Goal: Information Seeking & Learning: Find specific fact

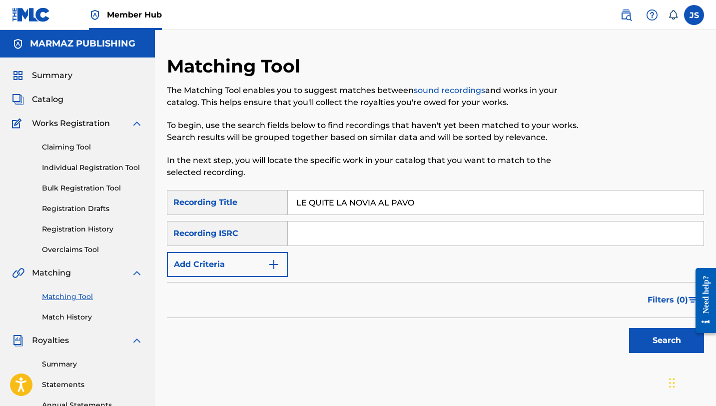
type input "LE QUITE LA NOVIA AL PAVO"
click at [629, 328] on button "Search" at bounding box center [666, 340] width 75 height 25
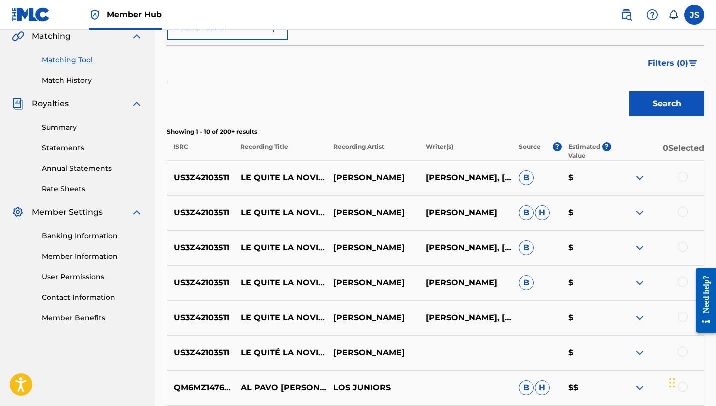
scroll to position [238, 0]
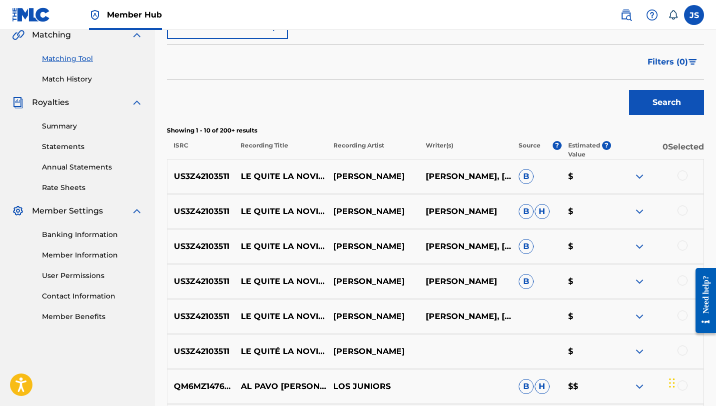
click at [683, 173] on div at bounding box center [683, 175] width 10 height 10
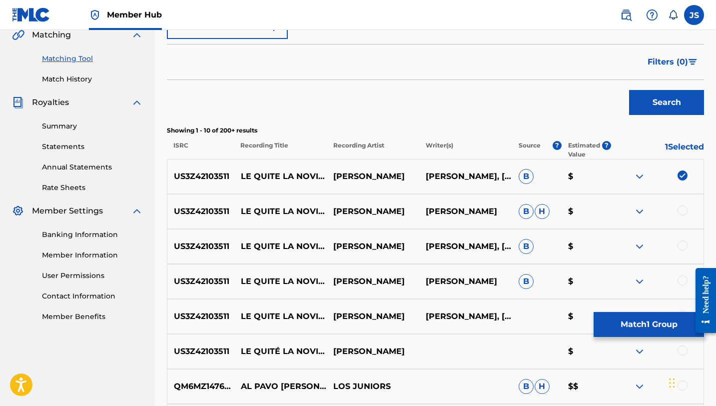
drag, startPoint x: 683, startPoint y: 215, endPoint x: 679, endPoint y: 225, distance: 10.8
click at [683, 215] on div at bounding box center [683, 210] width 10 height 10
click at [678, 245] on div at bounding box center [683, 245] width 10 height 10
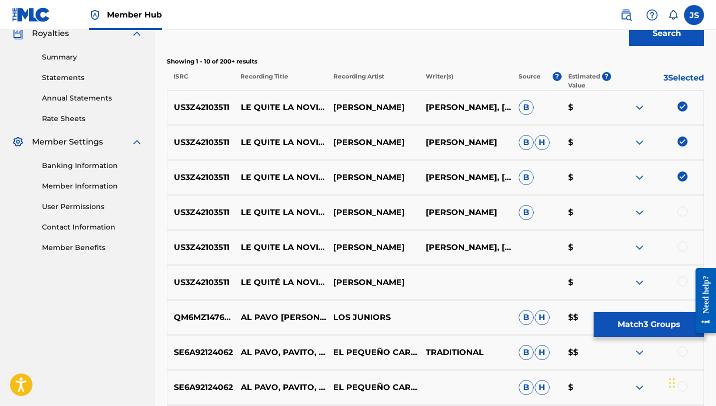
scroll to position [311, 0]
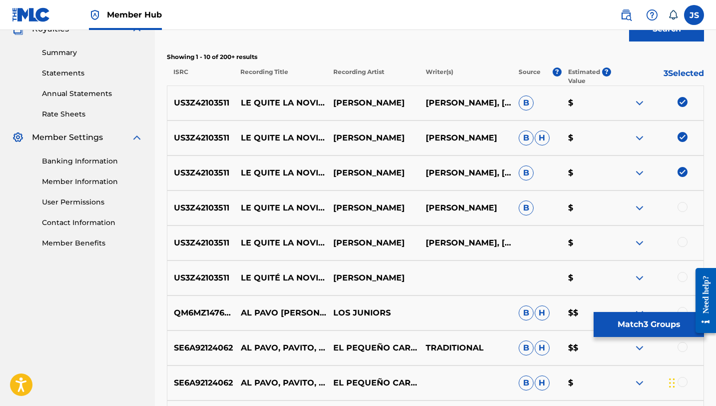
click at [682, 208] on div at bounding box center [683, 207] width 10 height 10
click at [683, 242] on div at bounding box center [683, 242] width 10 height 10
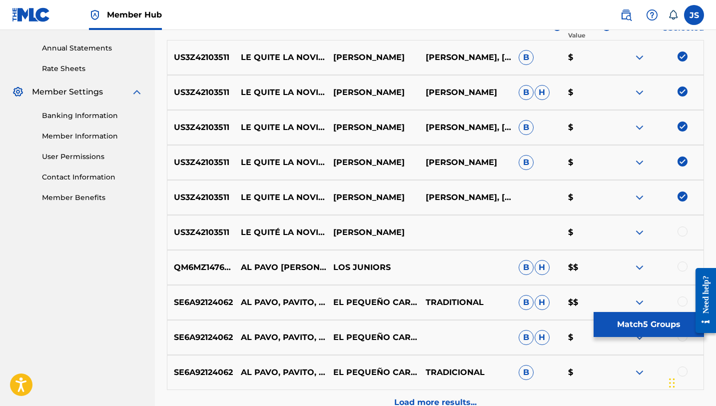
scroll to position [362, 0]
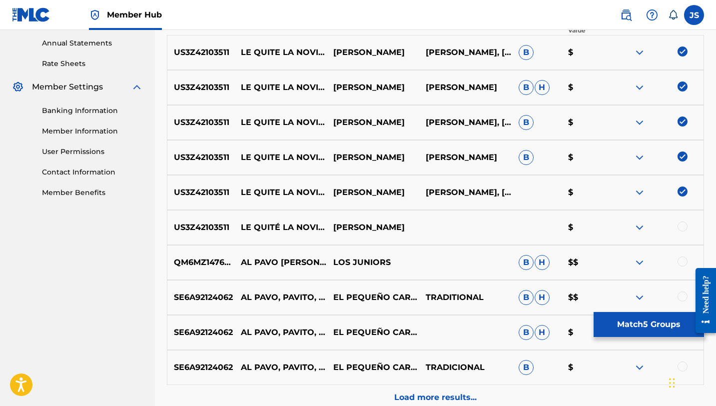
click at [681, 226] on div at bounding box center [683, 226] width 10 height 10
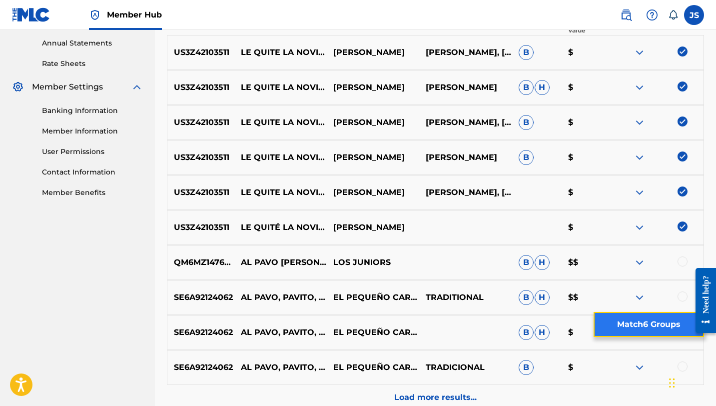
click at [635, 320] on button "Match 6 Groups" at bounding box center [649, 324] width 110 height 25
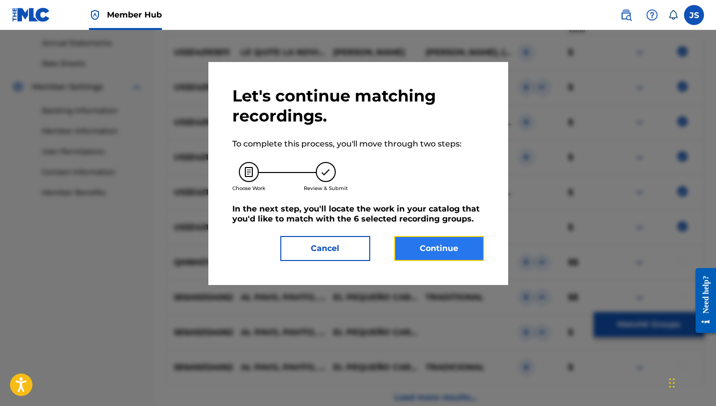
click at [428, 251] on button "Continue" at bounding box center [439, 248] width 90 height 25
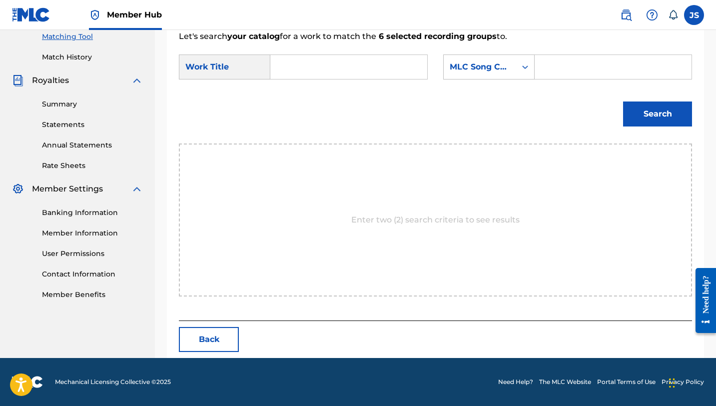
scroll to position [260, 0]
click at [306, 68] on input "Search Form" at bounding box center [349, 67] width 140 height 24
paste input "LE QUITE LA NOVIA AL PAVO"
type input "LE QUITE LA NOVIA AL PAVO"
click at [564, 73] on input "Search Form" at bounding box center [613, 67] width 140 height 24
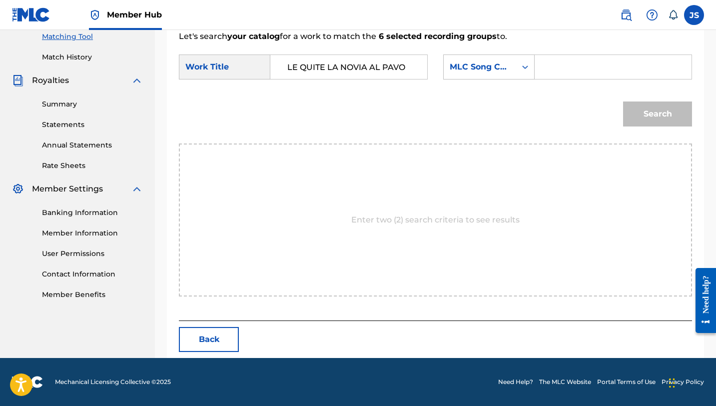
click at [572, 68] on input "Search Form" at bounding box center [613, 67] width 140 height 24
paste input "LT69J0"
type input "LT69J0"
click at [623, 101] on button "Search" at bounding box center [657, 113] width 69 height 25
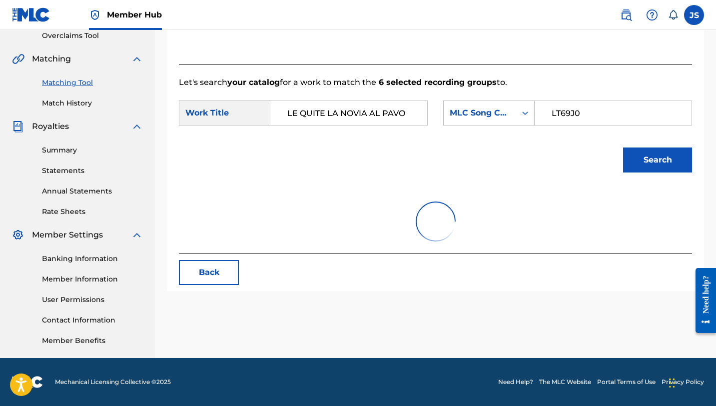
scroll to position [230, 0]
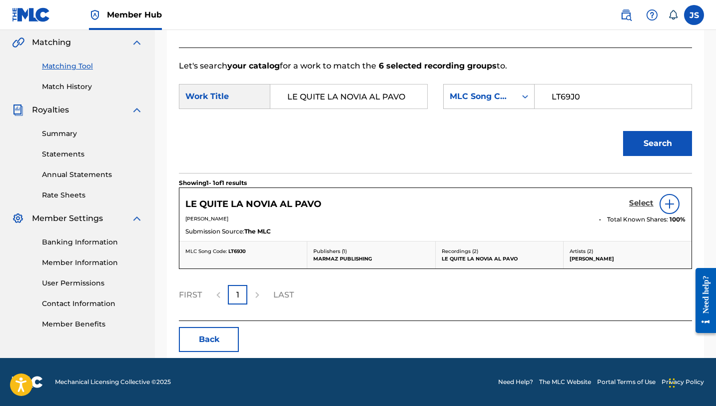
click at [644, 201] on h5 "Select" at bounding box center [641, 202] width 24 height 9
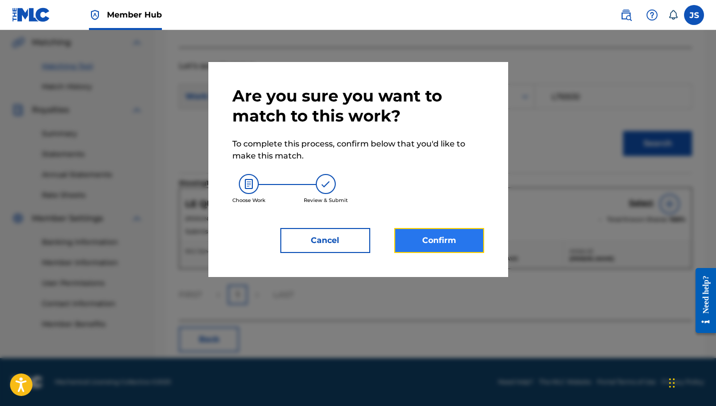
click at [436, 235] on button "Confirm" at bounding box center [439, 240] width 90 height 25
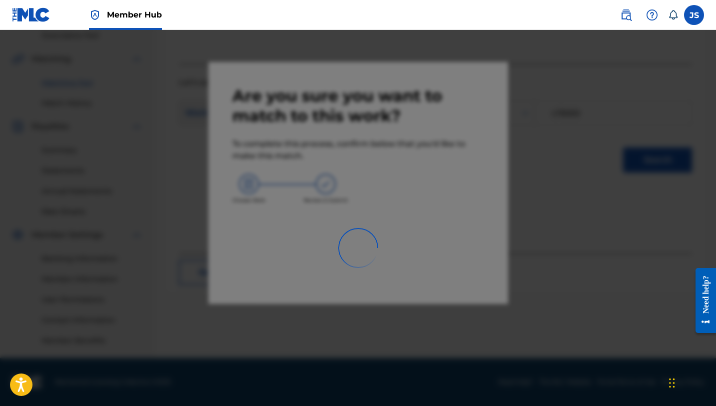
scroll to position [214, 0]
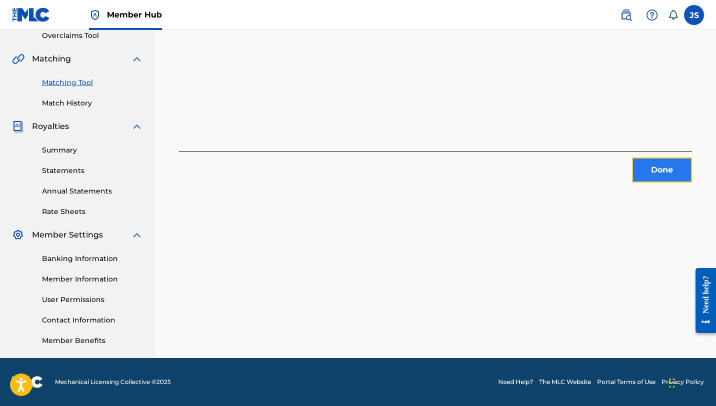
click at [650, 166] on button "Done" at bounding box center [662, 169] width 60 height 25
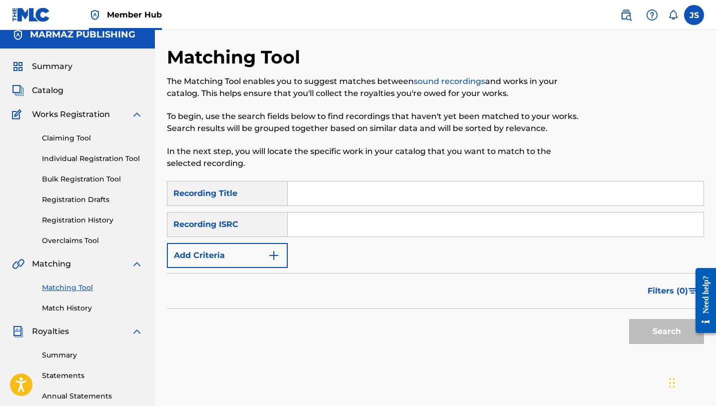
scroll to position [0, 0]
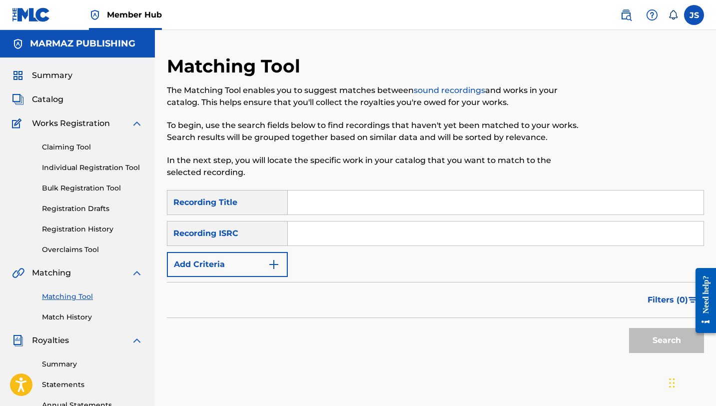
click at [340, 194] on input "Search Form" at bounding box center [496, 202] width 416 height 24
paste input "LES TRAIGO MI PROPIO ESTILO"
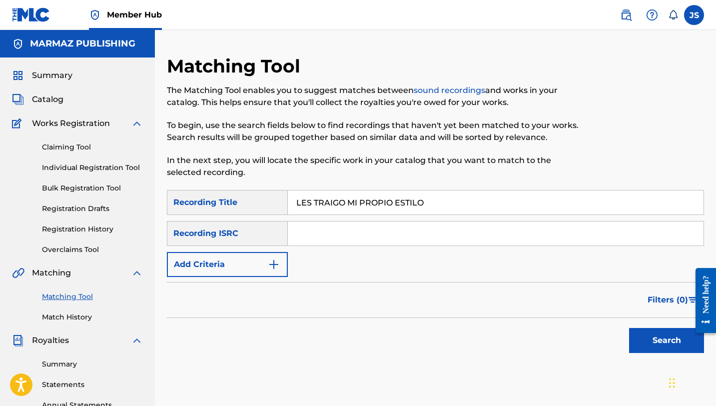
type input "LES TRAIGO MI PROPIO ESTILO"
click at [629, 328] on button "Search" at bounding box center [666, 340] width 75 height 25
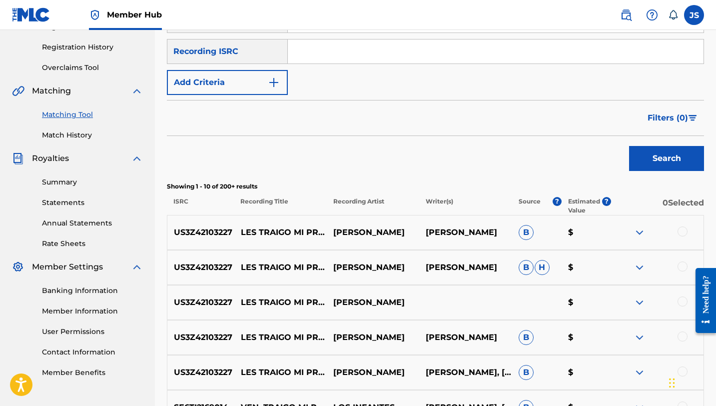
scroll to position [188, 0]
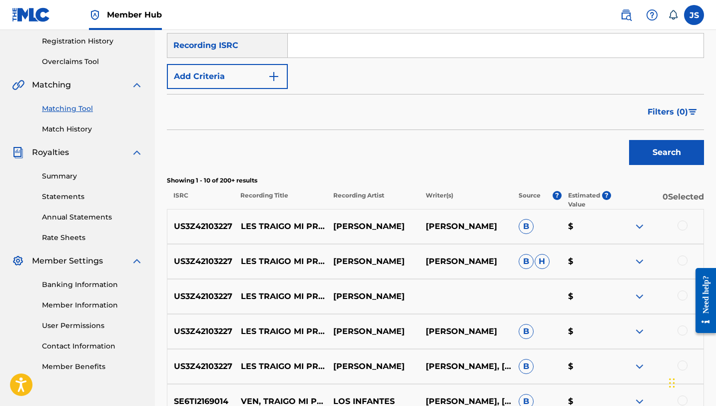
click at [686, 225] on div at bounding box center [683, 225] width 10 height 10
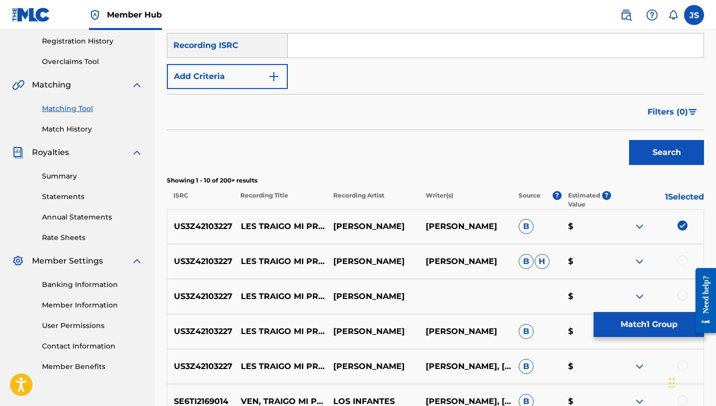
click at [685, 262] on div at bounding box center [683, 260] width 10 height 10
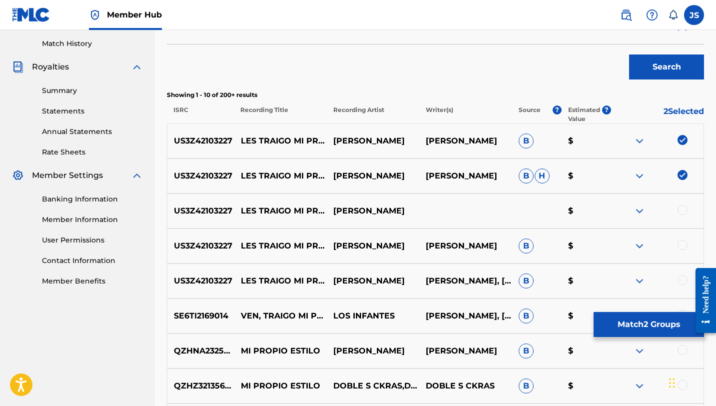
scroll to position [279, 0]
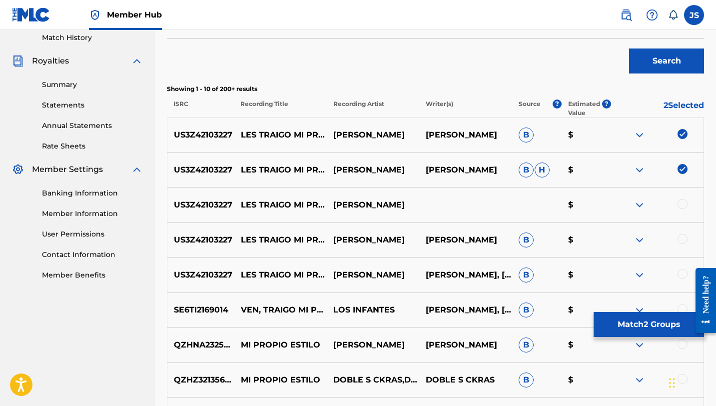
click at [681, 202] on div at bounding box center [683, 204] width 10 height 10
click at [679, 240] on div at bounding box center [683, 239] width 10 height 10
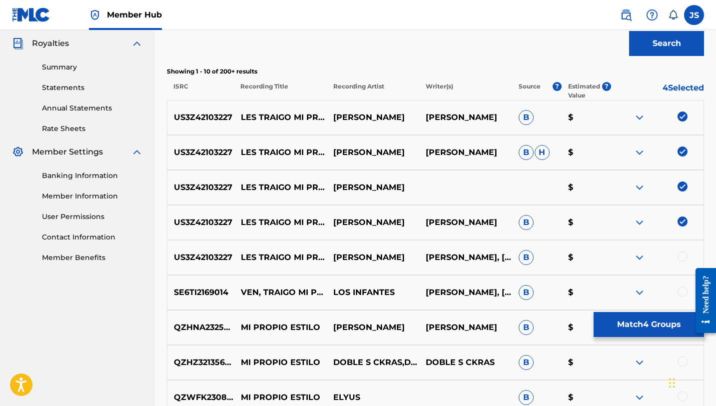
click at [683, 256] on div at bounding box center [683, 256] width 10 height 10
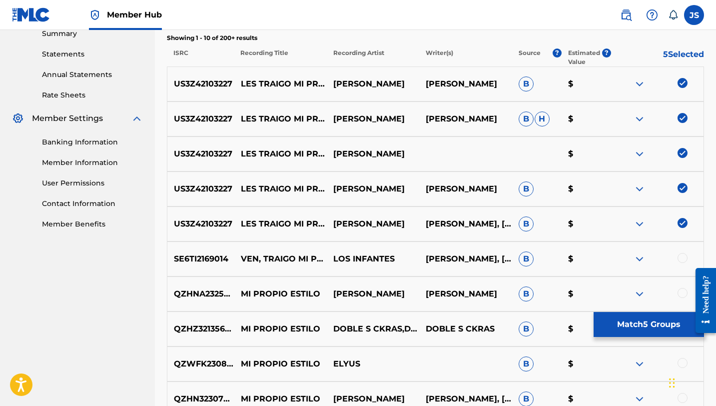
scroll to position [331, 0]
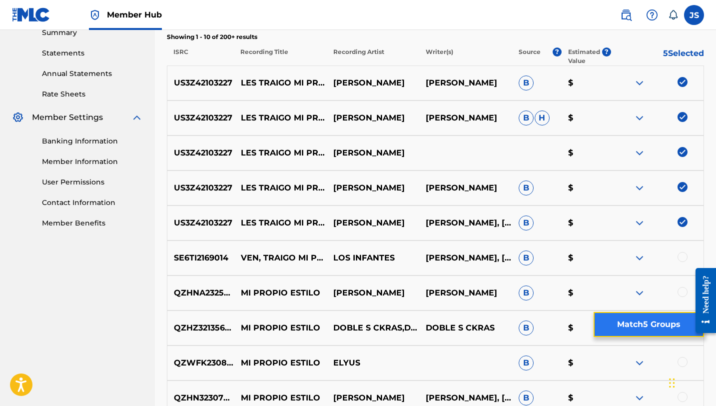
click at [659, 326] on button "Match 5 Groups" at bounding box center [649, 324] width 110 height 25
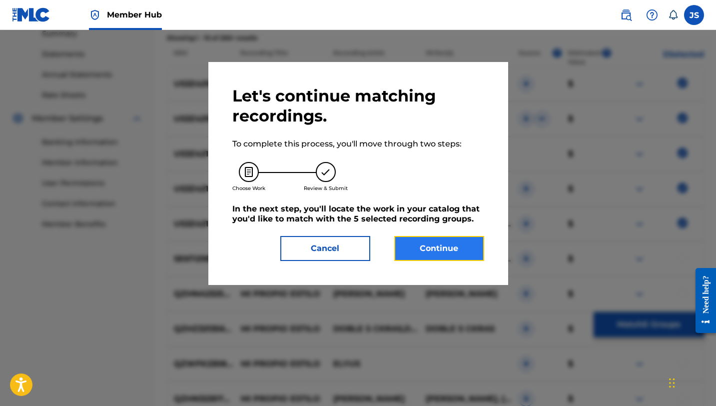
click at [433, 258] on button "Continue" at bounding box center [439, 248] width 90 height 25
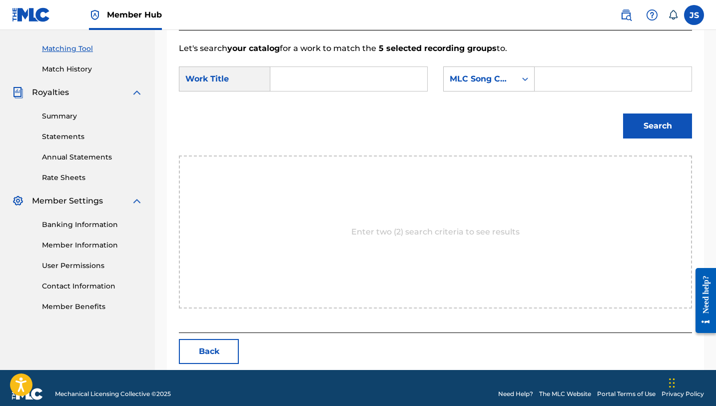
scroll to position [260, 0]
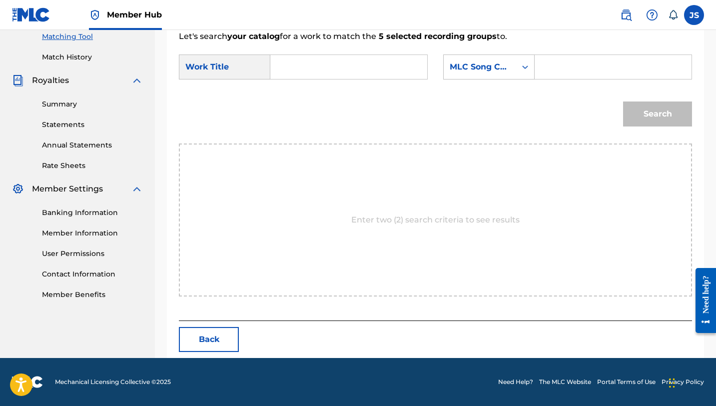
click at [296, 74] on input "Search Form" at bounding box center [349, 67] width 140 height 24
paste input "LES TRAIGO MI PROPIO ESTILO"
type input "LES TRAIGO MI PROPIO ESTILO"
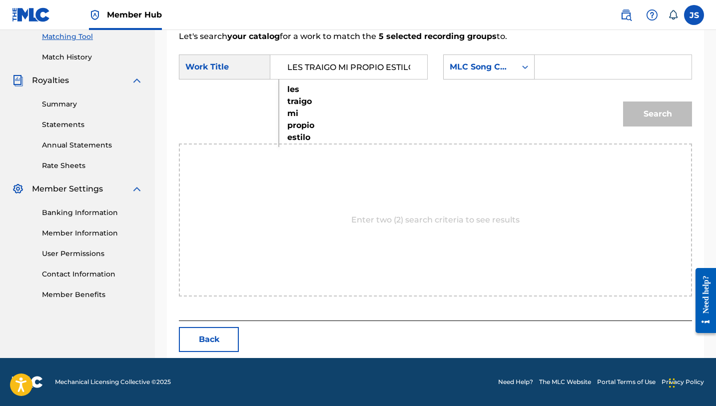
click at [555, 63] on input "Search Form" at bounding box center [613, 67] width 140 height 24
paste input "LT69GA"
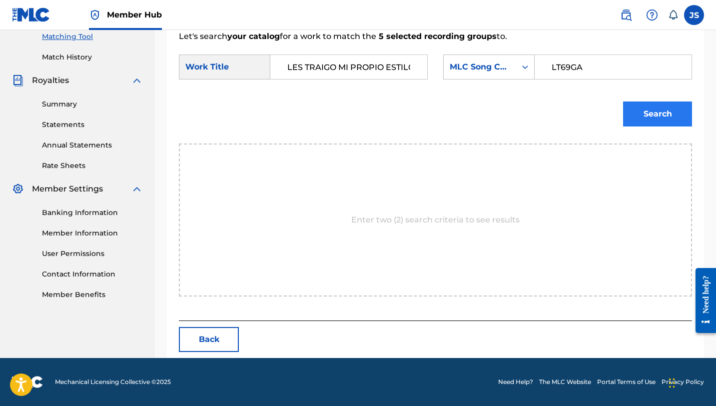
type input "LT69GA"
click at [662, 113] on button "Search" at bounding box center [657, 113] width 69 height 25
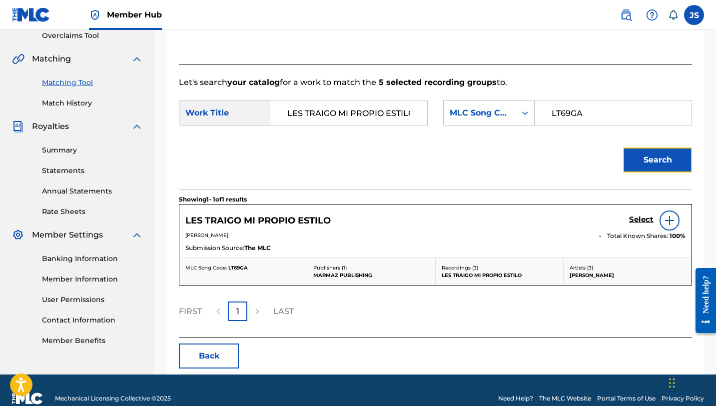
scroll to position [230, 0]
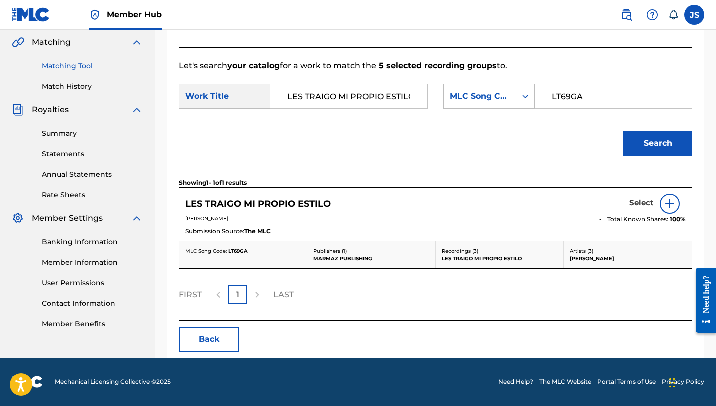
click at [641, 205] on h5 "Select" at bounding box center [641, 202] width 24 height 9
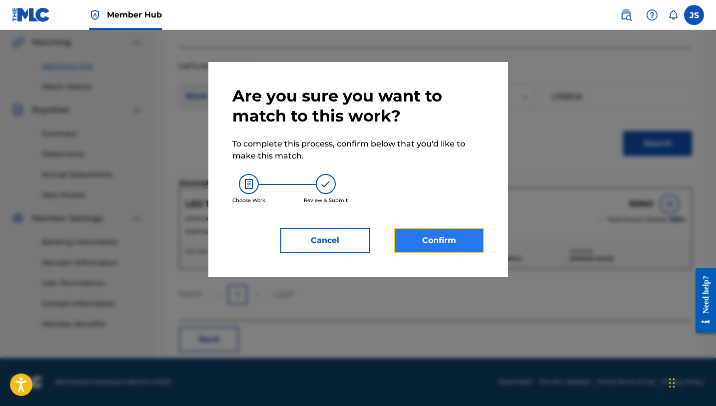
click at [425, 247] on button "Confirm" at bounding box center [439, 240] width 90 height 25
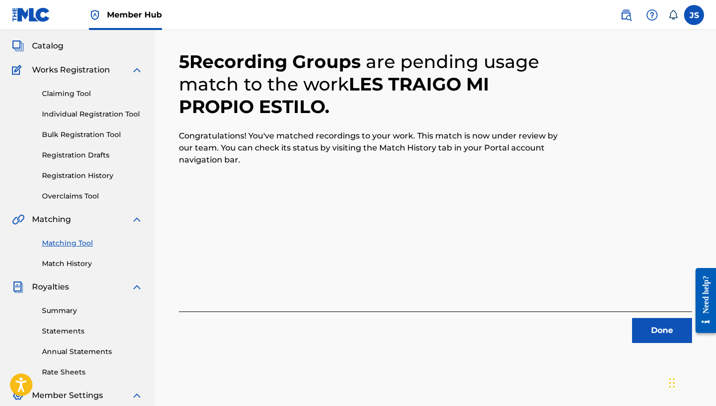
scroll to position [116, 0]
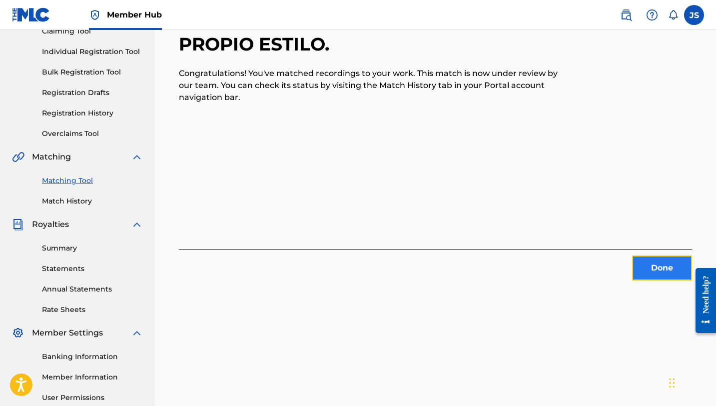
click at [665, 263] on button "Done" at bounding box center [662, 267] width 60 height 25
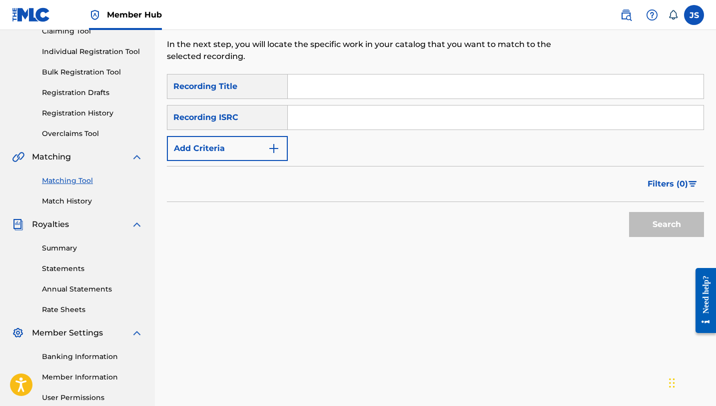
click at [306, 89] on input "Search Form" at bounding box center [496, 86] width 416 height 24
paste input "LES TRAIGO MI PROPIO ESTILO"
type input "LES TRAIGO MI PROPIO ESTILO"
click at [629, 212] on button "Search" at bounding box center [666, 224] width 75 height 25
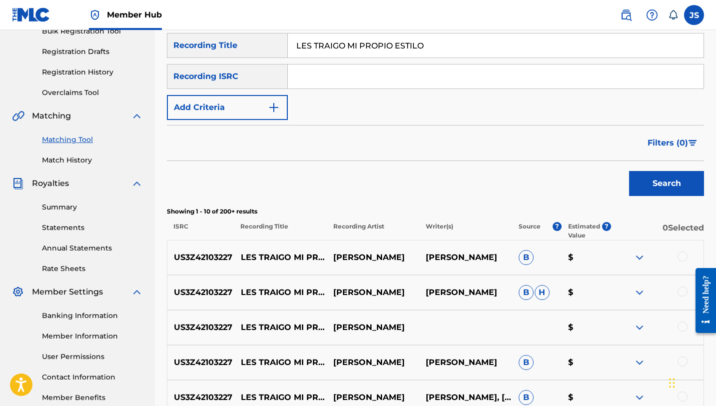
scroll to position [172, 0]
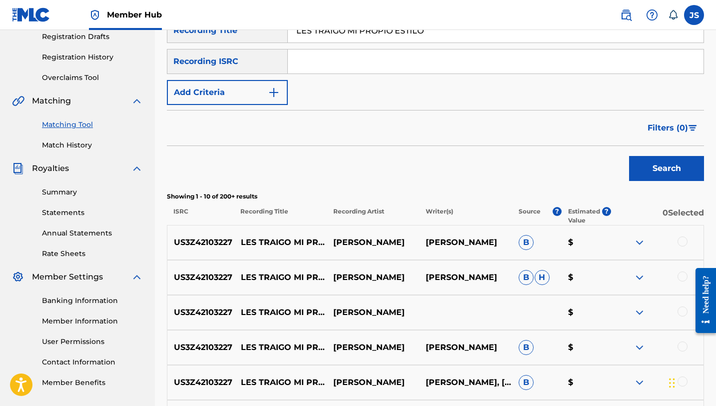
click at [682, 241] on div at bounding box center [683, 241] width 10 height 10
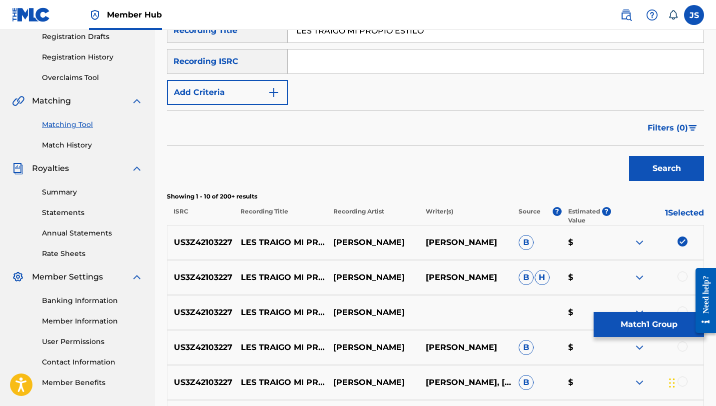
click at [680, 275] on div at bounding box center [683, 276] width 10 height 10
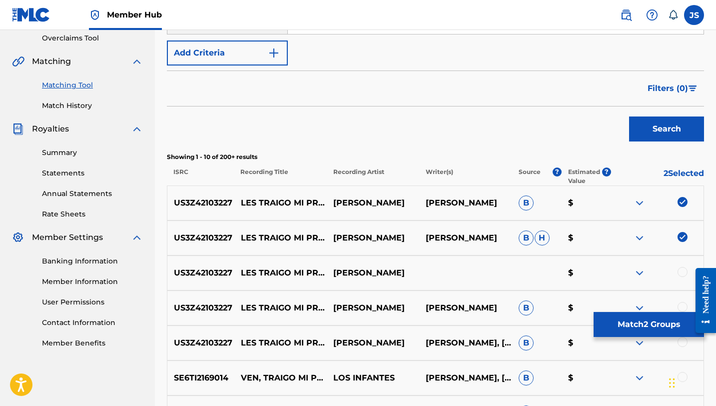
scroll to position [212, 0]
click at [681, 272] on div at bounding box center [683, 271] width 10 height 10
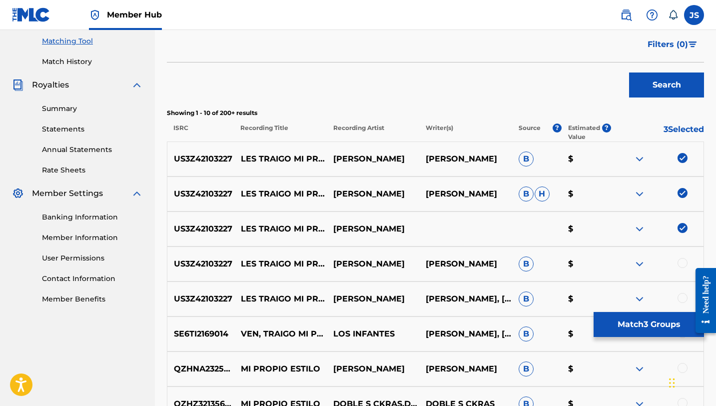
scroll to position [271, 0]
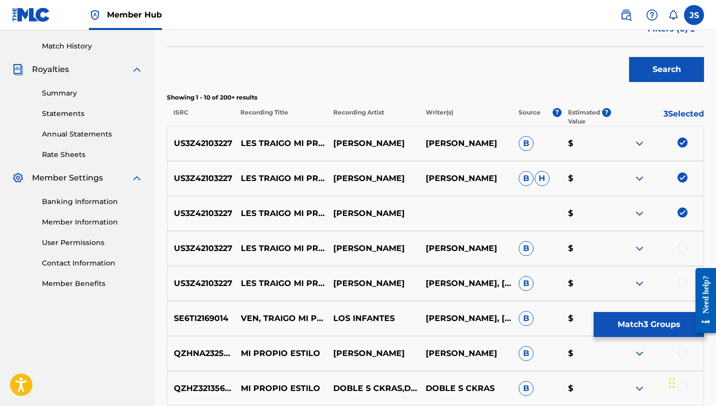
click at [686, 244] on div at bounding box center [683, 247] width 10 height 10
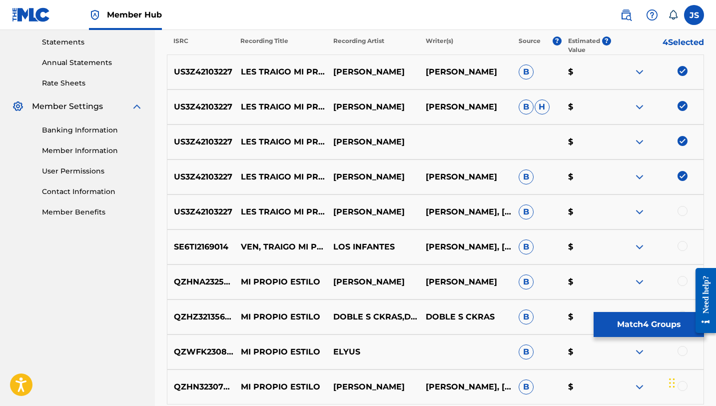
scroll to position [344, 0]
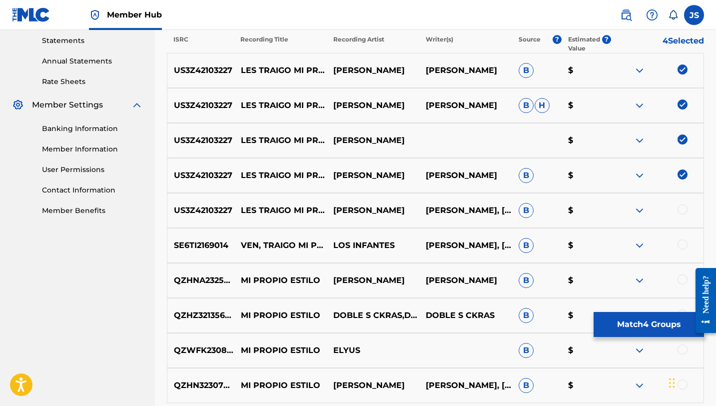
click at [680, 210] on div at bounding box center [683, 209] width 10 height 10
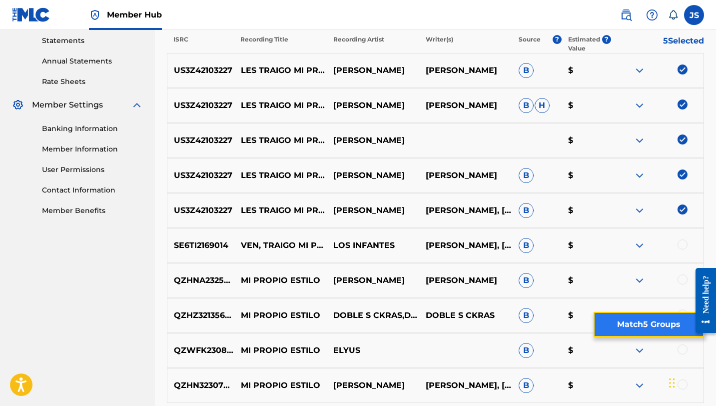
click at [629, 323] on button "Match 5 Groups" at bounding box center [649, 324] width 110 height 25
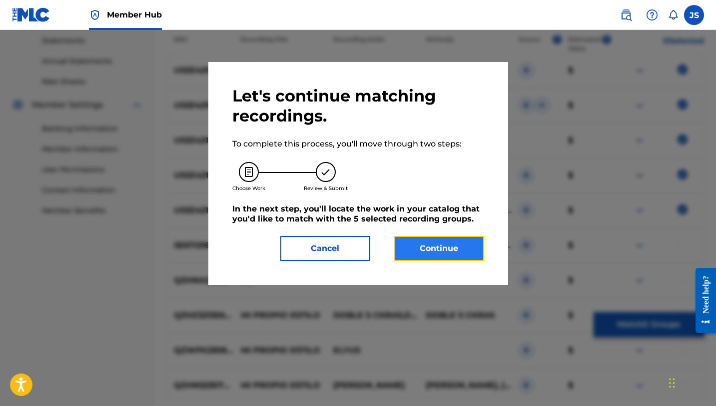
click at [433, 258] on button "Continue" at bounding box center [439, 248] width 90 height 25
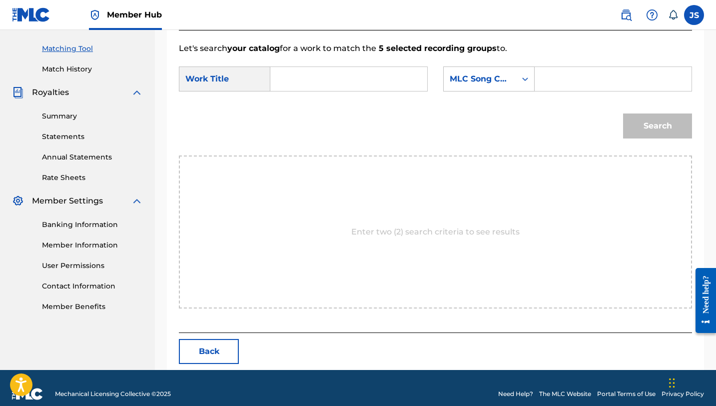
scroll to position [260, 0]
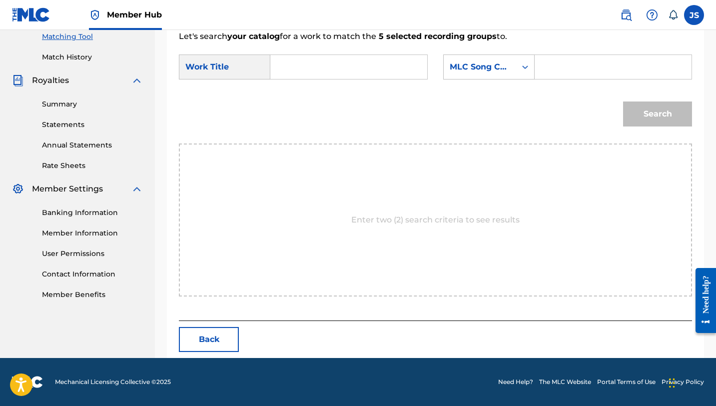
click at [357, 75] on input "Search Form" at bounding box center [349, 67] width 140 height 24
paste input "LES TRAIGO MI PROPIO ESTILO"
type input "LES TRAIGO MI PROPIO ESTILO"
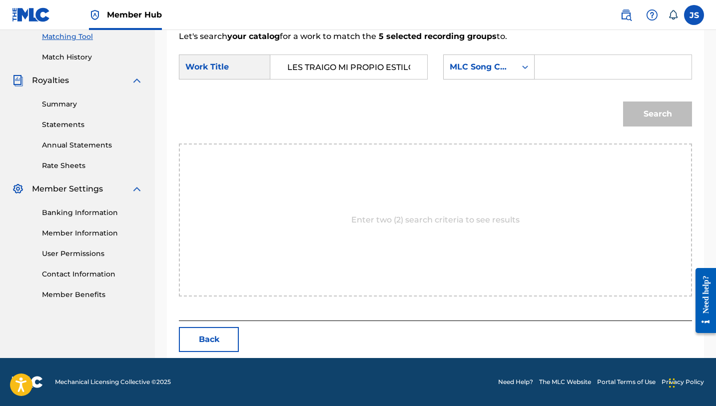
click at [552, 70] on input "Search Form" at bounding box center [613, 67] width 140 height 24
paste input "LT69GA"
type input "LT69GA"
click at [623, 101] on button "Search" at bounding box center [657, 113] width 69 height 25
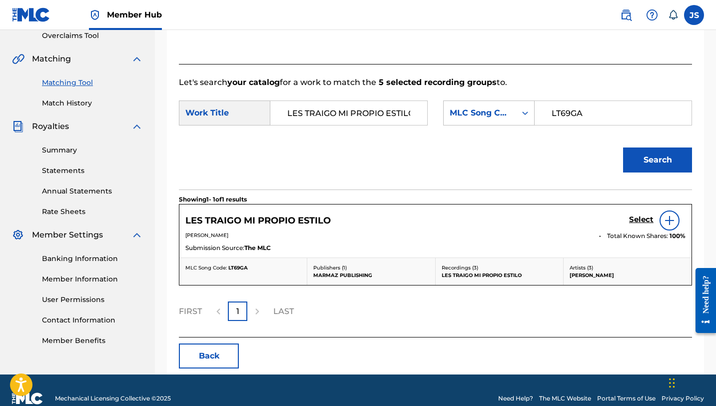
scroll to position [230, 0]
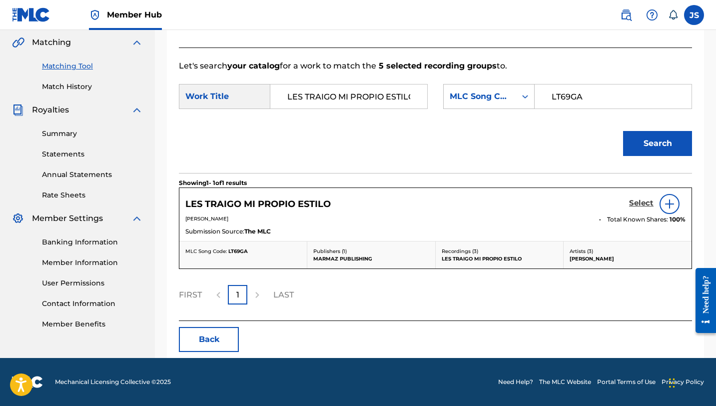
click at [640, 200] on h5 "Select" at bounding box center [641, 202] width 24 height 9
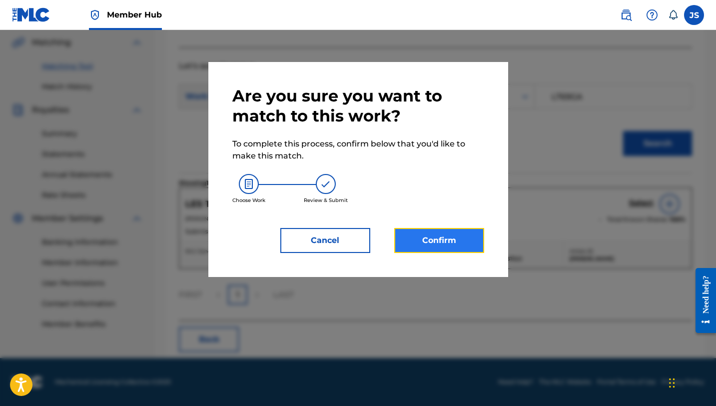
click at [446, 249] on button "Confirm" at bounding box center [439, 240] width 90 height 25
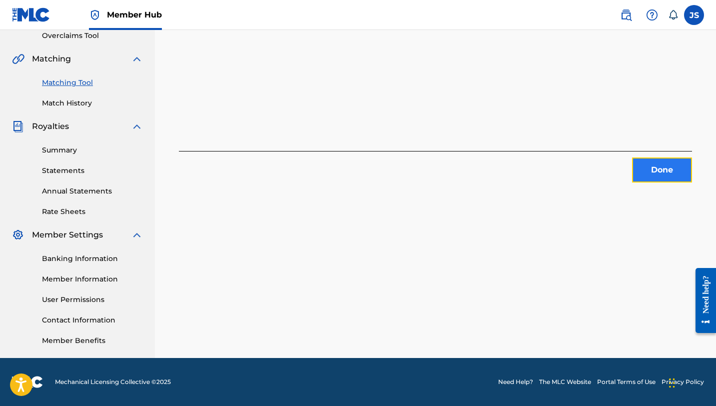
click at [665, 171] on button "Done" at bounding box center [662, 169] width 60 height 25
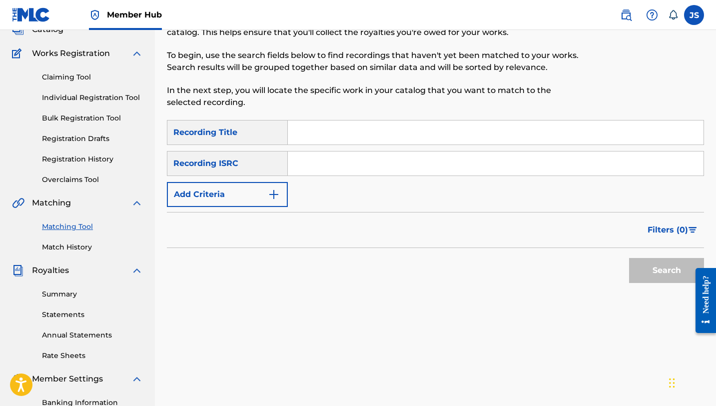
scroll to position [0, 0]
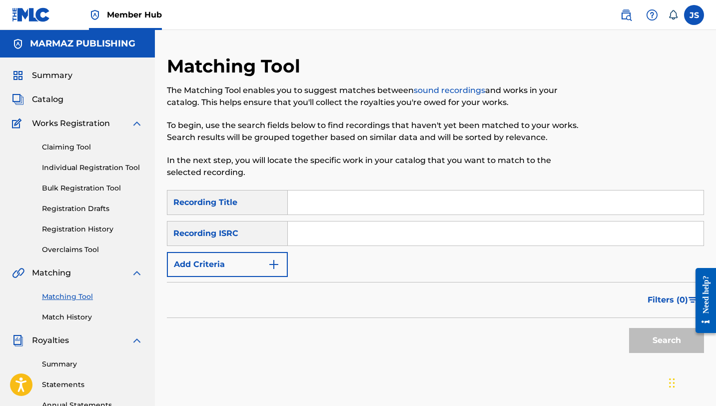
click at [360, 199] on input "Search Form" at bounding box center [496, 202] width 416 height 24
paste input "LLANO Y PUEBLO"
type input "LLANO Y PUEBLO"
click at [629, 328] on button "Search" at bounding box center [666, 340] width 75 height 25
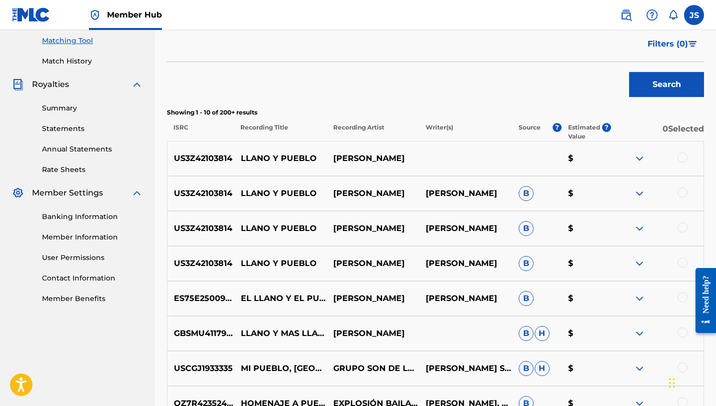
scroll to position [258, 0]
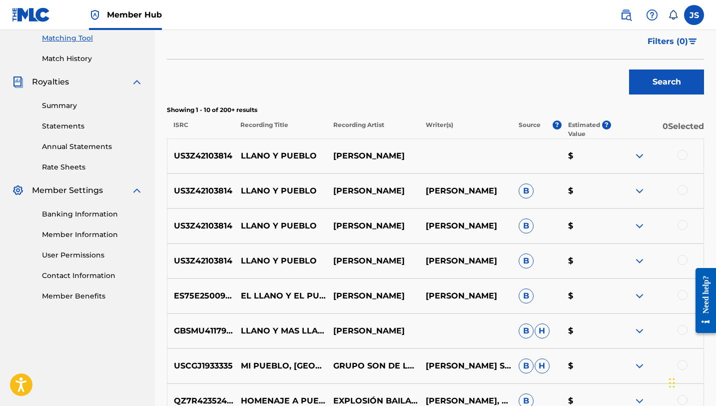
click at [682, 155] on div at bounding box center [683, 155] width 10 height 10
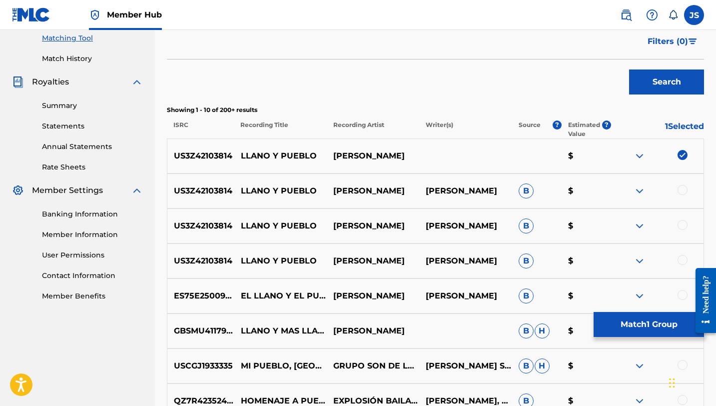
click at [680, 186] on div at bounding box center [683, 190] width 10 height 10
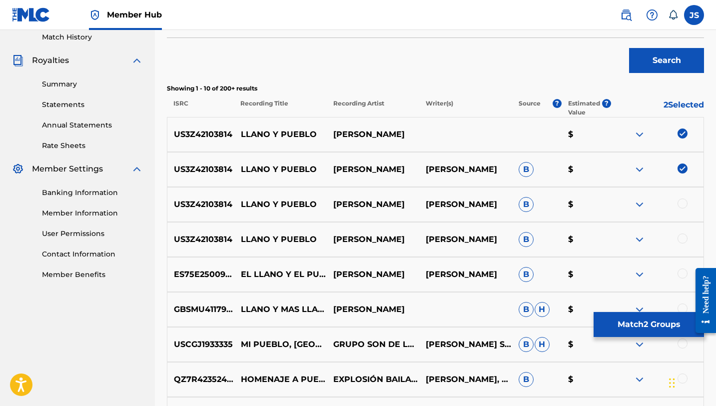
scroll to position [280, 0]
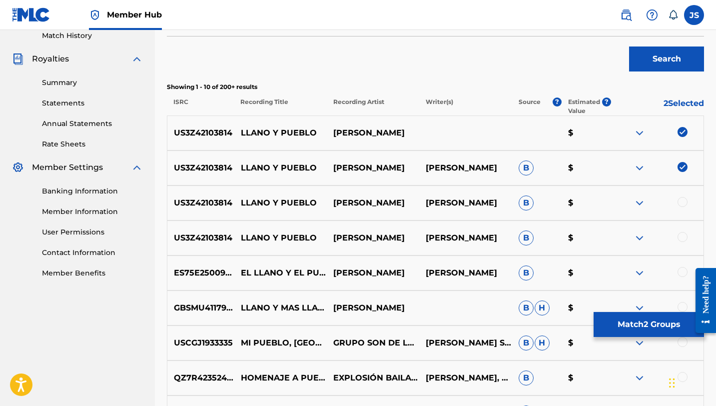
click at [681, 203] on div at bounding box center [683, 202] width 10 height 10
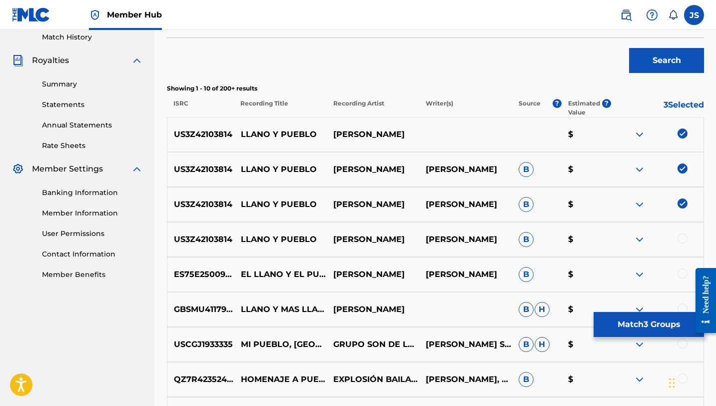
click at [682, 237] on div at bounding box center [683, 238] width 10 height 10
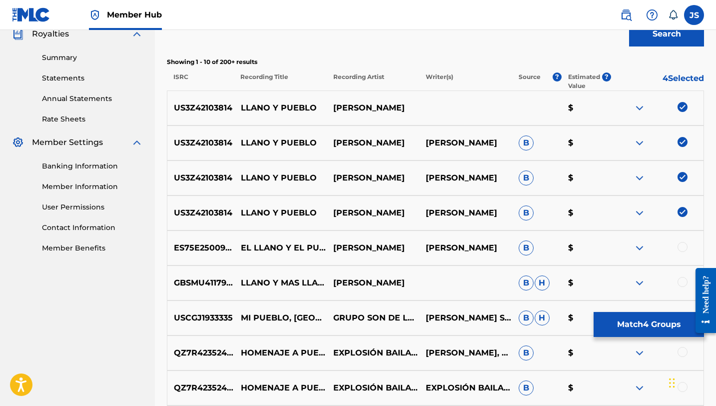
scroll to position [307, 0]
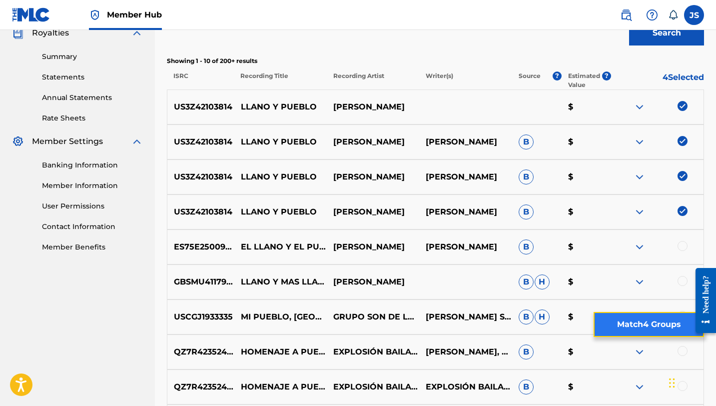
click at [646, 327] on button "Match 4 Groups" at bounding box center [649, 324] width 110 height 25
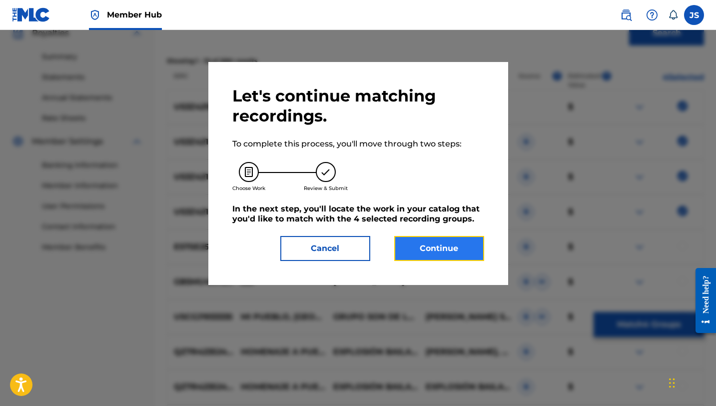
click at [445, 241] on button "Continue" at bounding box center [439, 248] width 90 height 25
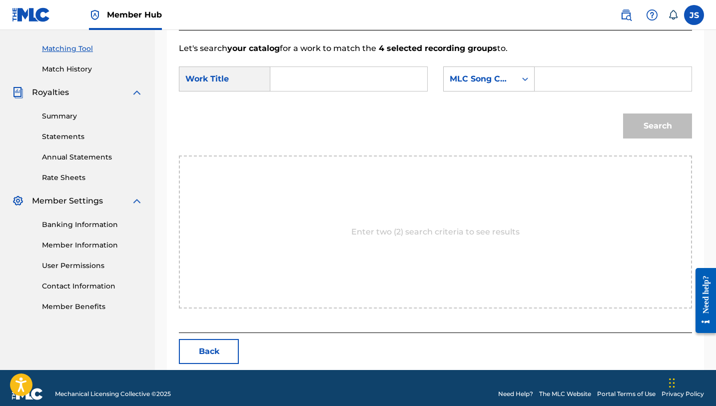
scroll to position [260, 0]
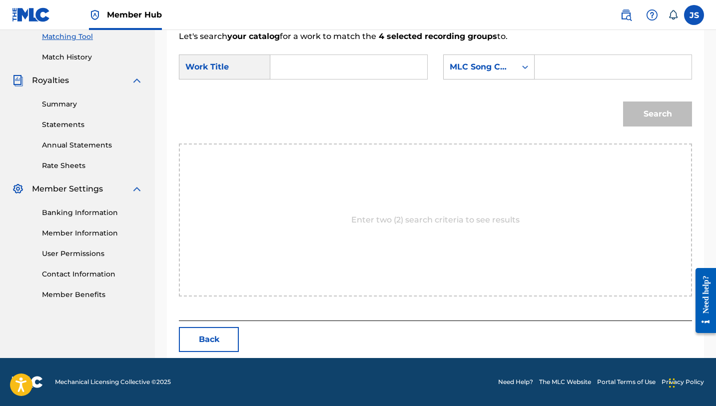
click at [344, 74] on input "Search Form" at bounding box center [349, 67] width 140 height 24
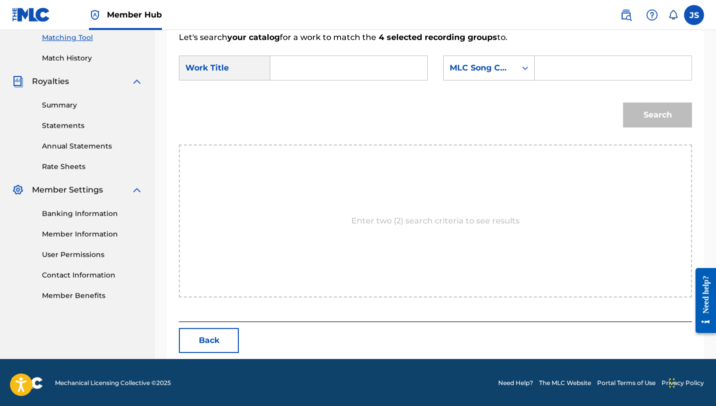
paste input "LLANO Y PUEBLO"
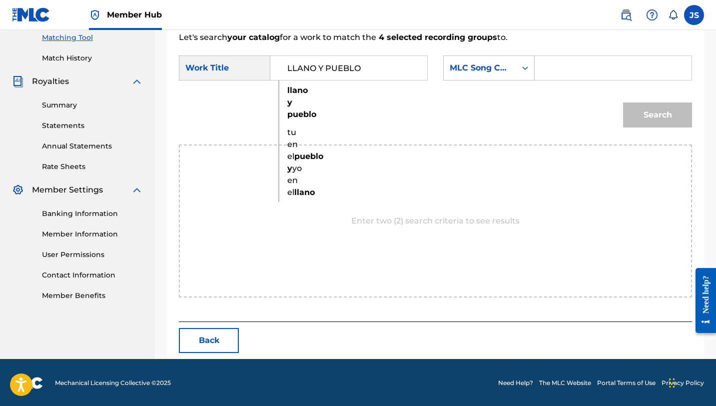
type input "LLANO Y PUEBLO"
click at [547, 69] on input "Search Form" at bounding box center [613, 68] width 140 height 24
paste input "LT62AC"
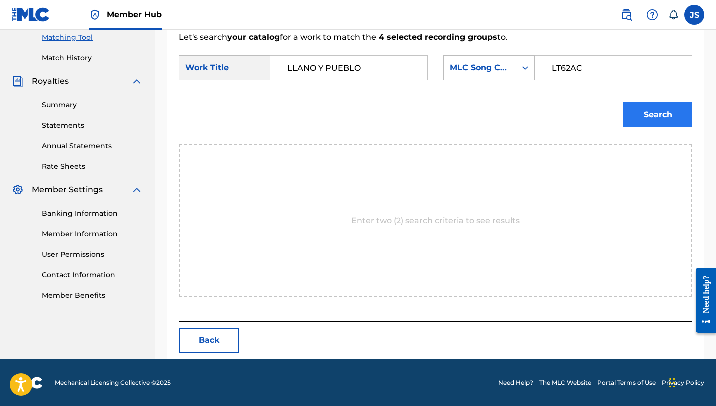
type input "LT62AC"
click at [648, 114] on button "Search" at bounding box center [657, 114] width 69 height 25
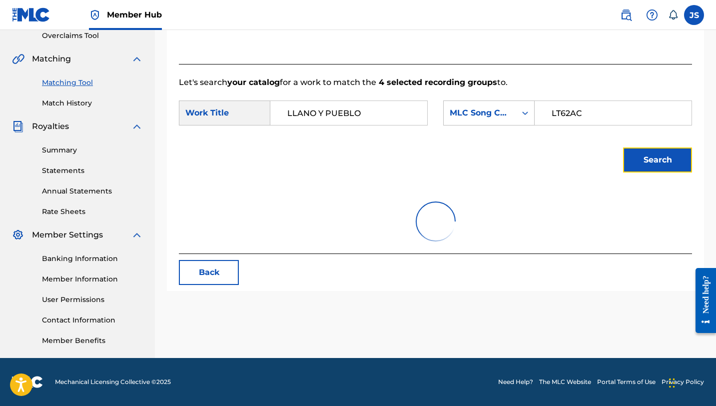
scroll to position [230, 0]
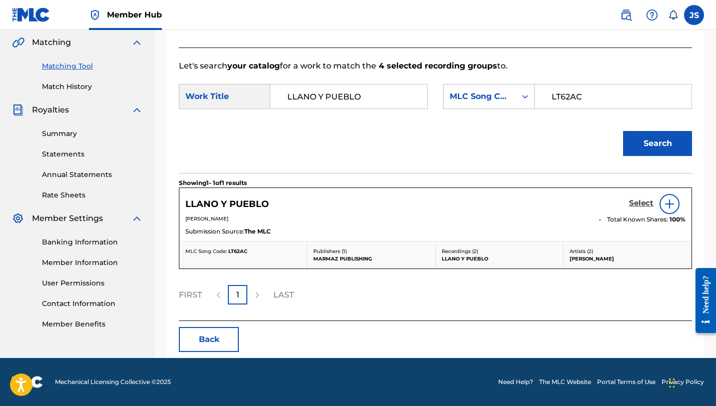
click at [646, 200] on h5 "Select" at bounding box center [641, 202] width 24 height 9
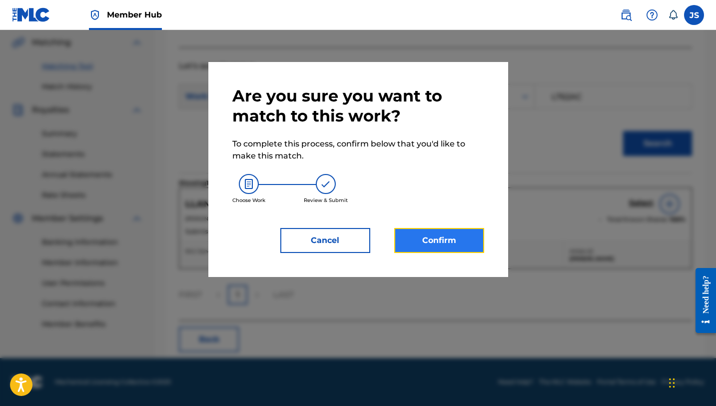
click at [406, 232] on button "Confirm" at bounding box center [439, 240] width 90 height 25
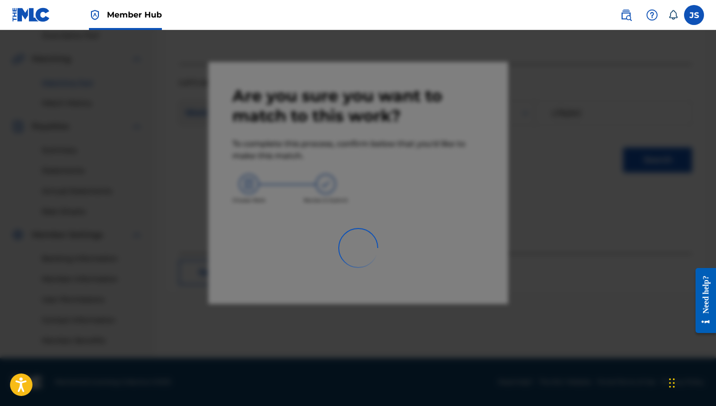
scroll to position [214, 0]
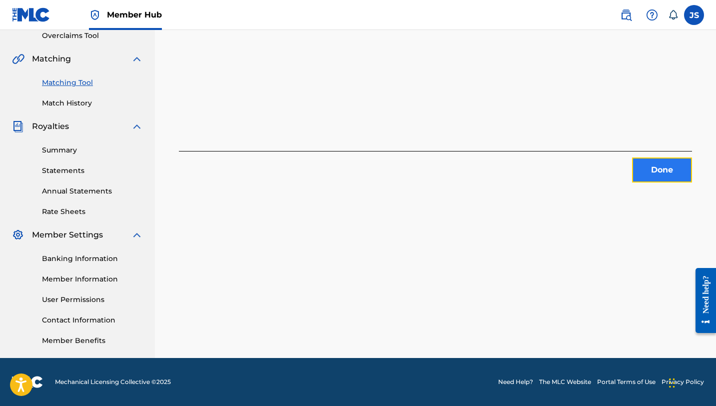
click at [667, 164] on button "Done" at bounding box center [662, 169] width 60 height 25
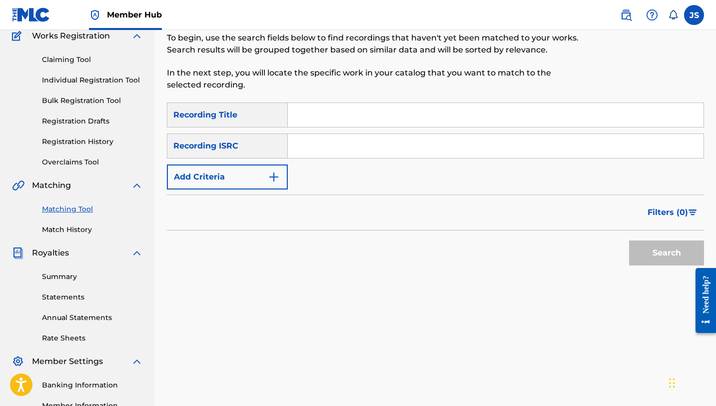
scroll to position [85, 0]
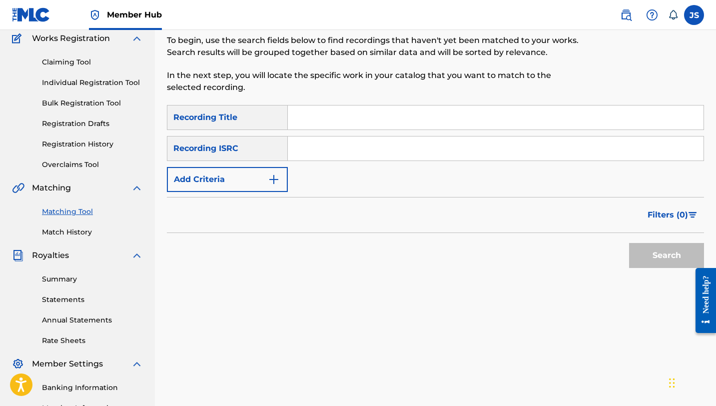
click at [379, 122] on input "Search Form" at bounding box center [496, 117] width 416 height 24
paste input "LO QUE MAS ME GUSTA"
type input "LO QUE MAS ME GUSTA"
click at [629, 243] on button "Search" at bounding box center [666, 255] width 75 height 25
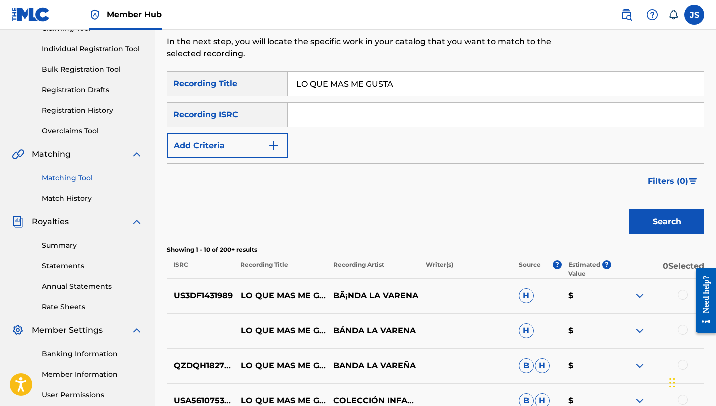
scroll to position [127, 0]
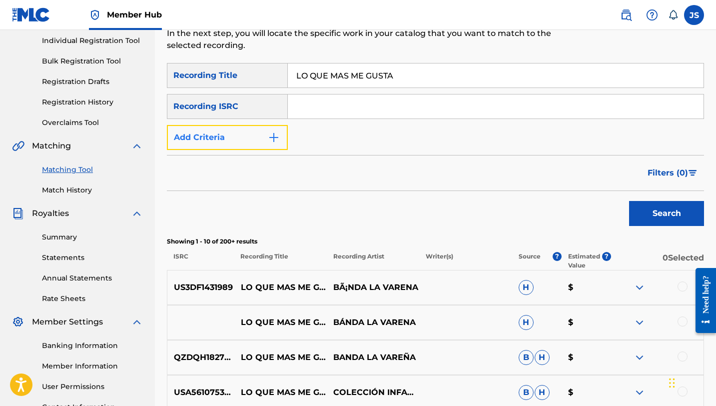
click at [256, 130] on button "Add Criteria" at bounding box center [227, 137] width 121 height 25
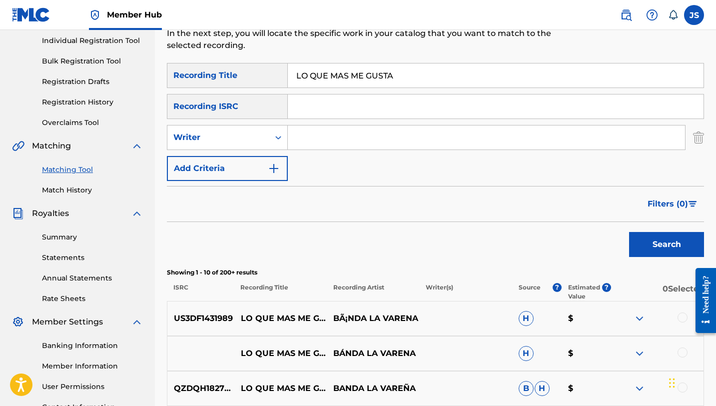
click at [312, 132] on input "Search Form" at bounding box center [486, 137] width 397 height 24
type input "rafael perez"
click at [629, 232] on button "Search" at bounding box center [666, 244] width 75 height 25
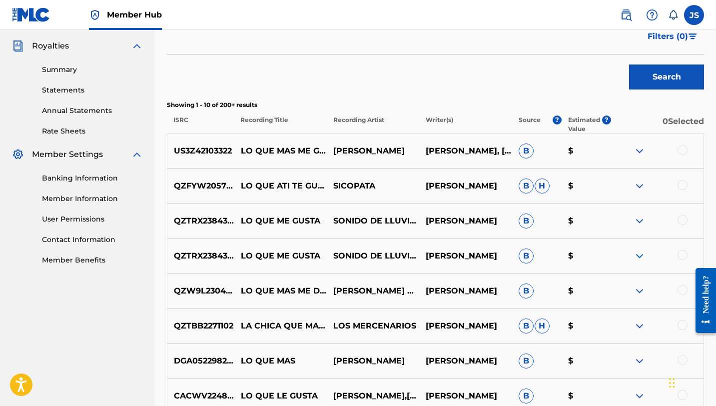
scroll to position [303, 0]
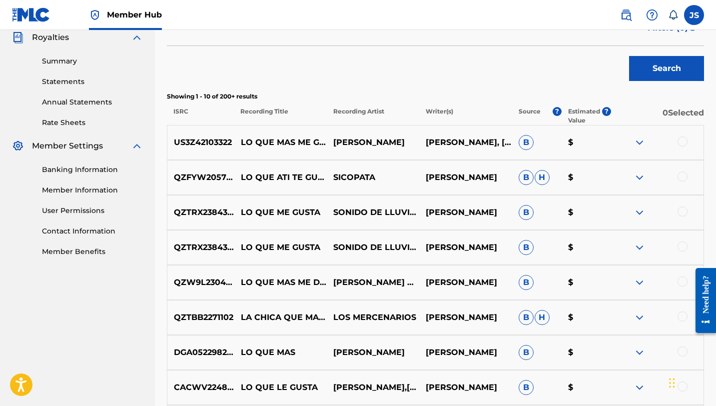
click at [681, 143] on div at bounding box center [683, 141] width 10 height 10
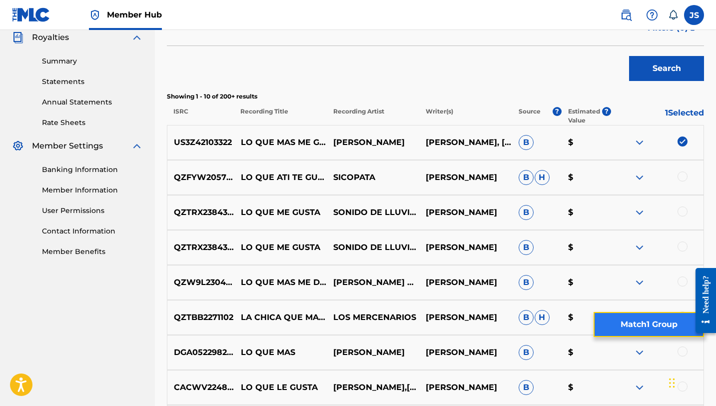
click at [682, 325] on button "Match 1 Group" at bounding box center [649, 324] width 110 height 25
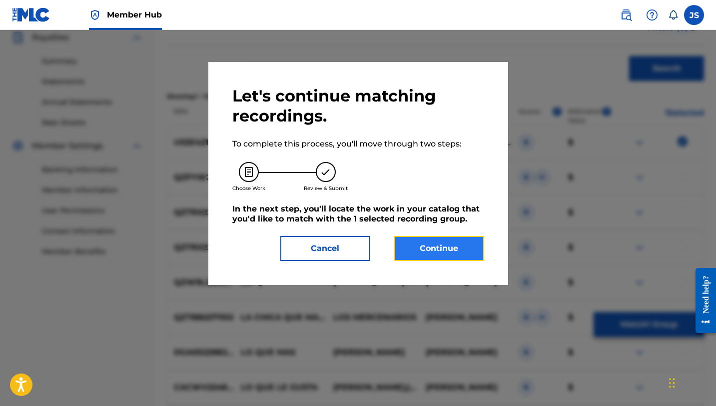
click at [433, 253] on button "Continue" at bounding box center [439, 248] width 90 height 25
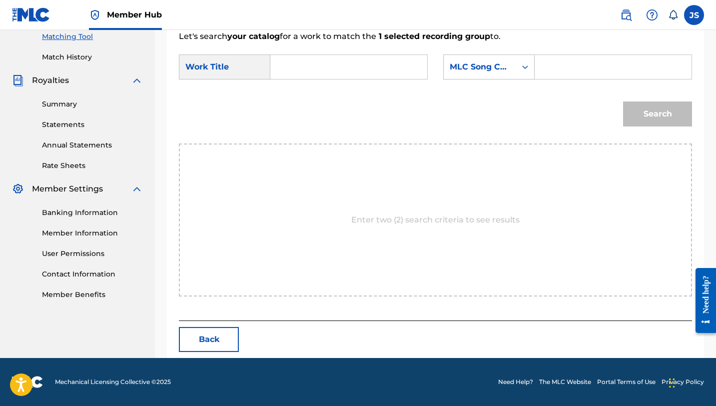
scroll to position [260, 0]
click at [310, 66] on input "Search Form" at bounding box center [349, 67] width 140 height 24
paste input "LO QUE MAS ME GUSTA"
type input "LO QUE MAS ME GUSTA"
click at [567, 62] on input "Search Form" at bounding box center [613, 67] width 140 height 24
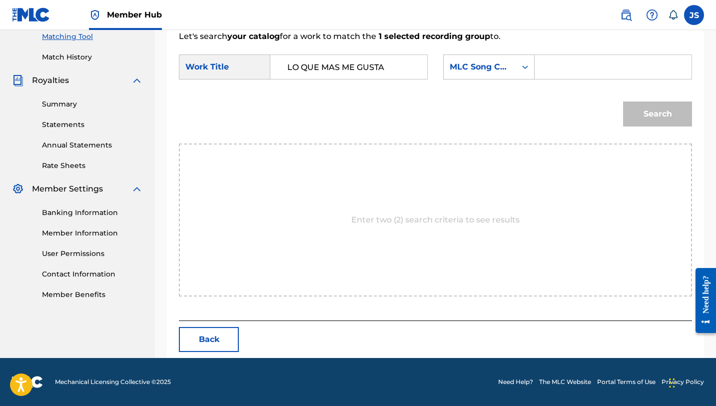
paste input "LT6130"
type input "LT6130"
click at [623, 101] on button "Search" at bounding box center [657, 113] width 69 height 25
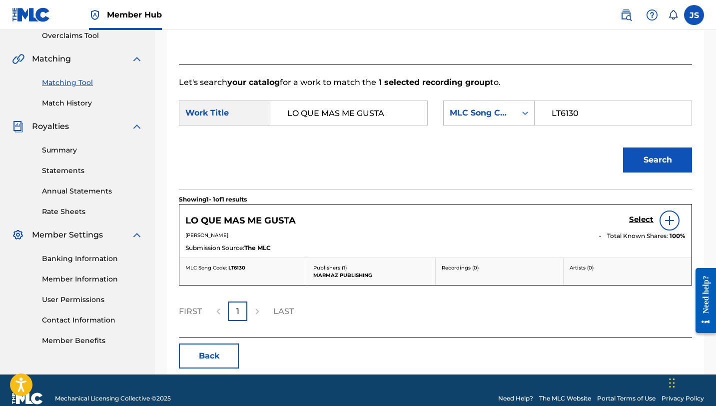
scroll to position [230, 0]
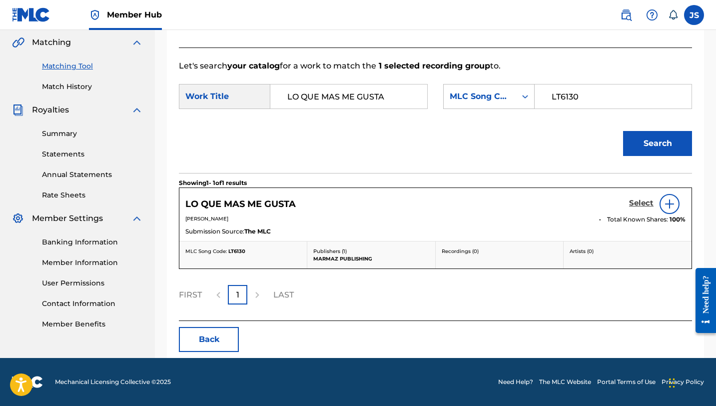
click at [648, 205] on h5 "Select" at bounding box center [641, 202] width 24 height 9
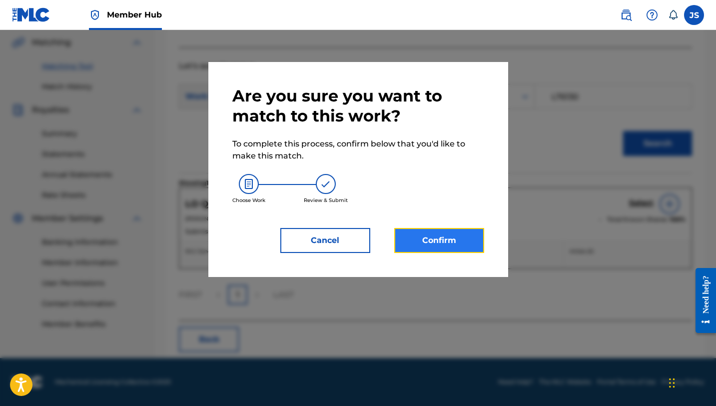
click at [455, 236] on button "Confirm" at bounding box center [439, 240] width 90 height 25
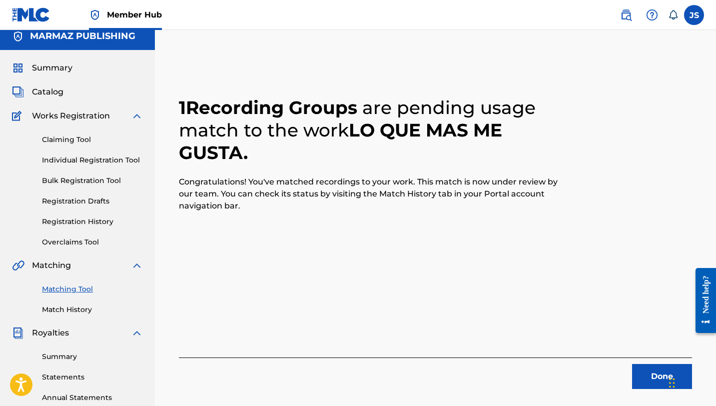
scroll to position [9, 0]
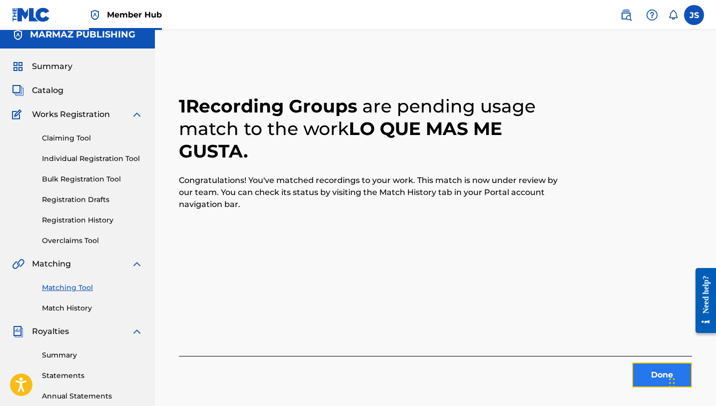
click at [653, 372] on button "Done" at bounding box center [662, 374] width 60 height 25
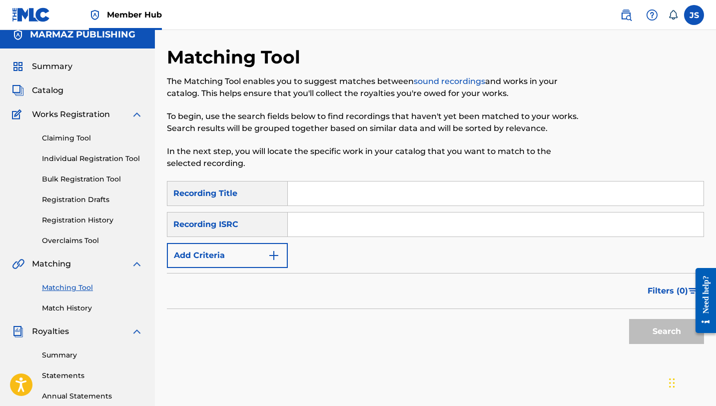
click at [396, 188] on input "Search Form" at bounding box center [496, 193] width 416 height 24
paste input "LT6130"
type input "LT6130"
click at [316, 200] on input "Search Form" at bounding box center [496, 193] width 416 height 24
paste input "ME HACKEARON EL WHATSAPP"
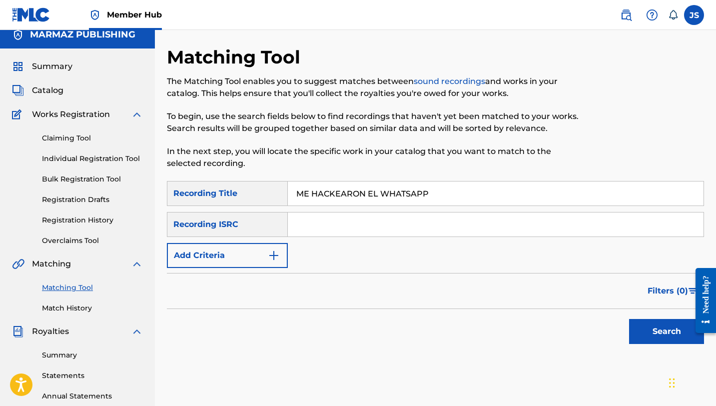
type input "ME HACKEARON EL WHATSAPP"
click at [629, 319] on button "Search" at bounding box center [666, 331] width 75 height 25
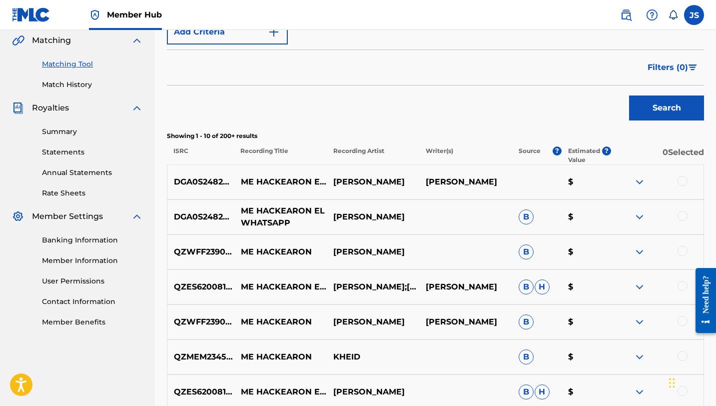
scroll to position [233, 0]
click at [683, 178] on div at bounding box center [683, 180] width 10 height 10
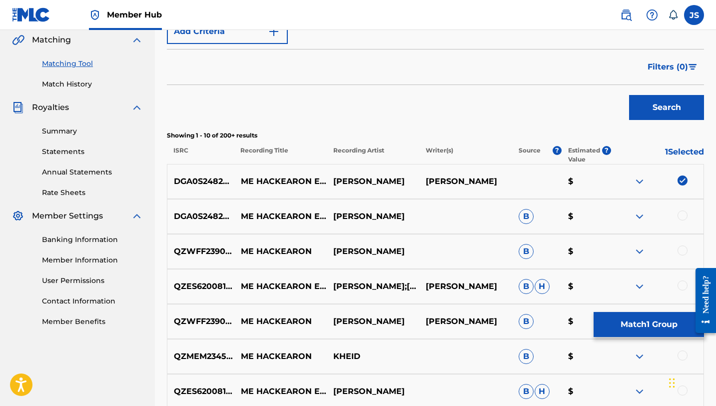
click at [680, 217] on div at bounding box center [683, 215] width 10 height 10
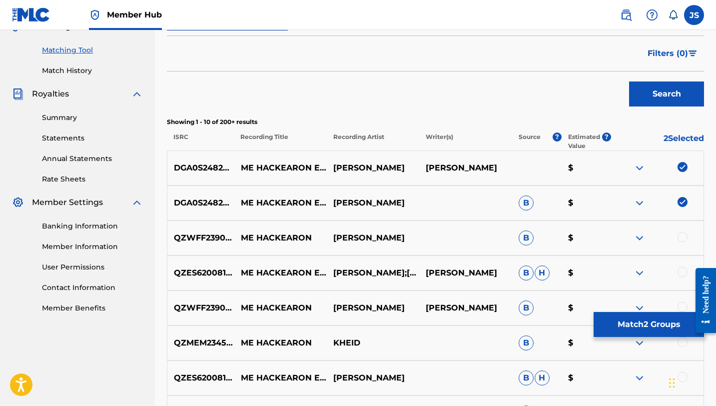
scroll to position [249, 0]
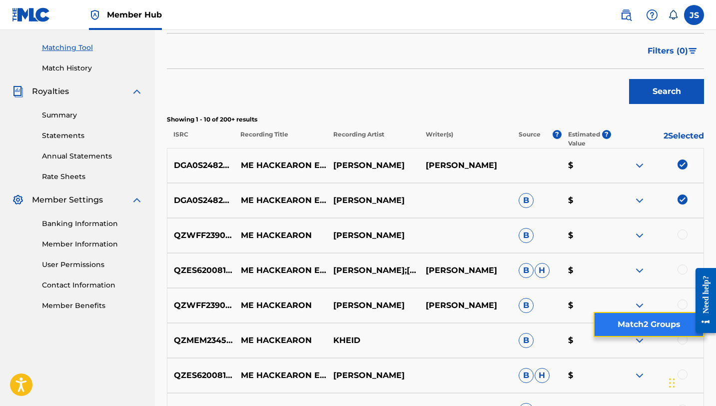
click at [662, 321] on button "Match 2 Groups" at bounding box center [649, 324] width 110 height 25
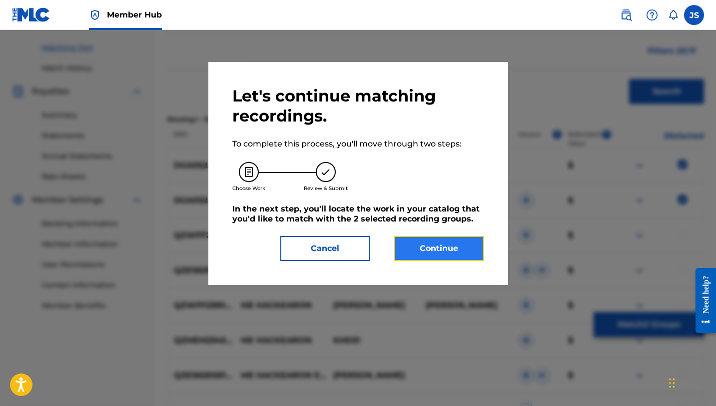
click at [460, 251] on button "Continue" at bounding box center [439, 248] width 90 height 25
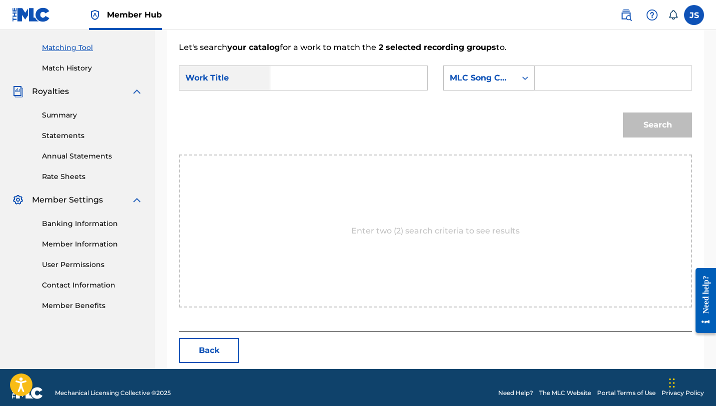
click at [371, 75] on input "Search Form" at bounding box center [349, 78] width 140 height 24
paste input "ME HACKEARON EL WHATSAPP"
type input "ME HACKEARON EL WHATSAPP"
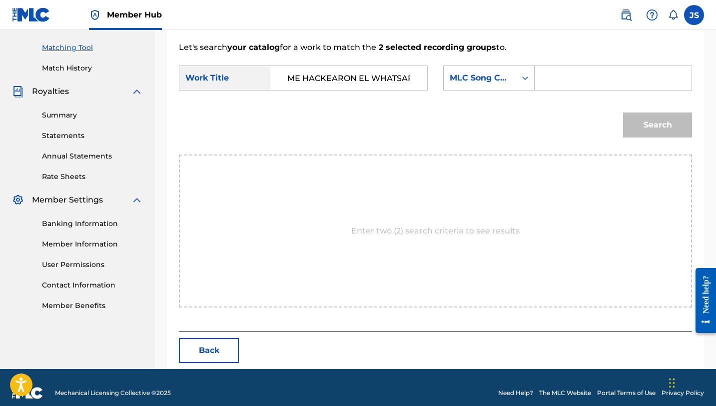
click at [557, 76] on input "Search Form" at bounding box center [613, 78] width 140 height 24
paste input "MW3N0X"
type input "MW3N0X"
click at [642, 114] on button "Search" at bounding box center [657, 124] width 69 height 25
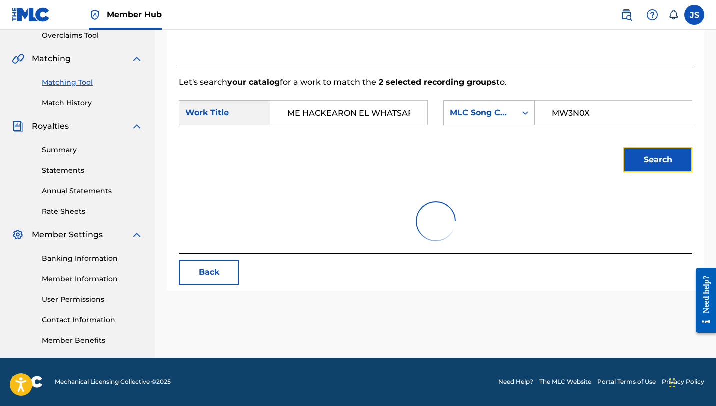
scroll to position [230, 0]
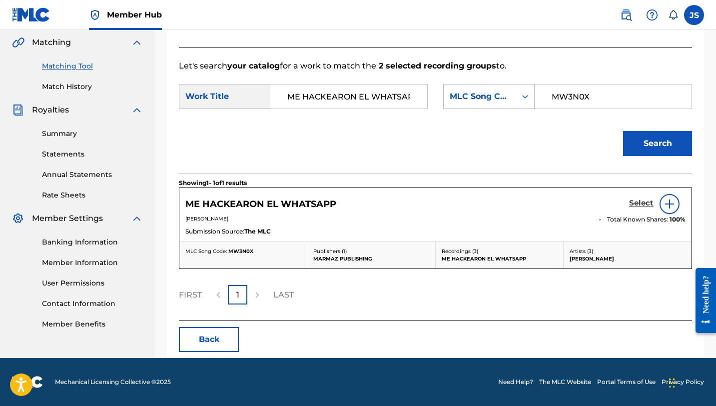
click at [643, 206] on h5 "Select" at bounding box center [641, 202] width 24 height 9
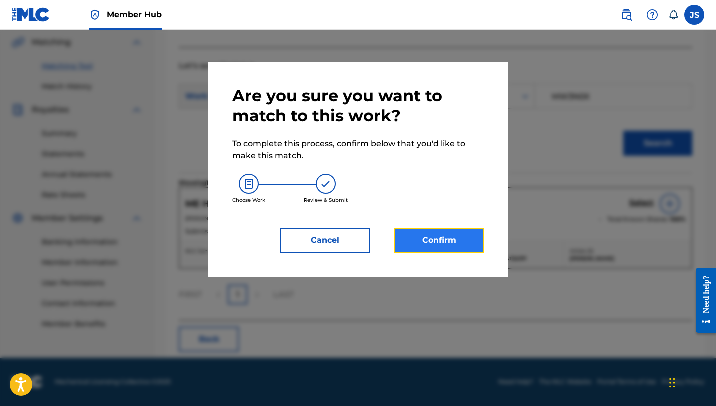
click at [457, 240] on button "Confirm" at bounding box center [439, 240] width 90 height 25
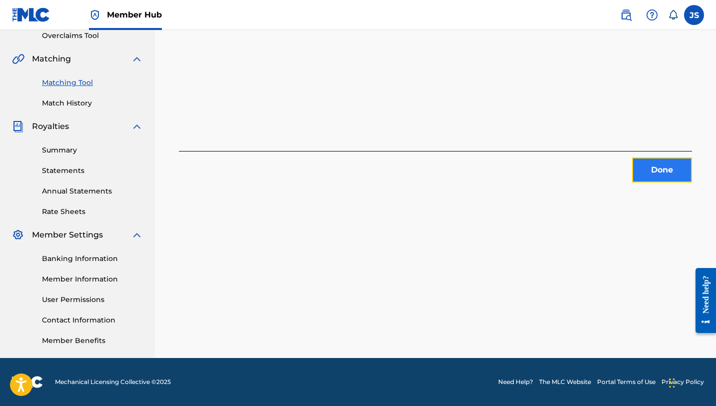
click at [640, 169] on button "Done" at bounding box center [662, 169] width 60 height 25
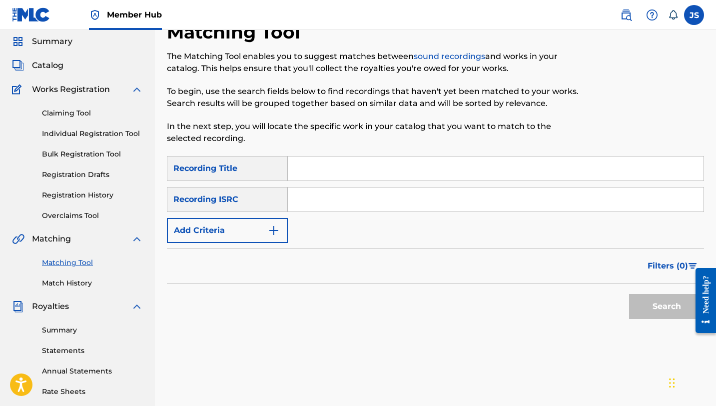
scroll to position [0, 0]
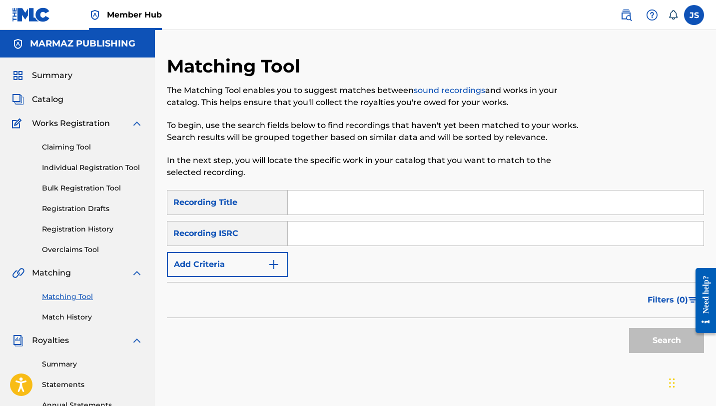
click at [331, 199] on input "Search Form" at bounding box center [496, 202] width 416 height 24
paste input "MI CANOITA"
type input "MI CANOITA"
click at [633, 335] on button "Search" at bounding box center [666, 340] width 75 height 25
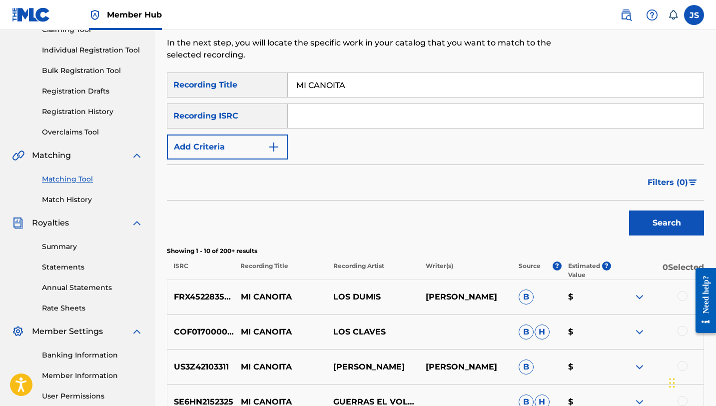
scroll to position [129, 0]
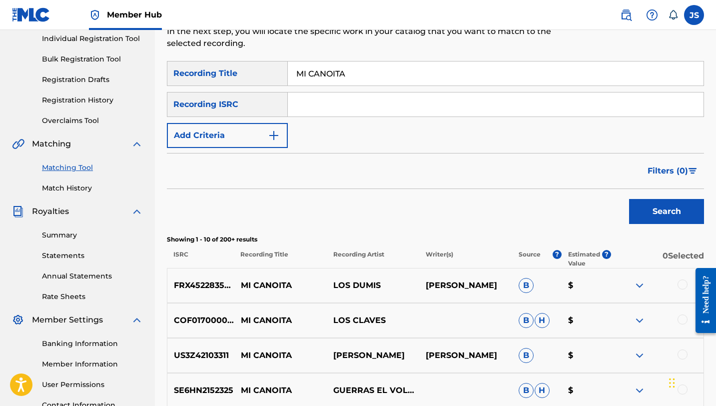
click at [681, 352] on div at bounding box center [683, 354] width 10 height 10
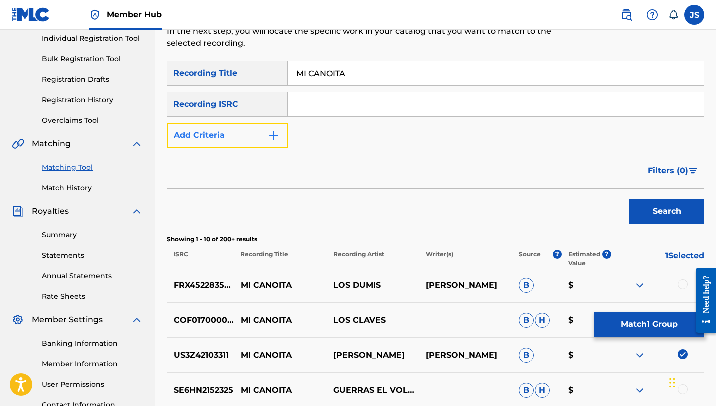
click at [271, 138] on img "Search Form" at bounding box center [274, 135] width 12 height 12
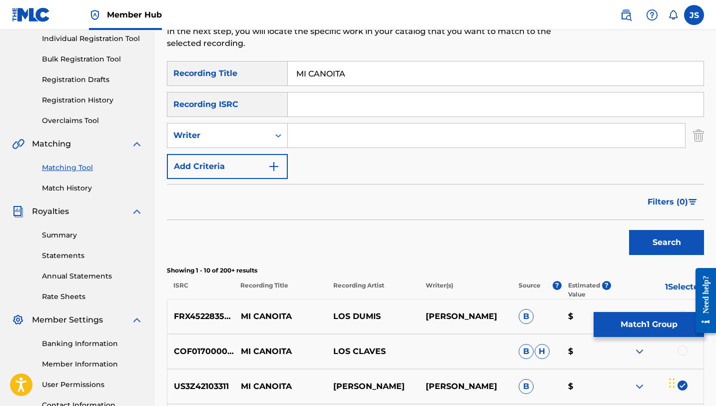
click at [333, 133] on input "Search Form" at bounding box center [486, 135] width 397 height 24
type input "[PERSON_NAME]"
drag, startPoint x: 661, startPoint y: 239, endPoint x: 639, endPoint y: 232, distance: 22.6
click at [661, 239] on button "Search" at bounding box center [666, 242] width 75 height 25
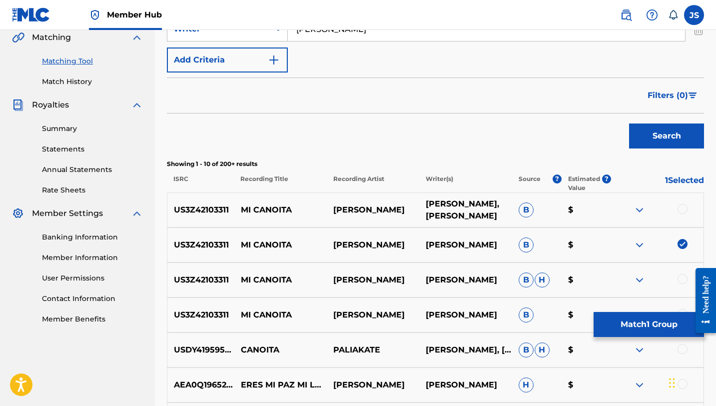
scroll to position [237, 0]
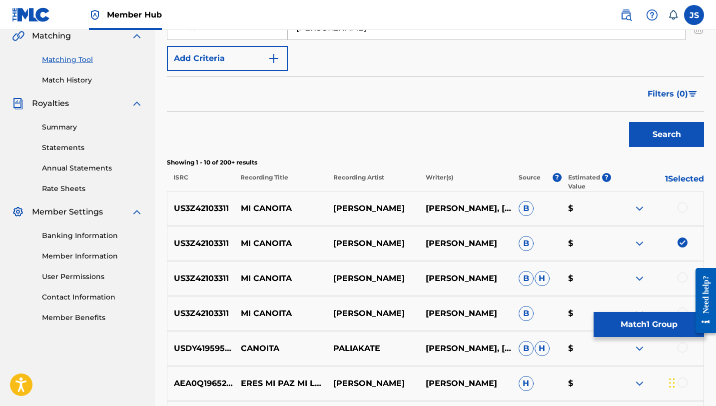
click at [684, 210] on div at bounding box center [683, 207] width 10 height 10
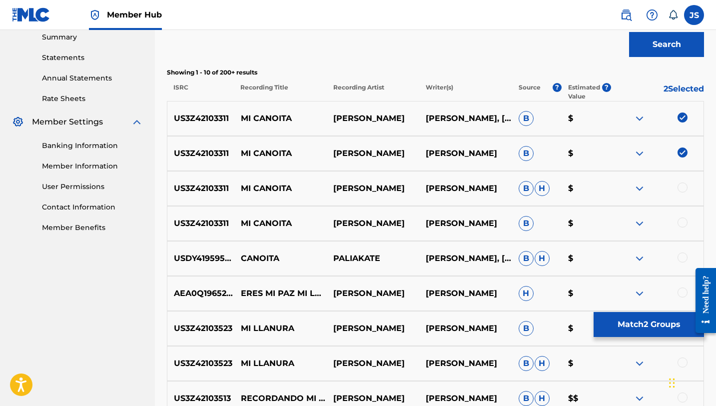
scroll to position [327, 0]
click at [679, 189] on div at bounding box center [683, 187] width 10 height 10
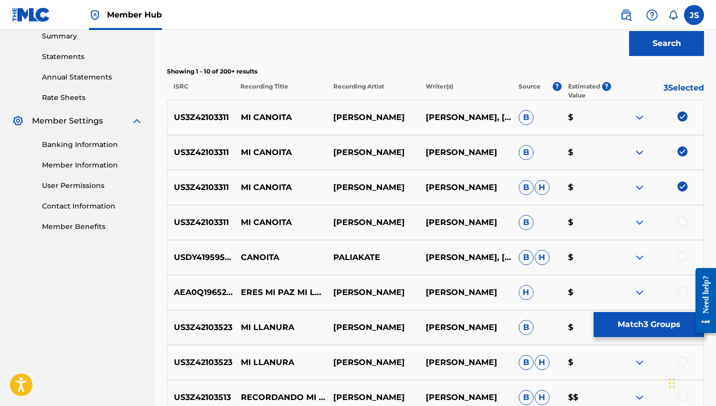
click at [681, 223] on div at bounding box center [683, 221] width 10 height 10
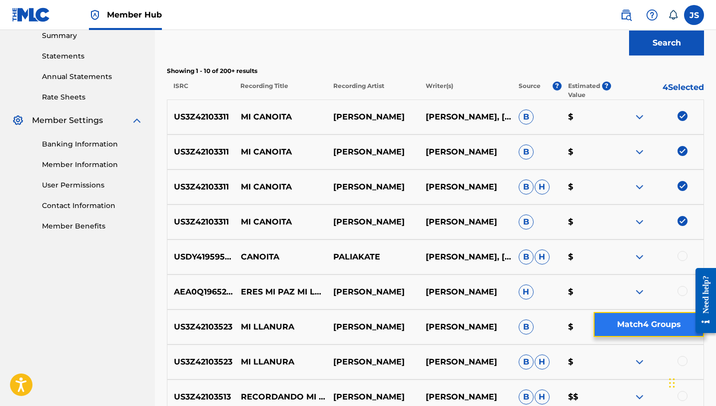
click at [653, 326] on button "Match 4 Groups" at bounding box center [649, 324] width 110 height 25
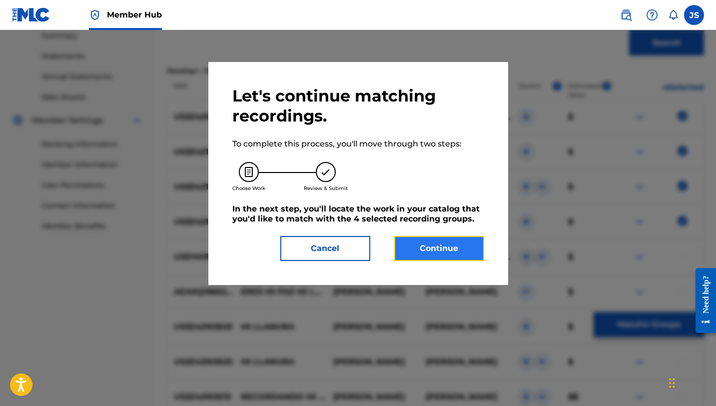
click at [401, 258] on button "Continue" at bounding box center [439, 248] width 90 height 25
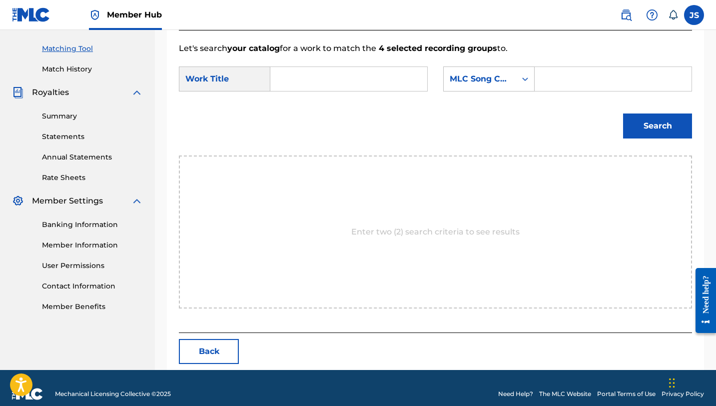
scroll to position [260, 0]
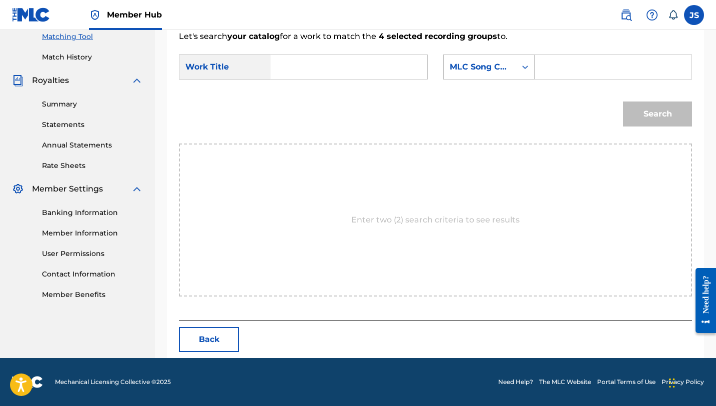
click at [289, 67] on input "Search Form" at bounding box center [349, 67] width 140 height 24
paste input "MI CANOITA"
type input "MI CANOITA"
drag, startPoint x: 550, startPoint y: 67, endPoint x: 544, endPoint y: 83, distance: 17.4
click at [550, 67] on input "Search Form" at bounding box center [613, 67] width 140 height 24
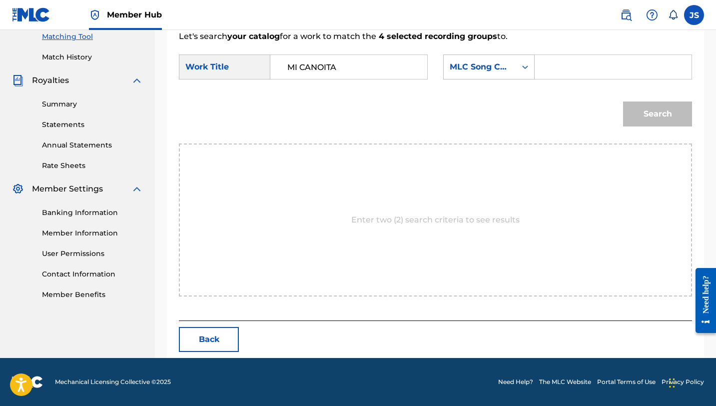
paste input "MW3NWC"
type input "MW3NWC"
click at [649, 113] on button "Search" at bounding box center [657, 113] width 69 height 25
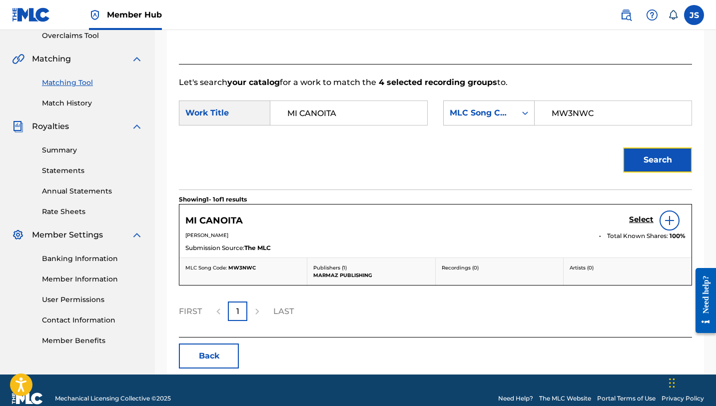
scroll to position [230, 0]
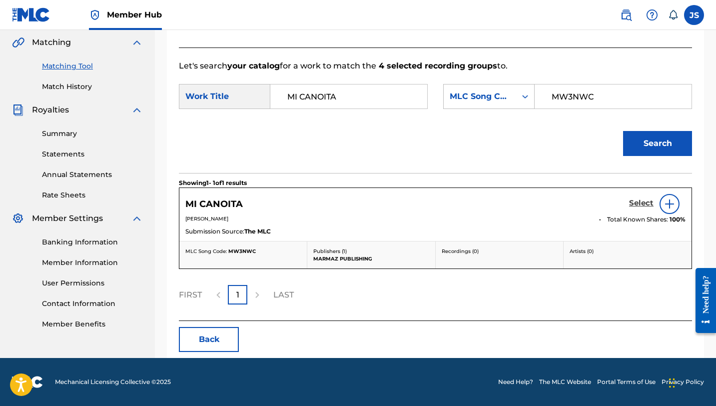
click at [635, 204] on h5 "Select" at bounding box center [641, 202] width 24 height 9
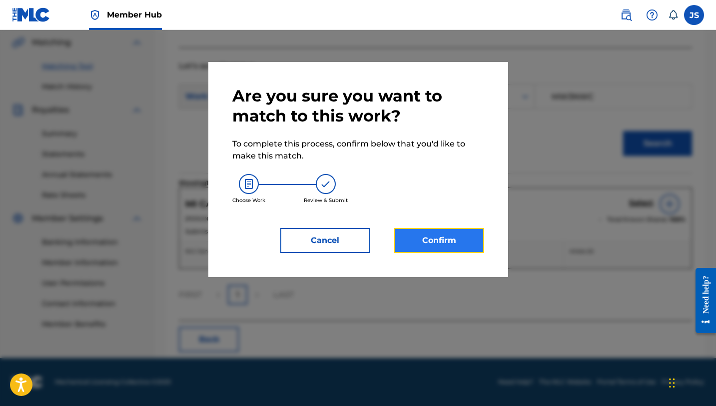
click at [444, 237] on button "Confirm" at bounding box center [439, 240] width 90 height 25
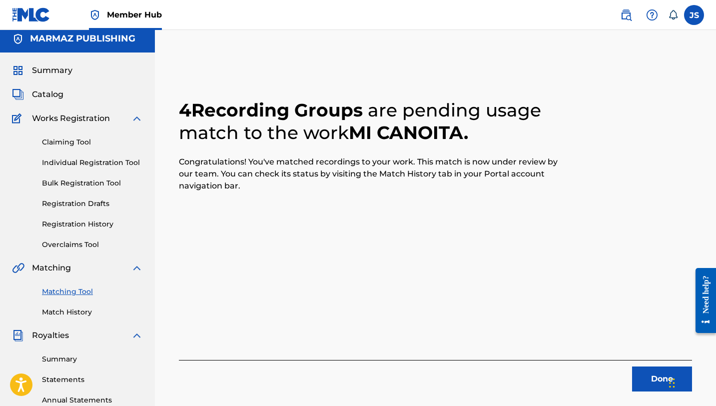
scroll to position [0, 0]
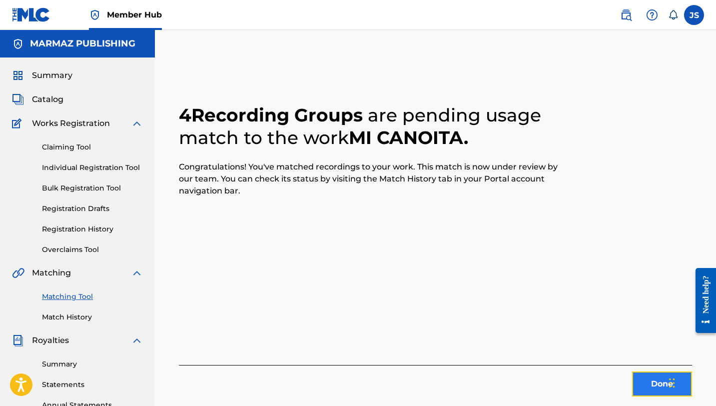
click at [639, 376] on button "Done" at bounding box center [662, 383] width 60 height 25
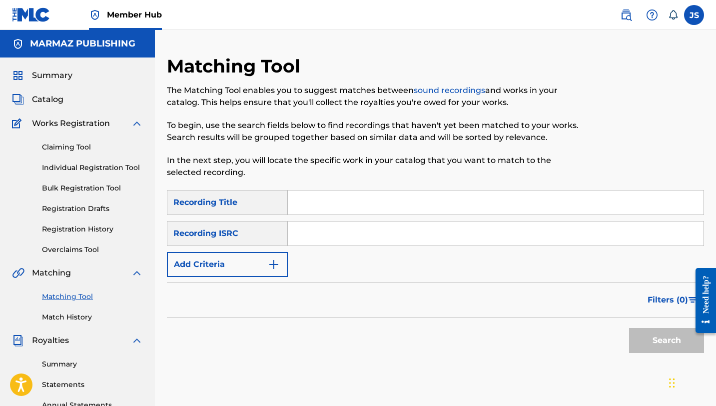
click at [360, 208] on input "Search Form" at bounding box center [496, 202] width 416 height 24
paste input "MI CANOITA"
click at [629, 328] on button "Search" at bounding box center [666, 340] width 75 height 25
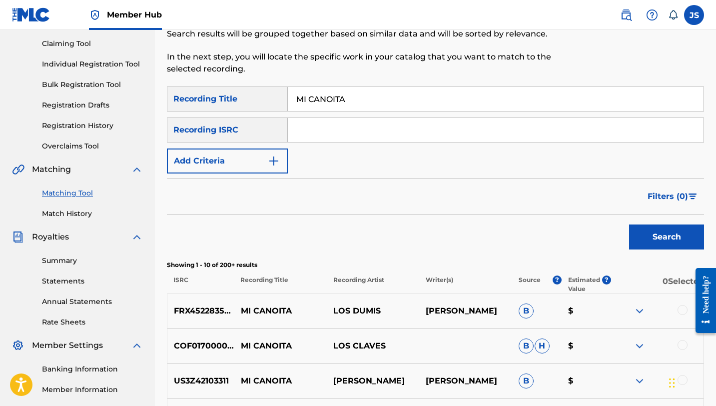
scroll to position [96, 0]
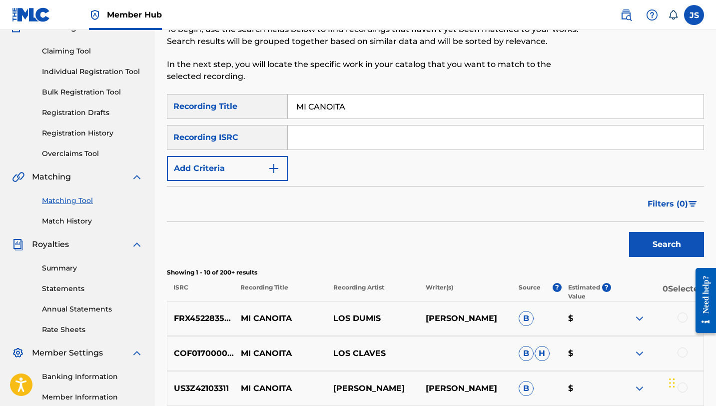
click at [355, 111] on input "MI CANOITA" at bounding box center [496, 106] width 416 height 24
click at [355, 112] on input "MI CANOITA" at bounding box center [496, 106] width 416 height 24
paste input "TO ES LA ESENCIA CRIOLL"
type input "MI CANTO ES LA ESENCIA CRIOLLA"
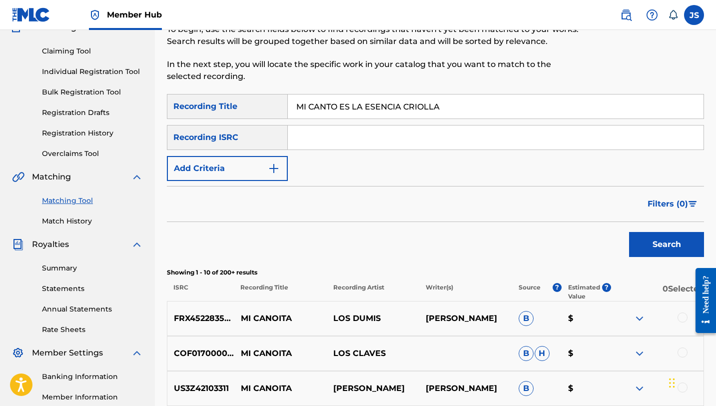
click at [629, 232] on button "Search" at bounding box center [666, 244] width 75 height 25
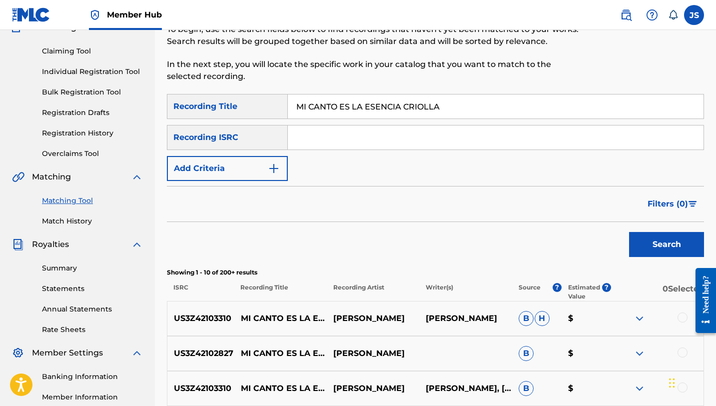
click at [681, 316] on div at bounding box center [683, 317] width 10 height 10
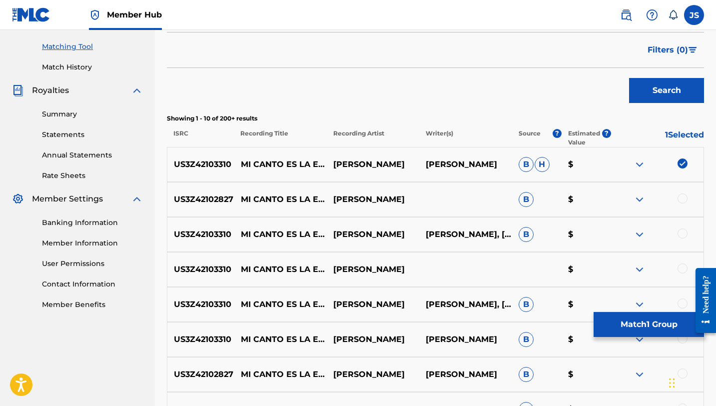
scroll to position [250, 0]
click at [681, 233] on div at bounding box center [683, 233] width 10 height 10
click at [681, 268] on div at bounding box center [683, 268] width 10 height 10
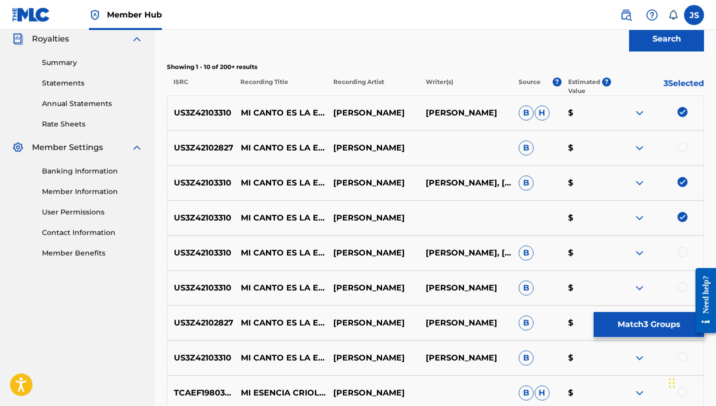
scroll to position [308, 0]
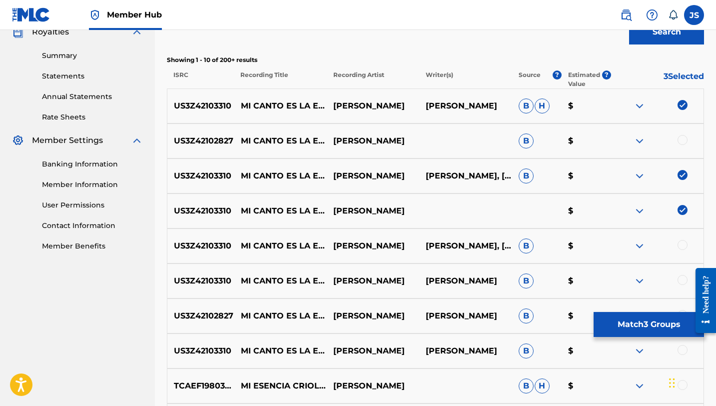
click at [684, 247] on div at bounding box center [683, 245] width 10 height 10
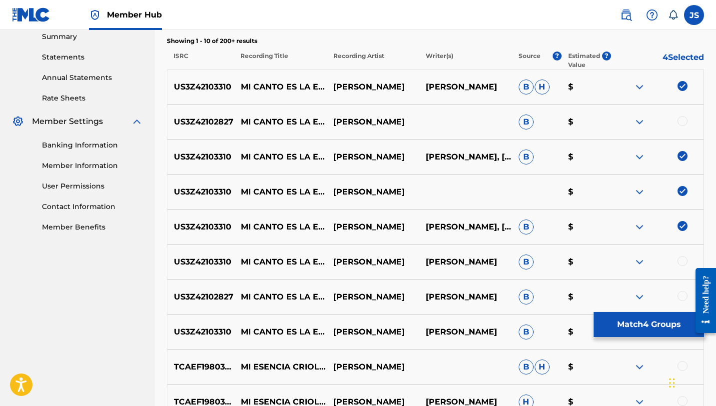
click at [682, 258] on div at bounding box center [683, 261] width 10 height 10
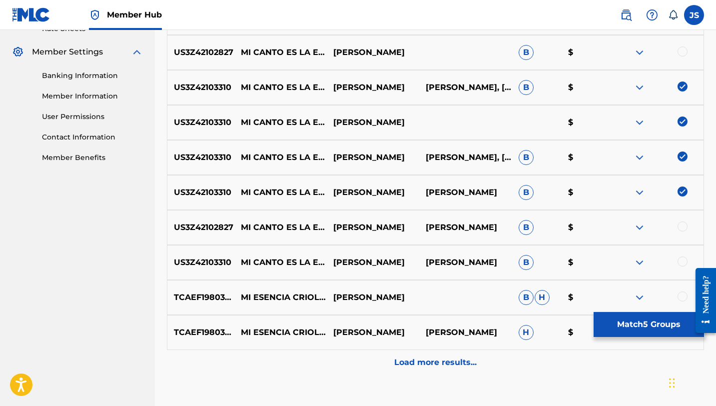
scroll to position [397, 0]
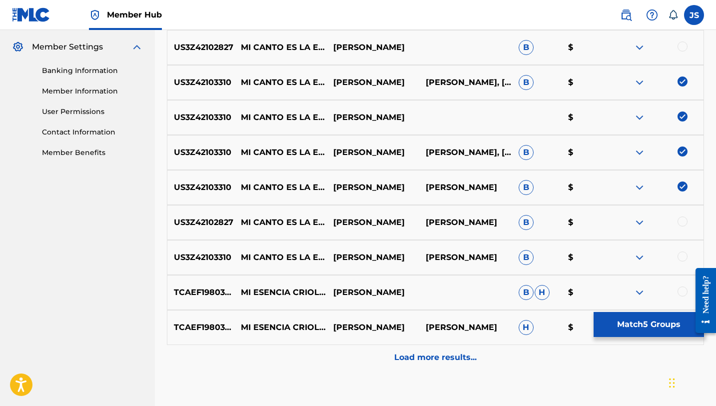
click at [684, 222] on div at bounding box center [683, 221] width 10 height 10
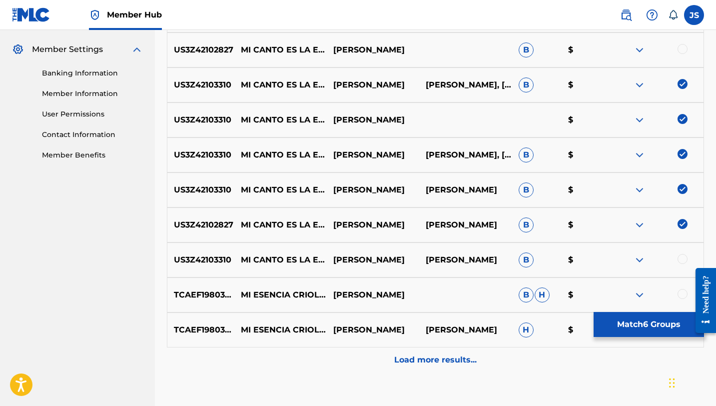
click at [683, 258] on div at bounding box center [683, 259] width 10 height 10
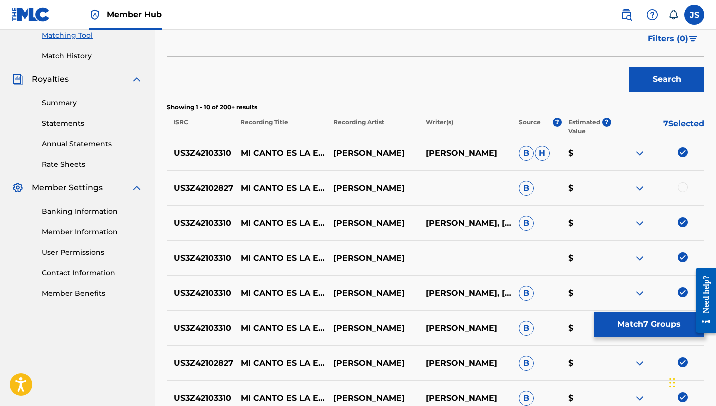
scroll to position [276, 0]
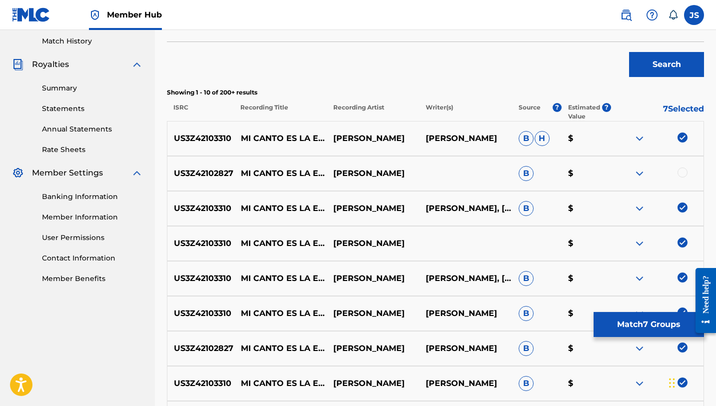
click at [685, 169] on div at bounding box center [683, 172] width 10 height 10
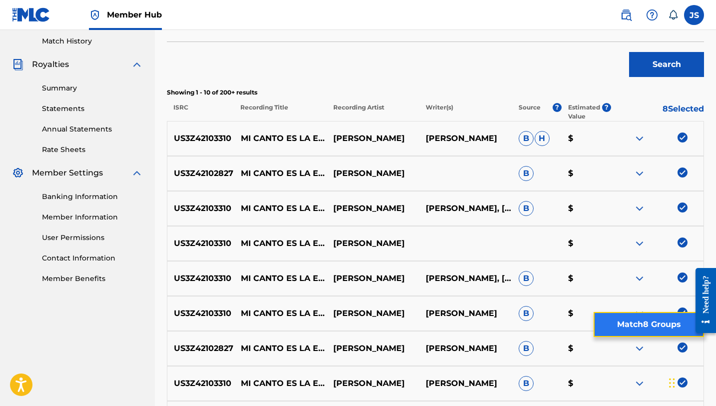
click at [639, 320] on button "Match 8 Groups" at bounding box center [649, 324] width 110 height 25
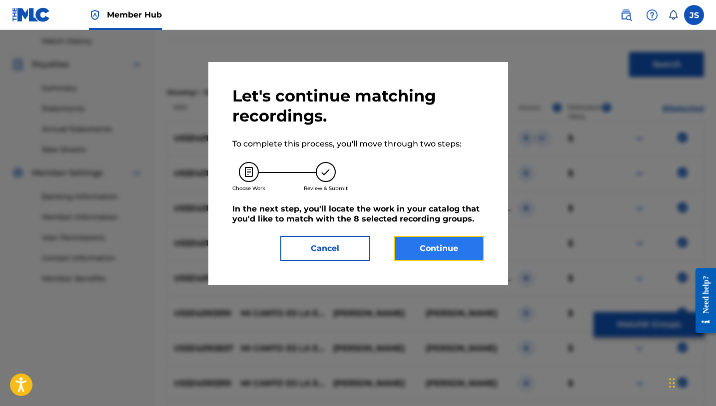
click at [400, 253] on button "Continue" at bounding box center [439, 248] width 90 height 25
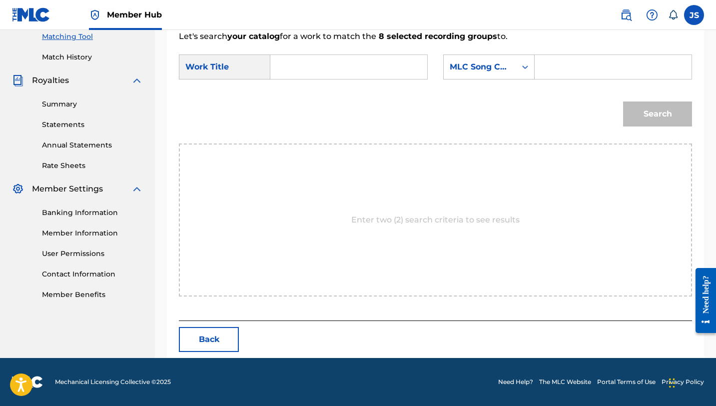
scroll to position [260, 0]
click at [350, 70] on input "Search Form" at bounding box center [349, 67] width 140 height 24
paste input "MI CANTO ES LA ESENCIA CRIOLLA"
type input "MI CANTO ES LA ESENCIA CRIOLLA"
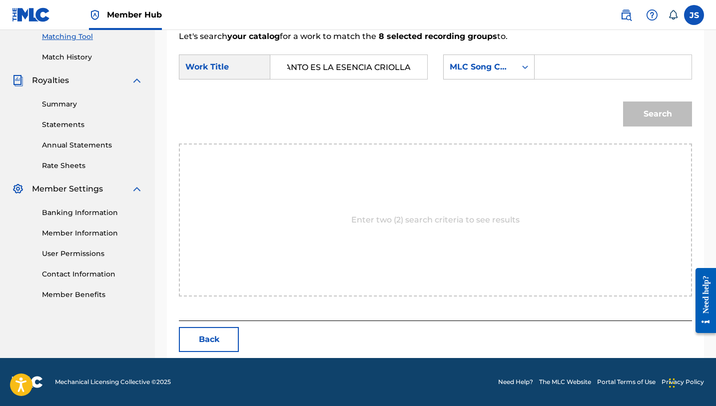
scroll to position [0, 0]
click at [559, 68] on input "Search Form" at bounding box center [613, 67] width 140 height 24
paste input "MW2T9H"
type input "MW2T9H"
click at [657, 111] on button "Search" at bounding box center [657, 113] width 69 height 25
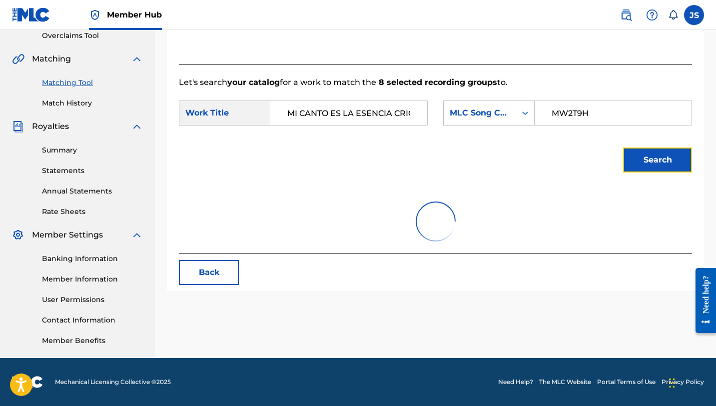
scroll to position [230, 0]
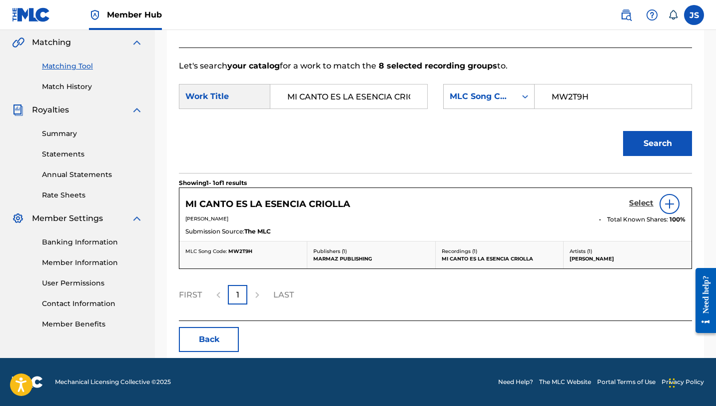
click at [636, 206] on h5 "Select" at bounding box center [641, 202] width 24 height 9
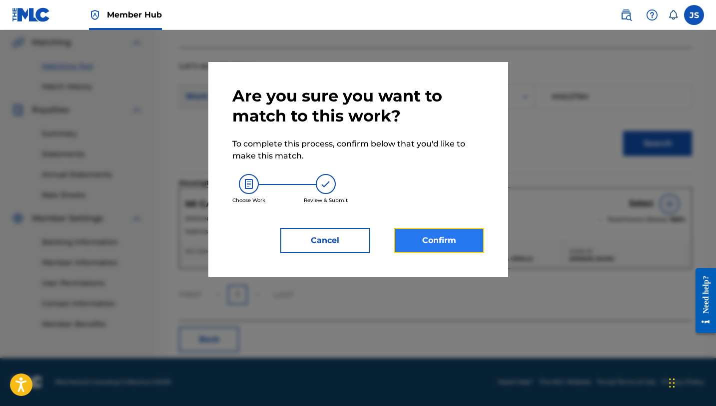
click at [445, 232] on button "Confirm" at bounding box center [439, 240] width 90 height 25
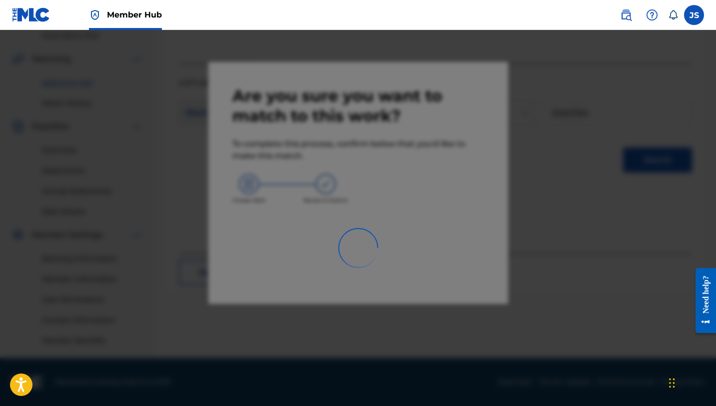
scroll to position [214, 0]
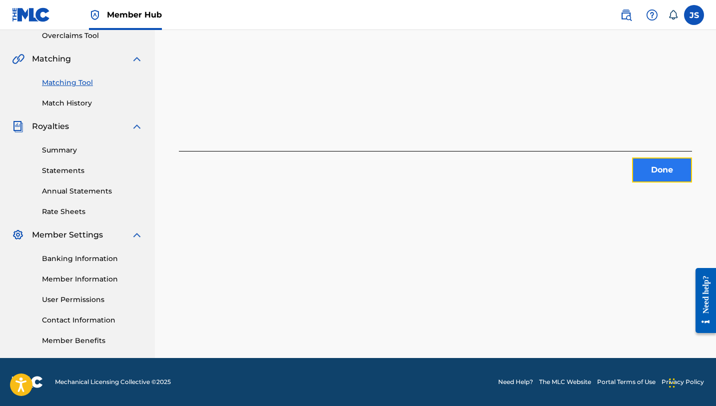
click at [664, 175] on button "Done" at bounding box center [662, 169] width 60 height 25
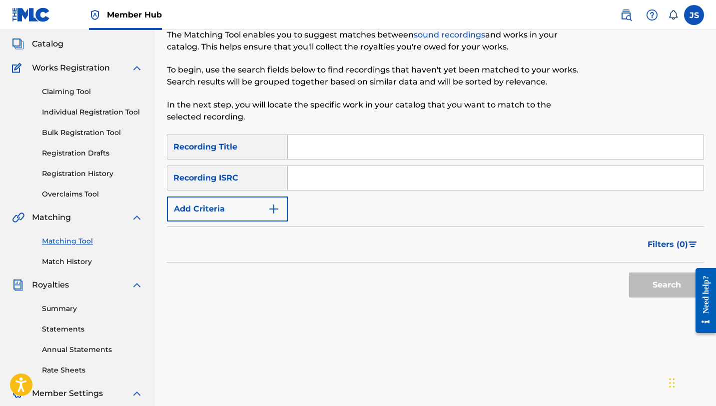
scroll to position [53, 0]
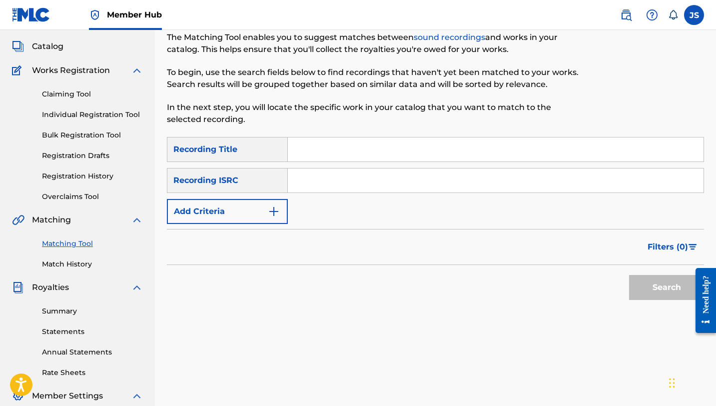
click at [333, 140] on input "Search Form" at bounding box center [496, 149] width 416 height 24
paste input "MI CUATRO ME LA RECUERDA"
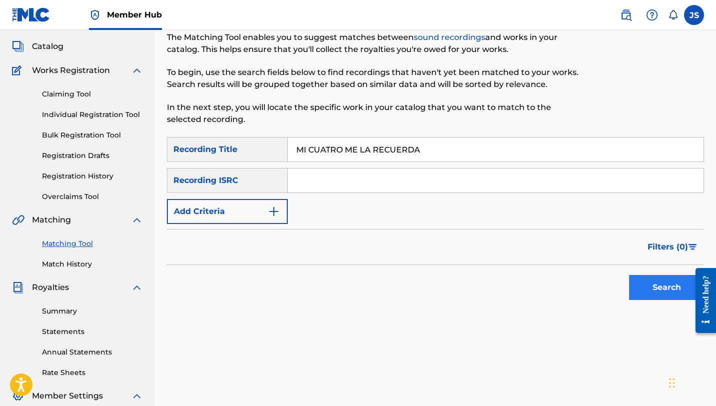
type input "MI CUATRO ME LA RECUERDA"
click at [667, 281] on button "Search" at bounding box center [666, 287] width 75 height 25
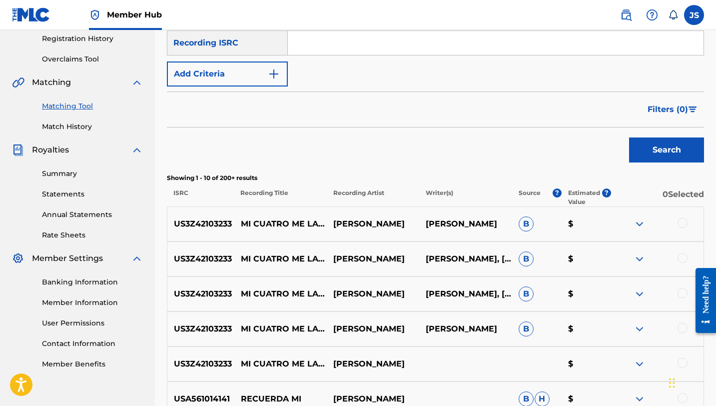
scroll to position [196, 0]
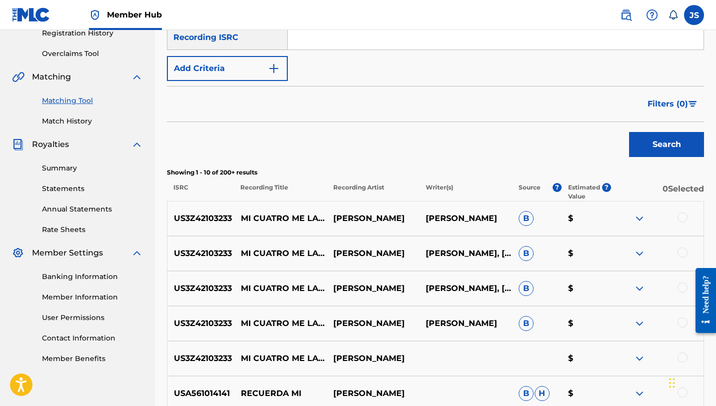
click at [686, 218] on div at bounding box center [683, 217] width 10 height 10
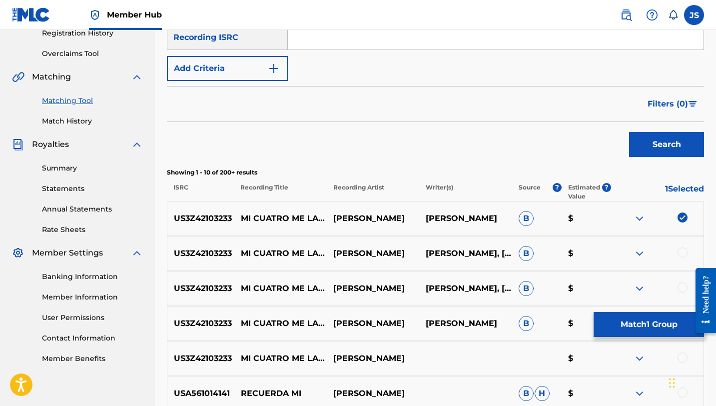
click at [680, 250] on div at bounding box center [683, 252] width 10 height 10
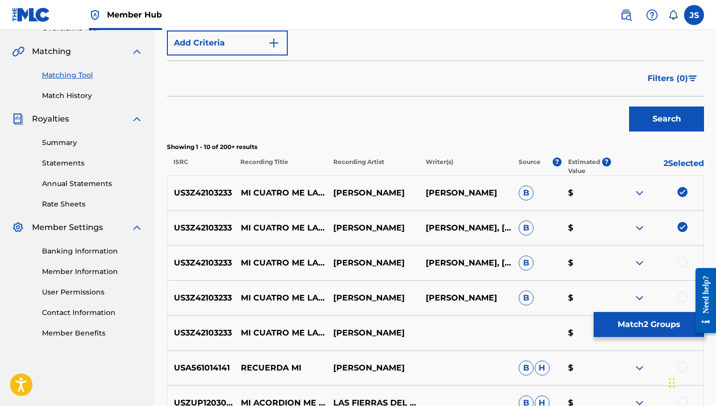
scroll to position [224, 0]
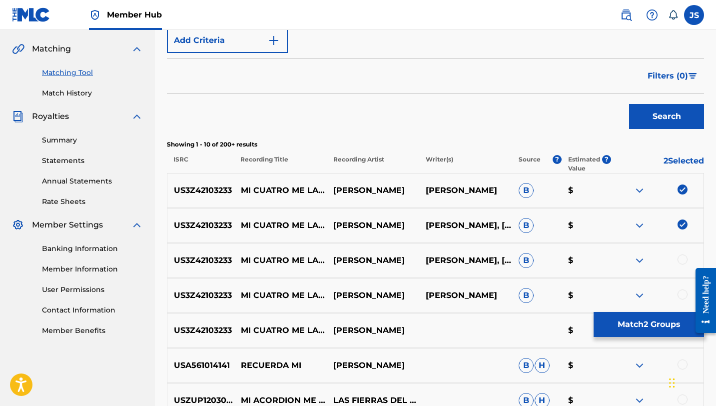
click at [683, 264] on div at bounding box center [657, 260] width 92 height 12
click at [682, 261] on div at bounding box center [683, 259] width 10 height 10
click at [683, 290] on div at bounding box center [683, 294] width 10 height 10
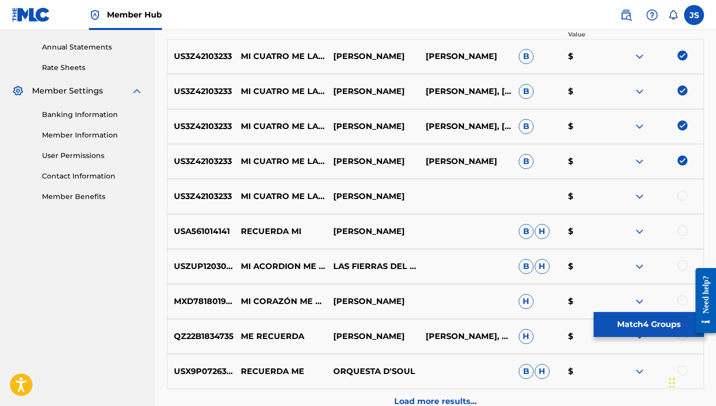
scroll to position [358, 0]
click at [683, 191] on div at bounding box center [683, 195] width 10 height 10
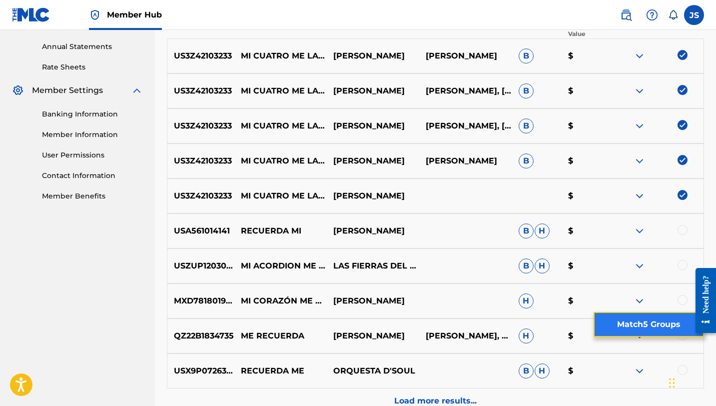
click at [638, 327] on button "Match 5 Groups" at bounding box center [649, 324] width 110 height 25
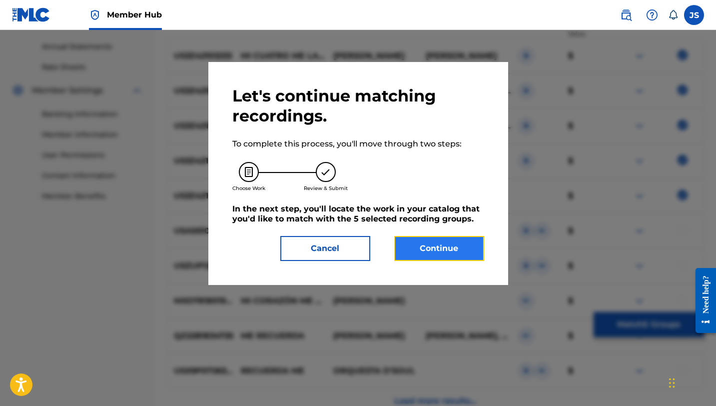
click at [443, 256] on button "Continue" at bounding box center [439, 248] width 90 height 25
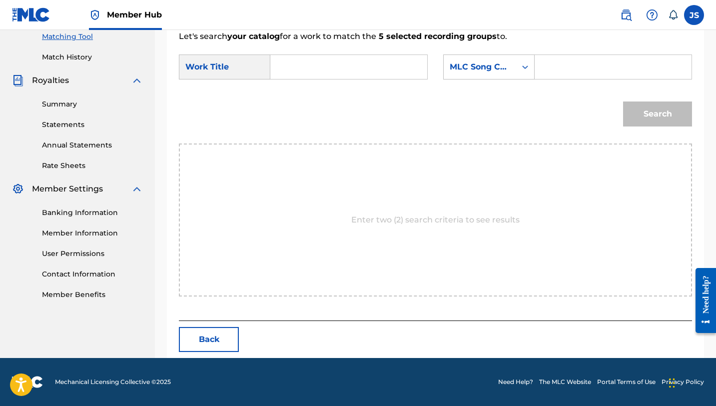
scroll to position [260, 0]
click at [394, 65] on input "Search Form" at bounding box center [349, 67] width 140 height 24
paste input "MI CUATRO ME LA RECUERDA"
type input "MI CUATRO ME LA RECUERDA"
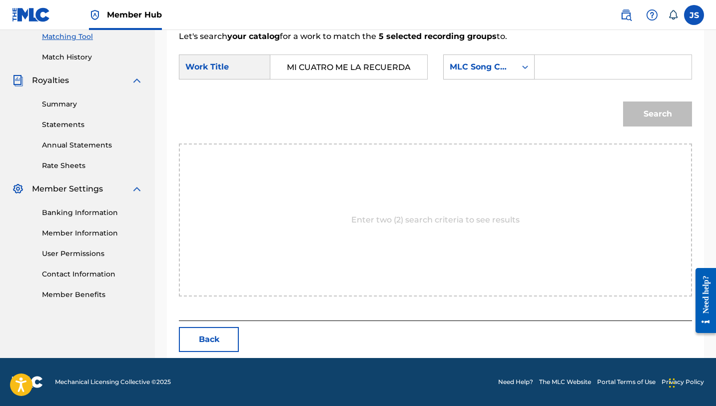
scroll to position [0, 0]
click at [572, 62] on input "Search Form" at bounding box center [613, 67] width 140 height 24
paste input "MW3ML7"
type input "MW3ML7"
click at [651, 102] on button "Search" at bounding box center [657, 113] width 69 height 25
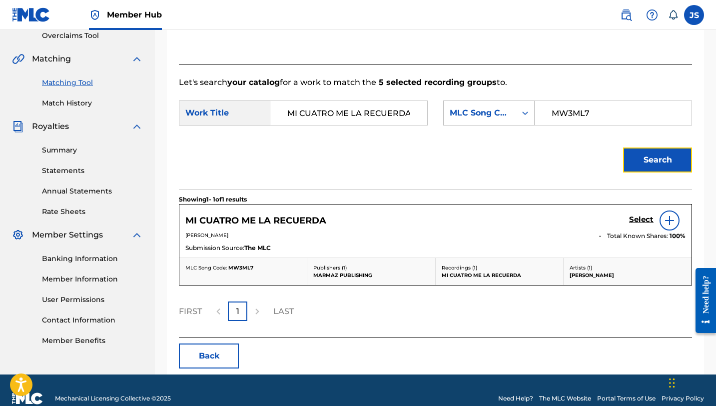
scroll to position [230, 0]
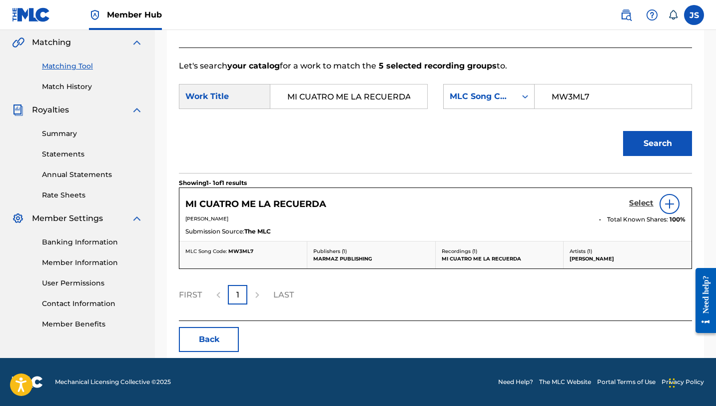
click at [636, 199] on h5 "Select" at bounding box center [641, 202] width 24 height 9
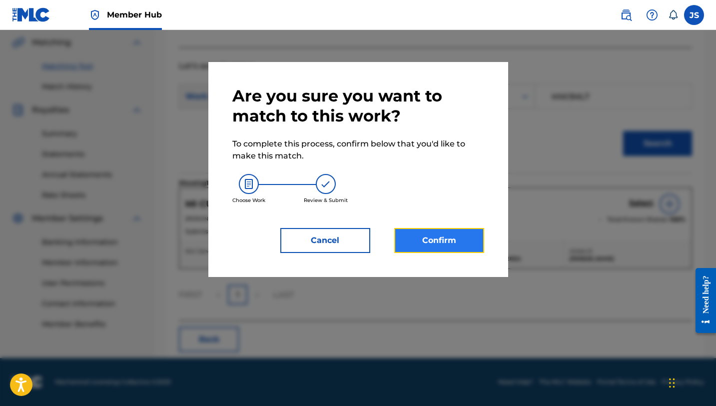
click at [425, 247] on button "Confirm" at bounding box center [439, 240] width 90 height 25
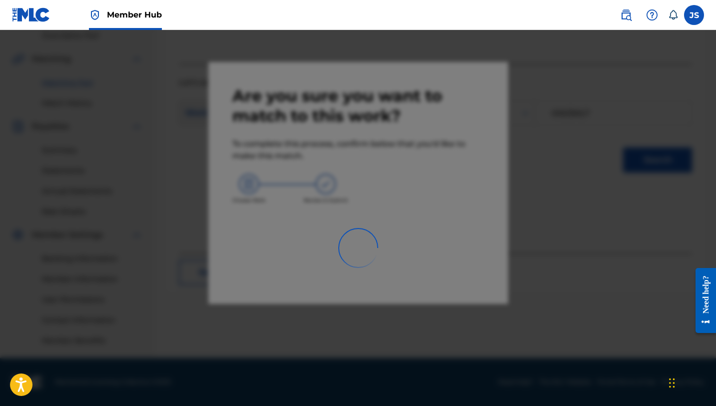
scroll to position [214, 0]
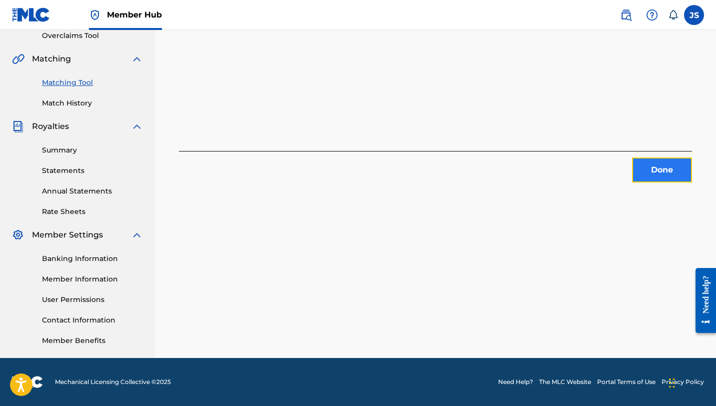
click at [651, 170] on button "Done" at bounding box center [662, 169] width 60 height 25
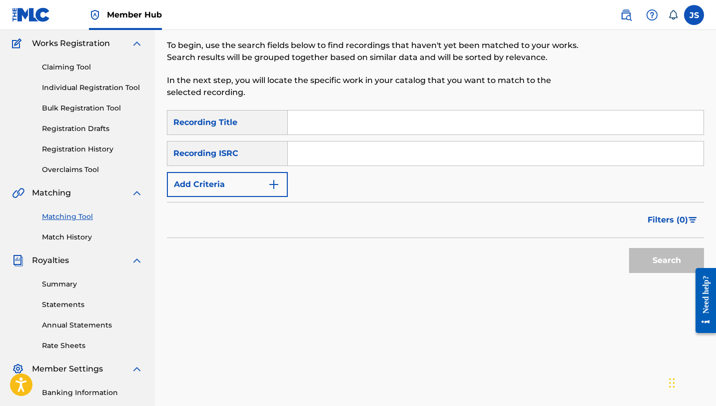
scroll to position [0, 0]
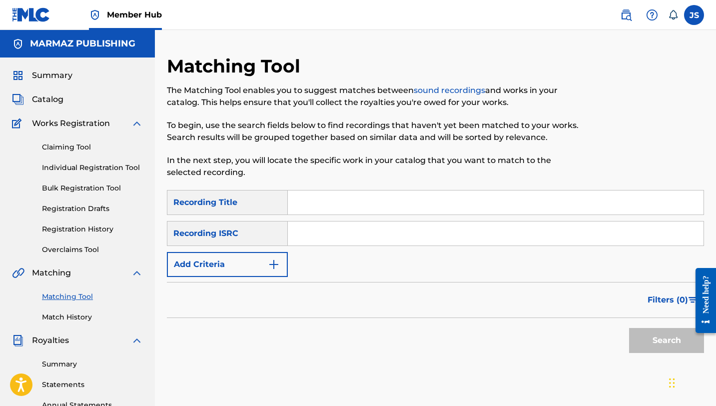
click at [327, 201] on input "Search Form" at bounding box center [496, 202] width 416 height 24
paste input "MI EQUINO MI NOVIA Y YO"
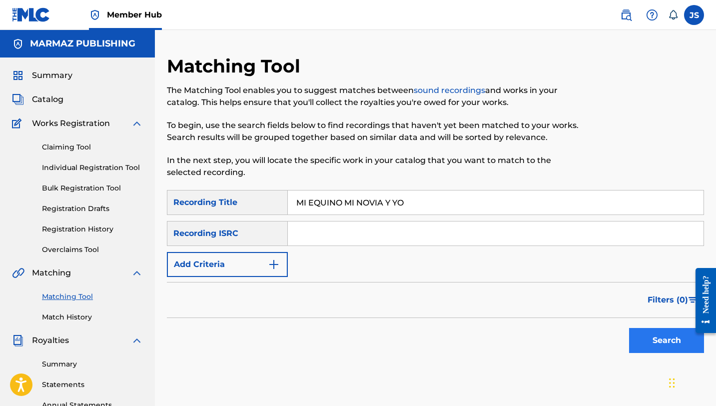
type input "MI EQUINO MI NOVIA Y YO"
drag, startPoint x: 654, startPoint y: 334, endPoint x: 628, endPoint y: 307, distance: 37.8
click at [654, 334] on button "Search" at bounding box center [666, 340] width 75 height 25
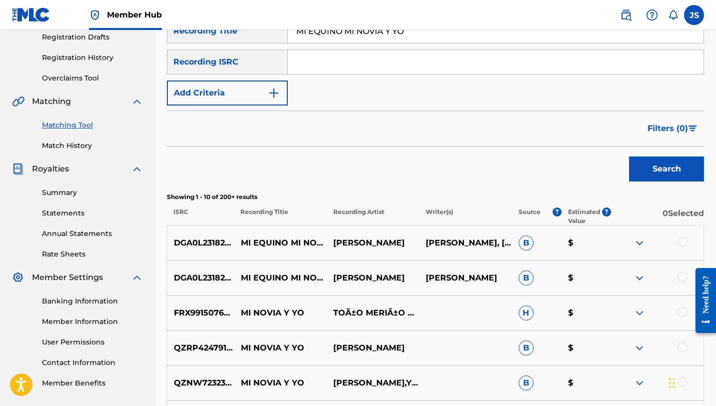
scroll to position [173, 0]
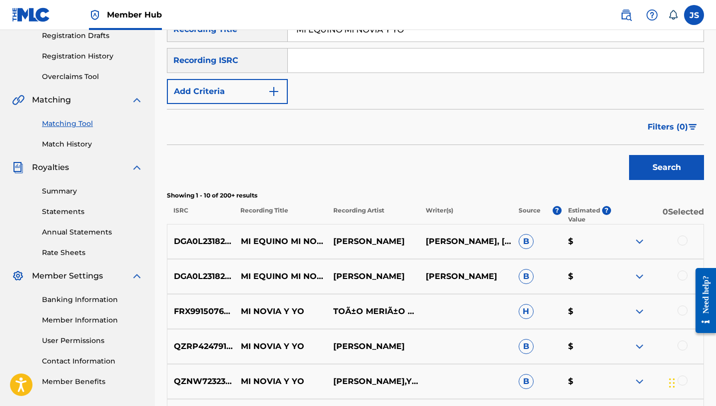
drag, startPoint x: 682, startPoint y: 239, endPoint x: 681, endPoint y: 244, distance: 5.2
click at [682, 239] on div at bounding box center [683, 240] width 10 height 10
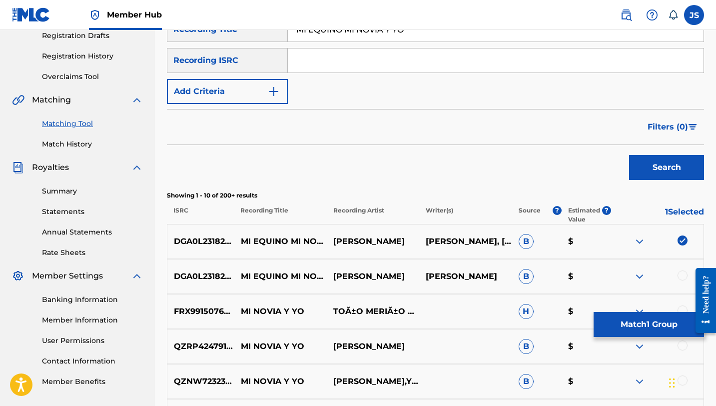
click at [681, 273] on div at bounding box center [683, 275] width 10 height 10
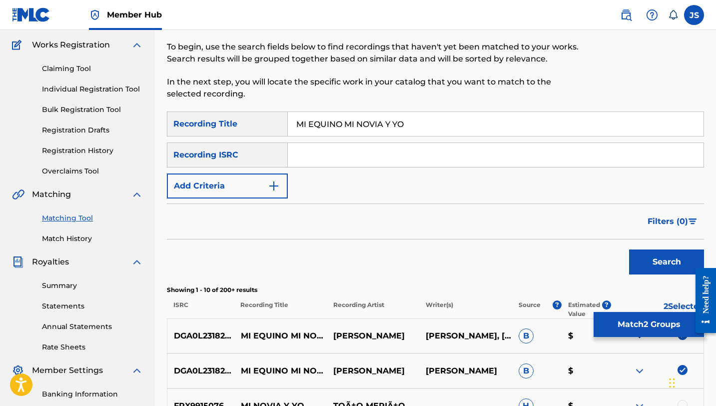
scroll to position [38, 0]
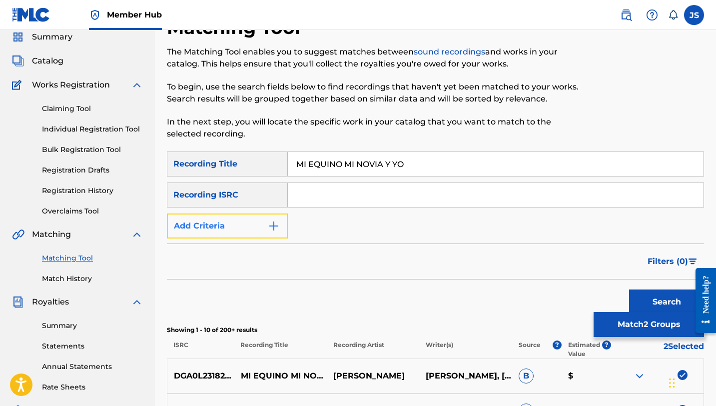
click at [256, 225] on button "Add Criteria" at bounding box center [227, 225] width 121 height 25
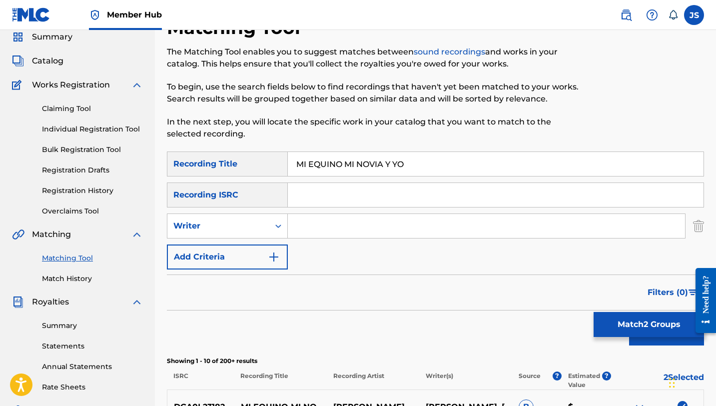
click at [315, 224] on input "Search Form" at bounding box center [486, 226] width 397 height 24
type input "[PERSON_NAME]"
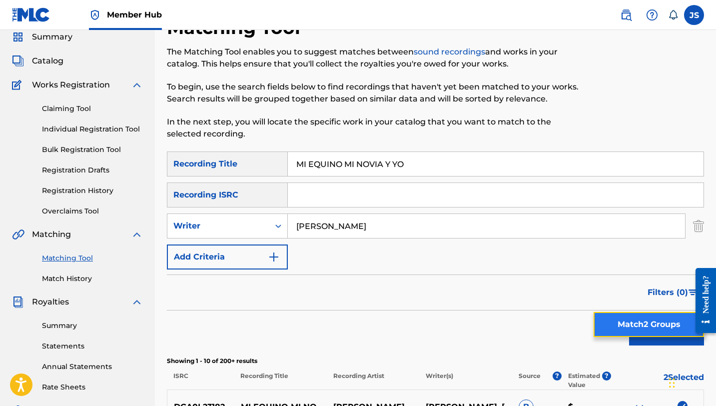
click at [655, 322] on button "Match 2 Groups" at bounding box center [649, 324] width 110 height 25
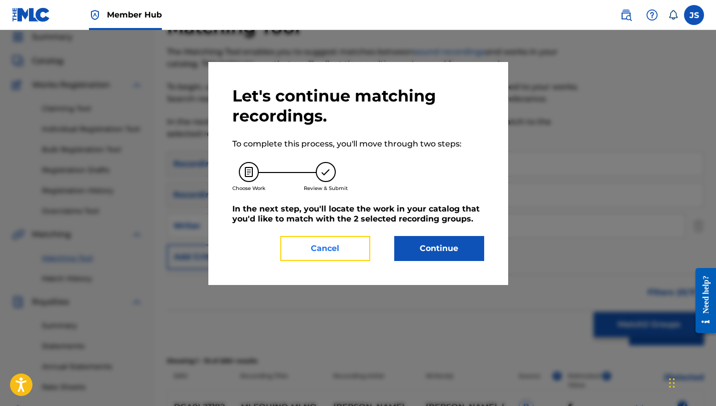
click at [319, 240] on button "Cancel" at bounding box center [325, 248] width 90 height 25
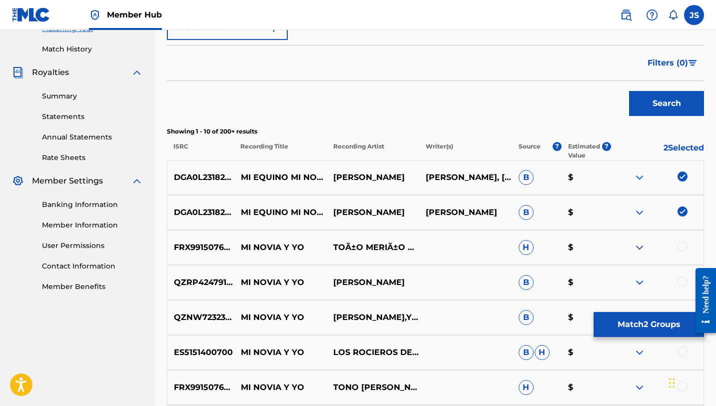
scroll to position [270, 0]
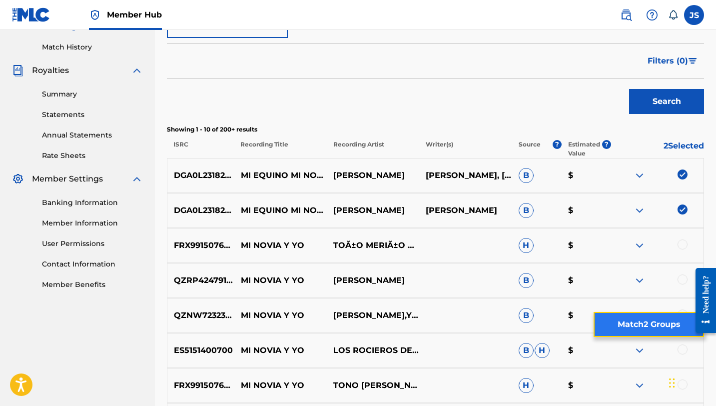
click at [648, 320] on button "Match 2 Groups" at bounding box center [649, 324] width 110 height 25
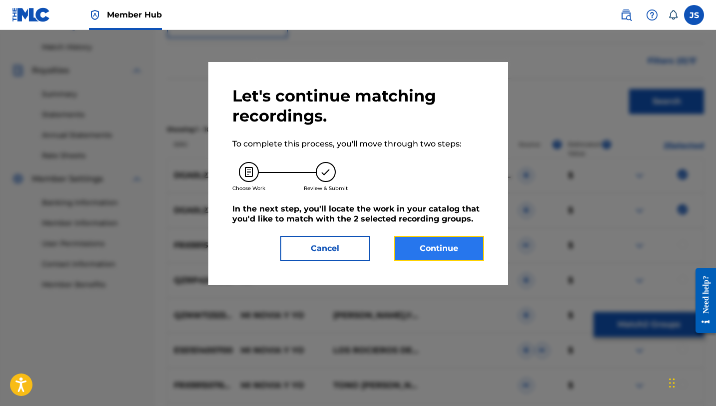
click at [453, 256] on button "Continue" at bounding box center [439, 248] width 90 height 25
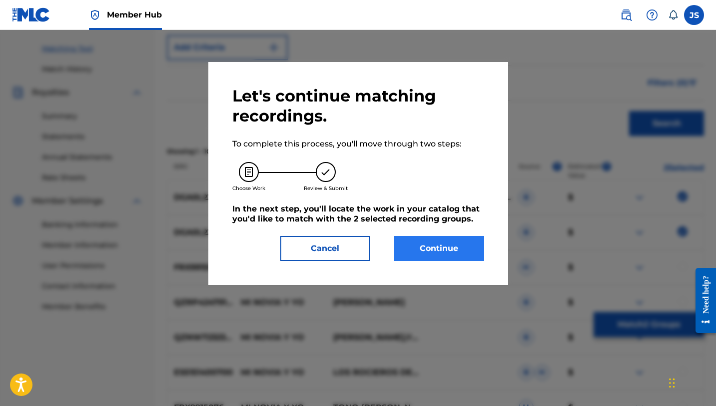
scroll to position [260, 0]
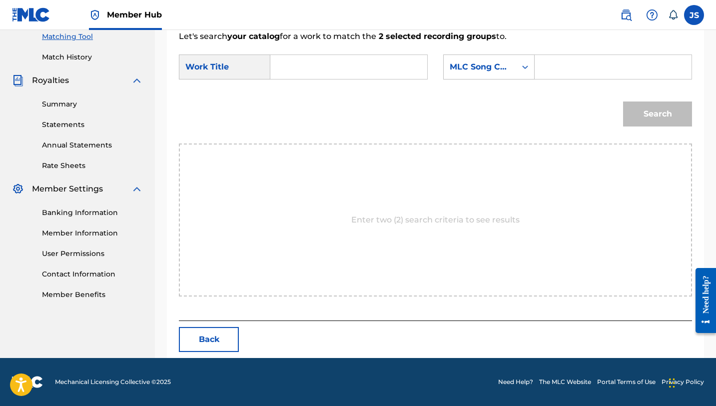
click at [289, 63] on input "Search Form" at bounding box center [349, 67] width 140 height 24
paste input "MI EQUINO MI NOVIA Y YO"
type input "MI EQUINO MI NOVIA Y YO"
click at [570, 71] on input "Search Form" at bounding box center [613, 67] width 140 height 24
click at [614, 60] on input "Search Form" at bounding box center [613, 67] width 140 height 24
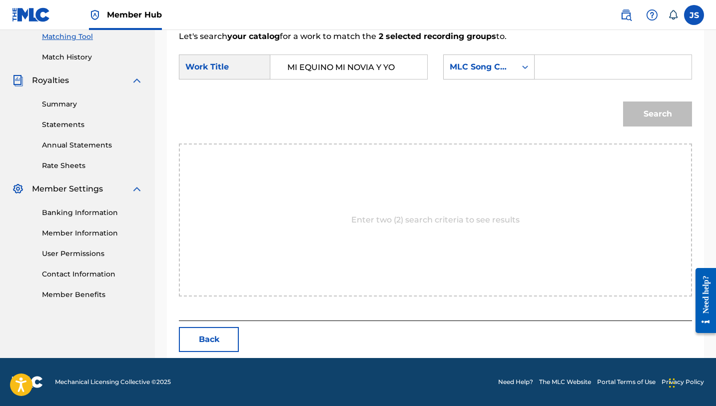
paste input "MW3MDV"
type input "MW3MDV"
click at [623, 101] on button "Search" at bounding box center [657, 113] width 69 height 25
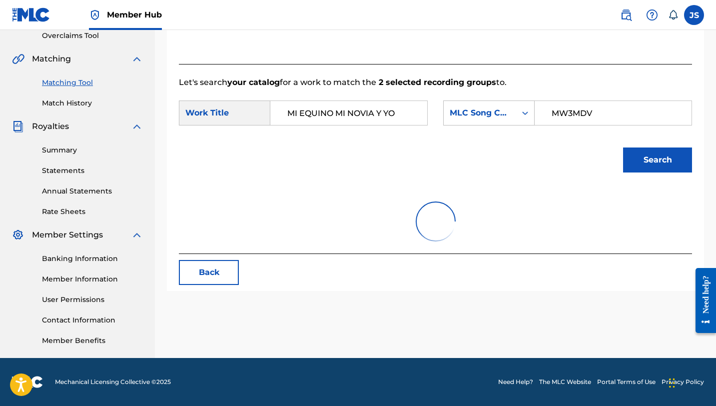
scroll to position [230, 0]
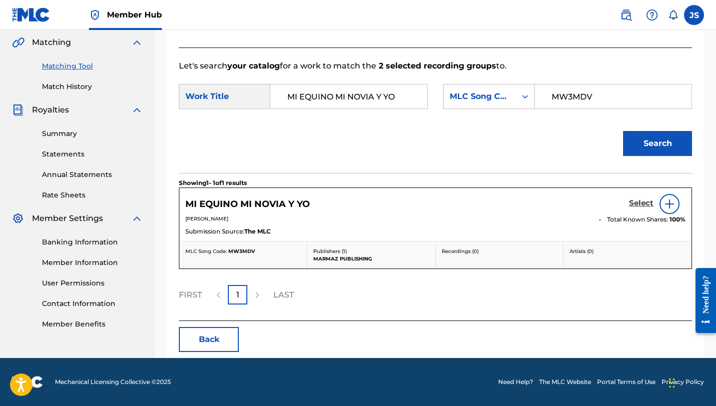
click at [634, 205] on h5 "Select" at bounding box center [641, 202] width 24 height 9
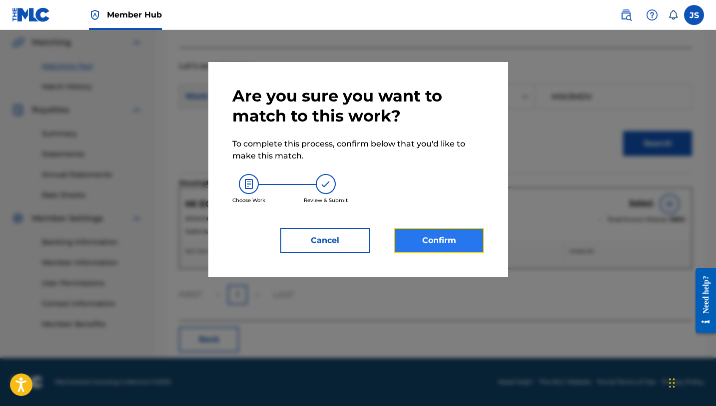
click at [435, 236] on button "Confirm" at bounding box center [439, 240] width 90 height 25
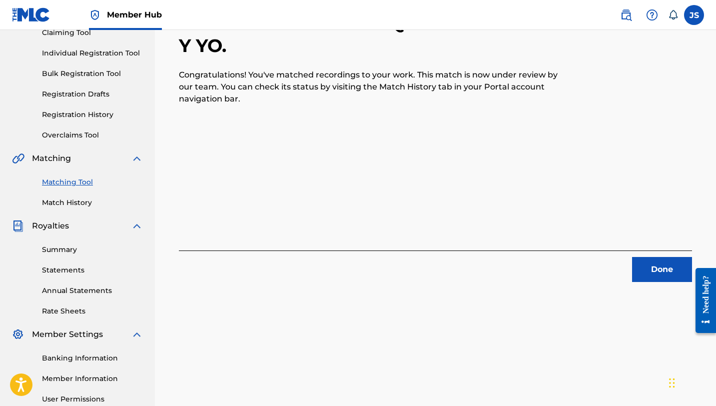
scroll to position [116, 0]
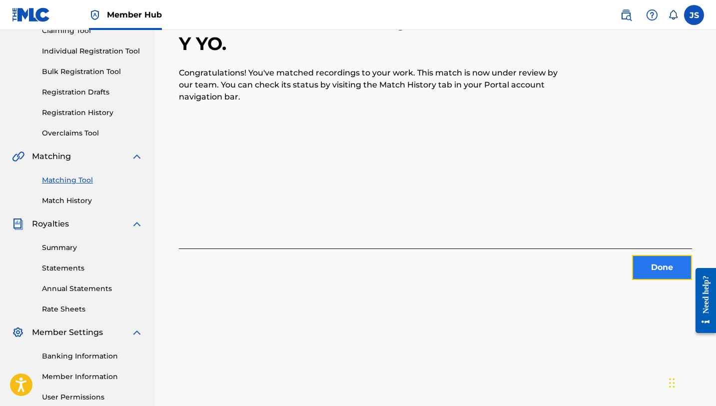
click at [650, 279] on button "Done" at bounding box center [662, 267] width 60 height 25
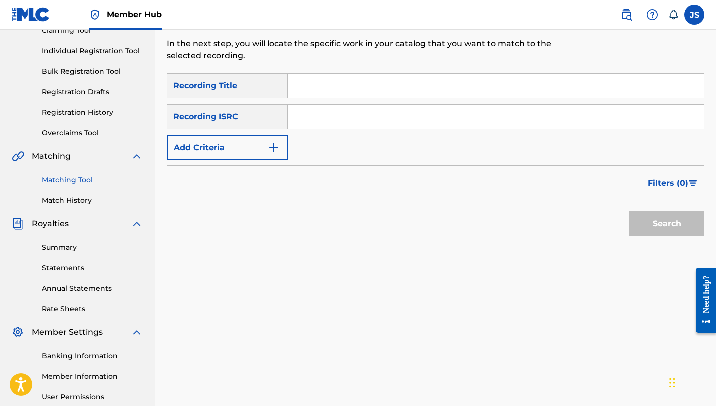
click at [395, 82] on input "Search Form" at bounding box center [496, 86] width 416 height 24
paste input "MI ESCUELA FUE LA SABANA"
type input "MI ESCUELA FUE LA SABANA"
click at [629, 211] on button "Search" at bounding box center [666, 223] width 75 height 25
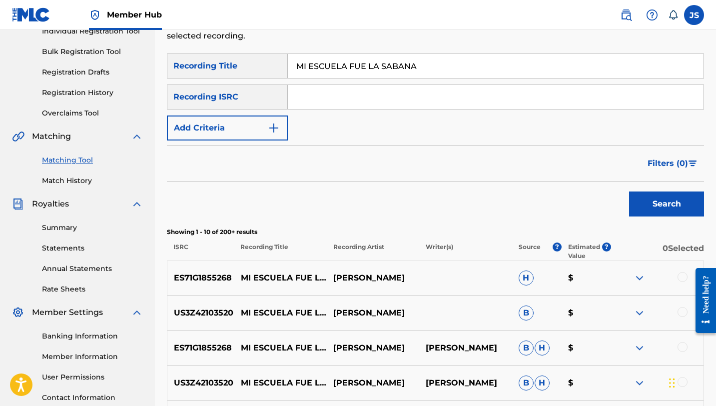
scroll to position [140, 0]
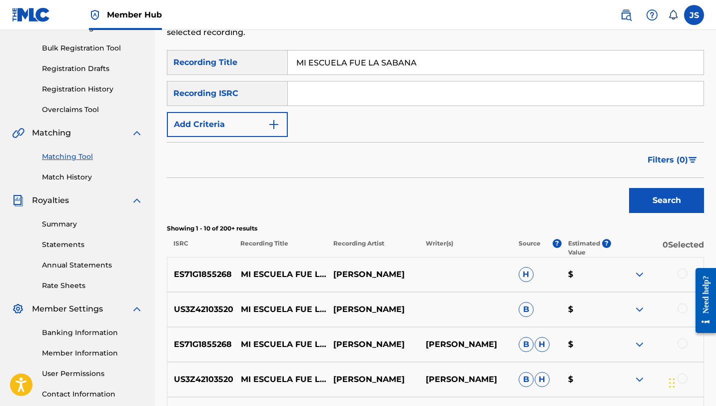
click at [686, 306] on div at bounding box center [683, 308] width 10 height 10
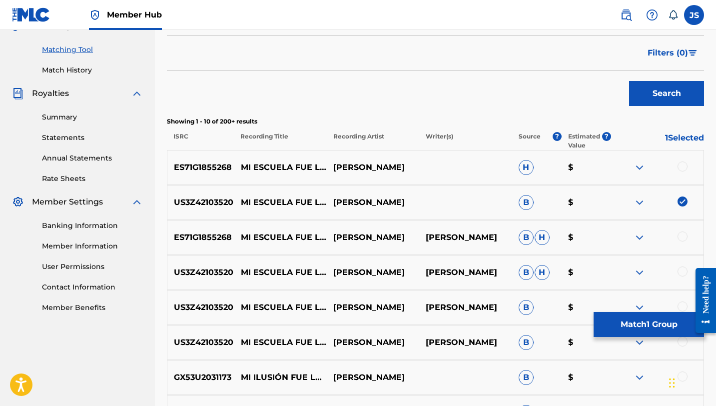
scroll to position [265, 0]
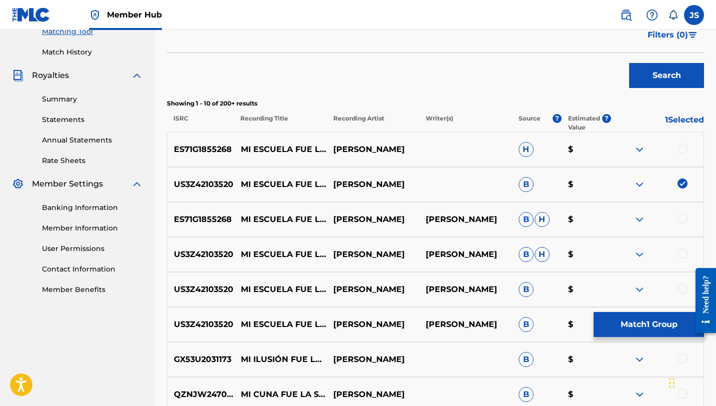
click at [681, 252] on div at bounding box center [683, 253] width 10 height 10
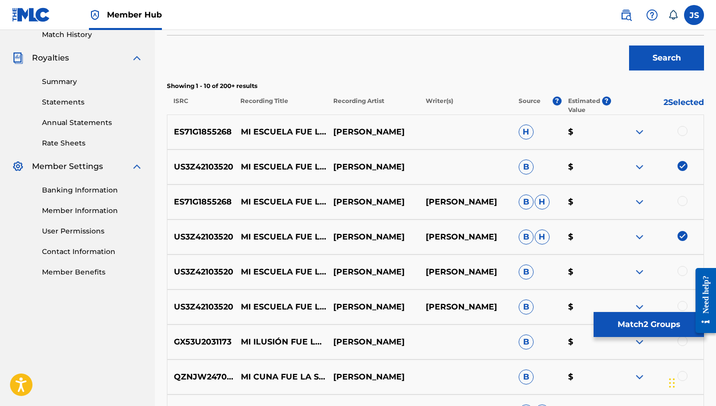
scroll to position [291, 0]
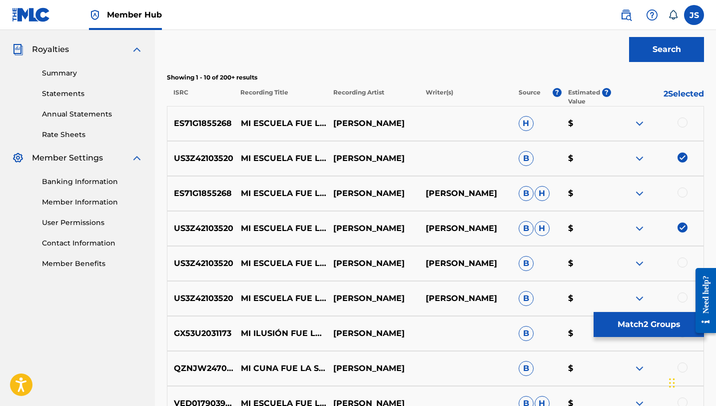
click at [682, 257] on div at bounding box center [683, 262] width 10 height 10
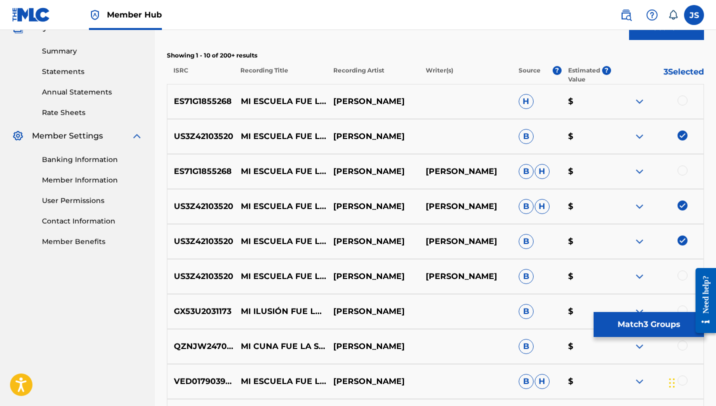
scroll to position [323, 0]
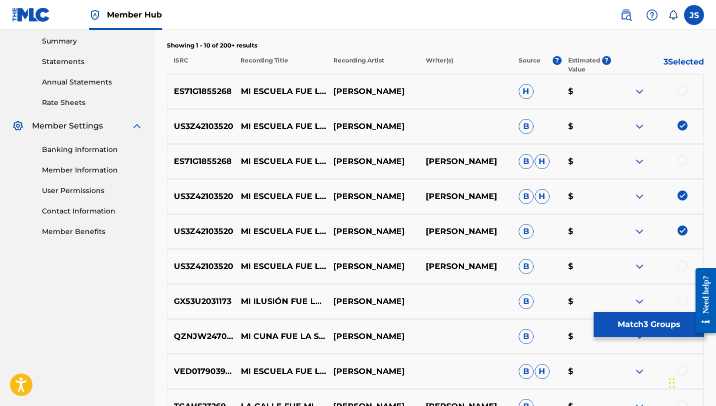
click at [681, 263] on div at bounding box center [683, 265] width 10 height 10
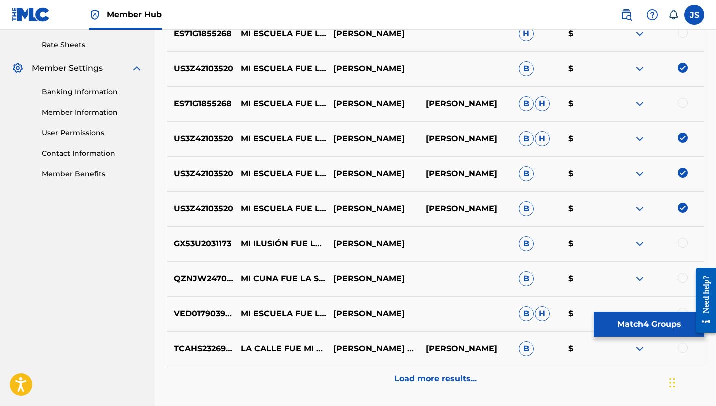
scroll to position [383, 0]
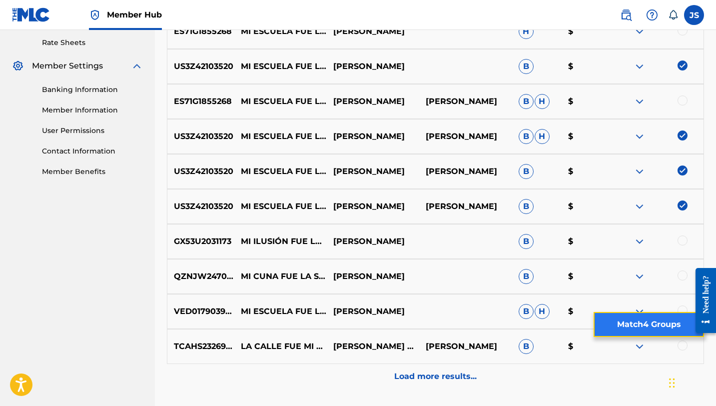
click at [659, 323] on button "Match 4 Groups" at bounding box center [649, 324] width 110 height 25
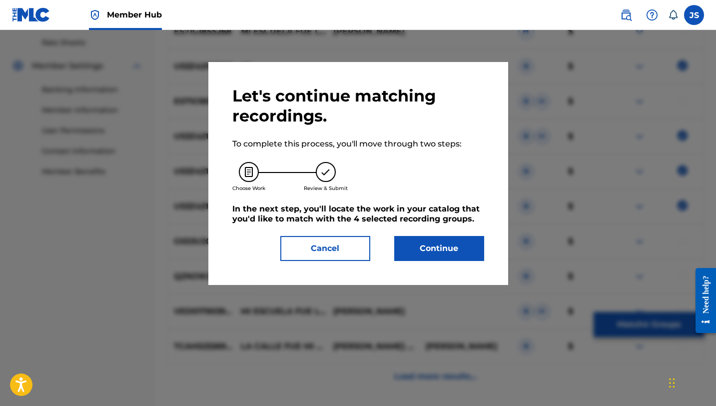
click at [391, 217] on h5 "In the next step, you'll locate the work in your catalog that you'd like to mat…" at bounding box center [358, 214] width 252 height 20
click at [414, 246] on button "Continue" at bounding box center [439, 248] width 90 height 25
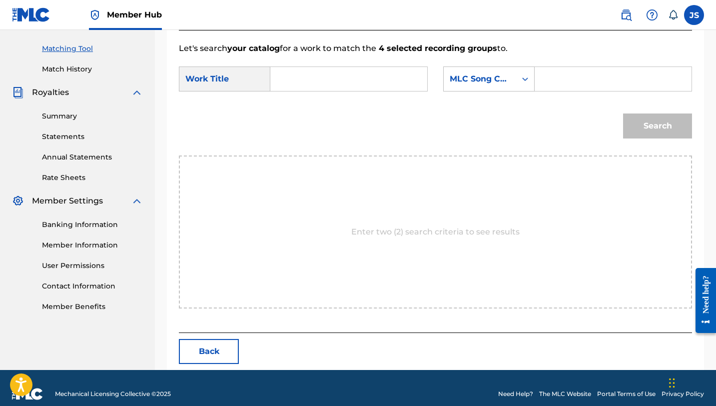
scroll to position [260, 0]
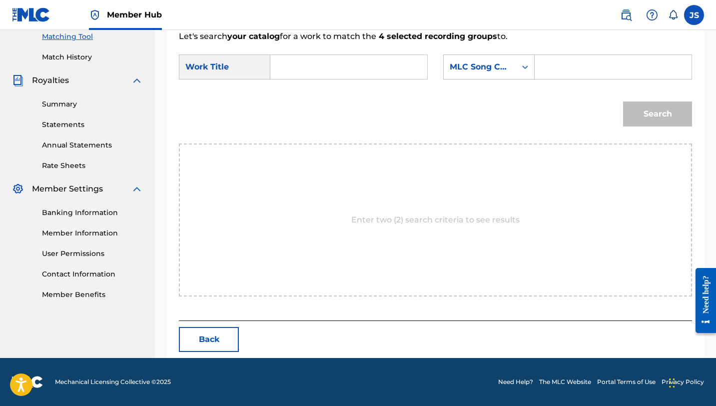
click at [353, 76] on input "Search Form" at bounding box center [349, 67] width 140 height 24
paste input "MI ESCUELA FUE LA SABANA"
type input "MI ESCUELA FUE LA SABANA"
click at [576, 72] on input "Search Form" at bounding box center [613, 67] width 140 height 24
click at [564, 69] on input "Search Form" at bounding box center [613, 67] width 140 height 24
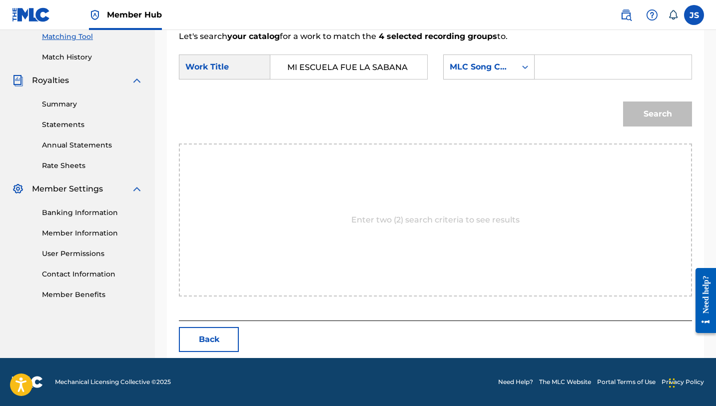
paste input "MW3MML"
type input "MW3MML"
drag, startPoint x: 664, startPoint y: 114, endPoint x: 657, endPoint y: 112, distance: 6.8
click at [664, 114] on button "Search" at bounding box center [657, 113] width 69 height 25
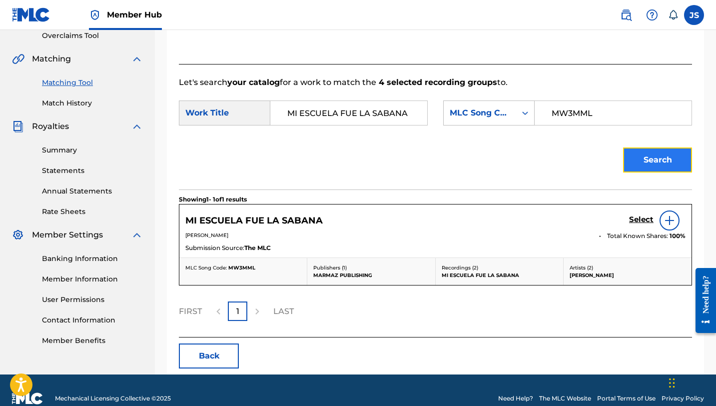
scroll to position [230, 0]
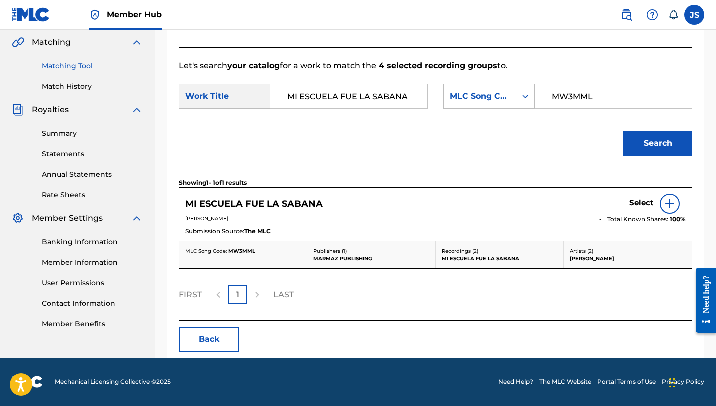
click at [626, 200] on div "MI ESCUELA FUE LA SABANA Select" at bounding box center [435, 204] width 500 height 20
click at [644, 209] on link "Select" at bounding box center [641, 203] width 24 height 11
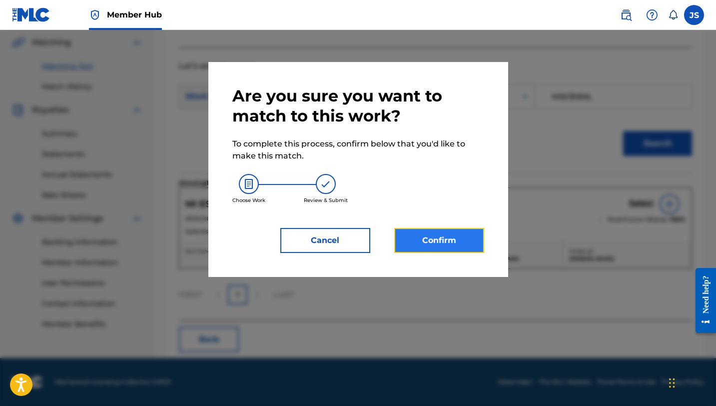
click at [451, 248] on button "Confirm" at bounding box center [439, 240] width 90 height 25
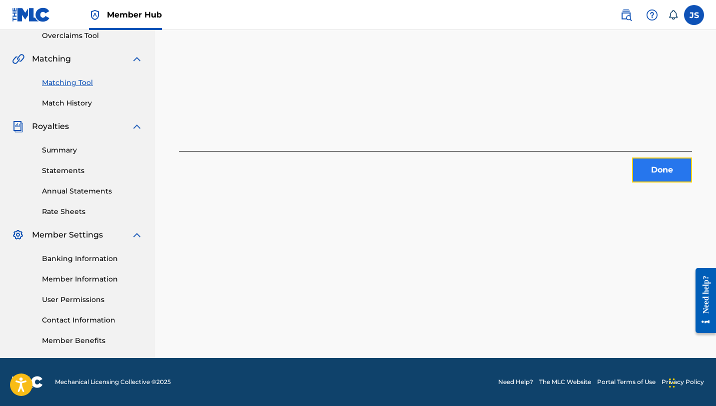
click at [638, 162] on button "Done" at bounding box center [662, 169] width 60 height 25
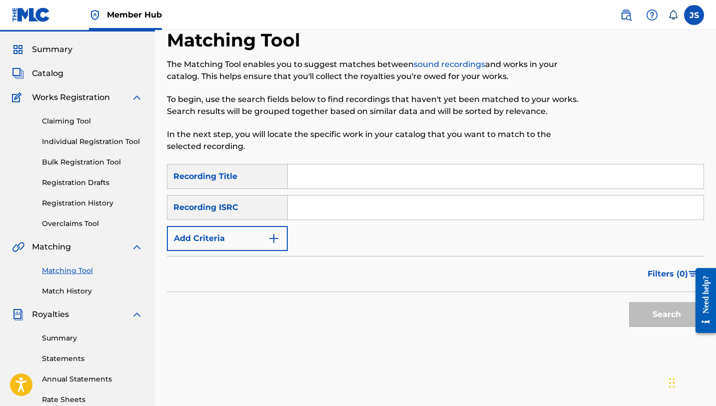
scroll to position [0, 0]
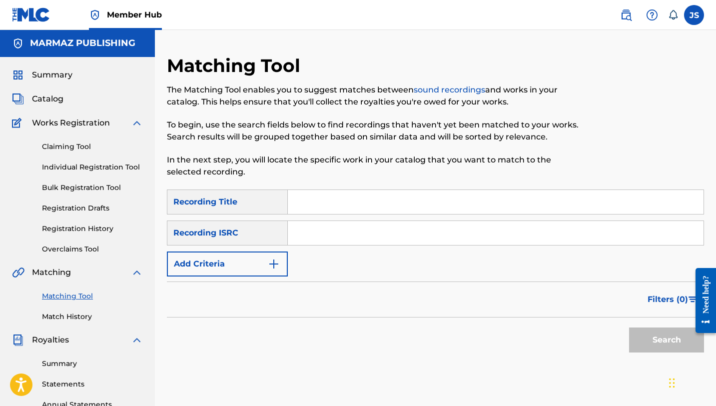
click at [343, 205] on input "Search Form" at bounding box center [496, 202] width 416 height 24
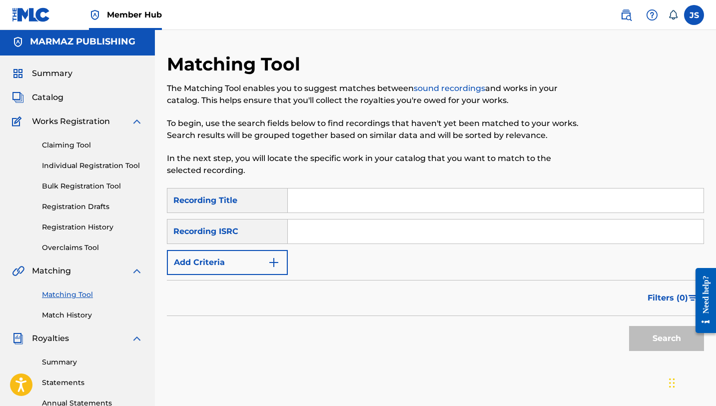
paste input "MI HUMILDE CASA"
type input "MI HUMILDE CASA"
click at [629, 326] on button "Search" at bounding box center [666, 338] width 75 height 25
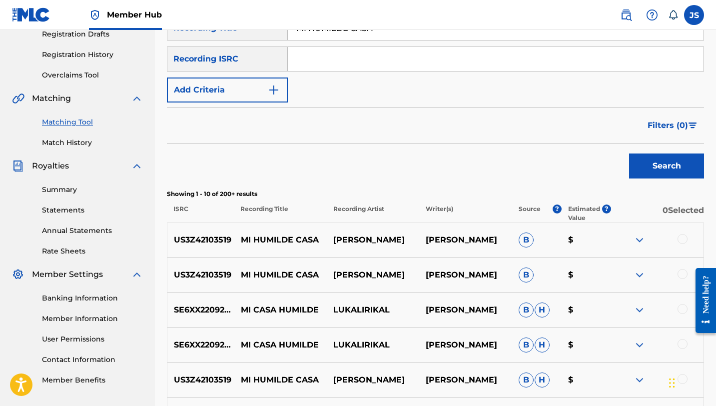
scroll to position [175, 0]
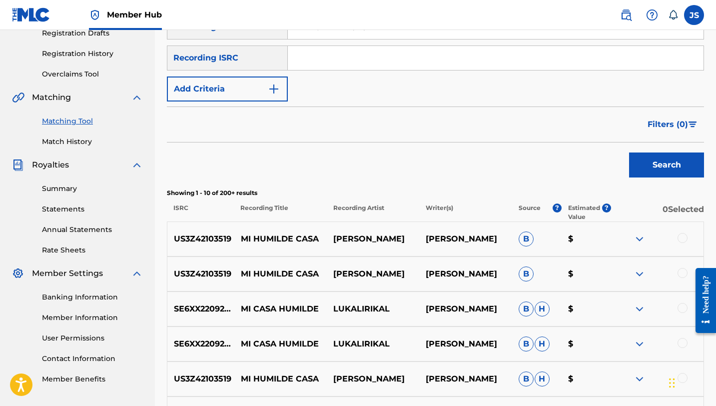
click at [689, 238] on div at bounding box center [657, 239] width 92 height 12
click at [683, 237] on div at bounding box center [683, 238] width 10 height 10
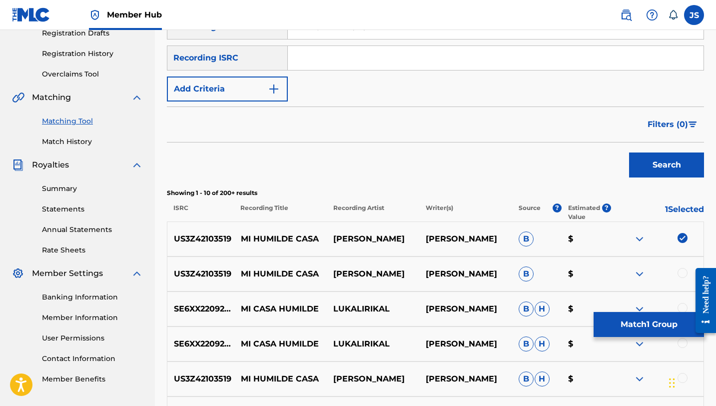
click at [680, 274] on div at bounding box center [683, 273] width 10 height 10
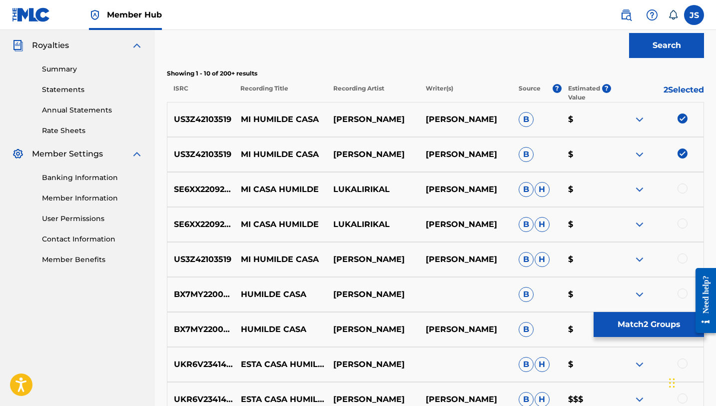
scroll to position [298, 0]
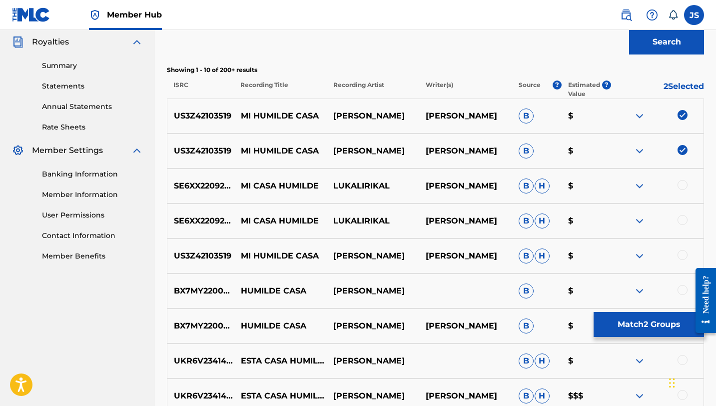
click at [683, 255] on div at bounding box center [683, 255] width 10 height 10
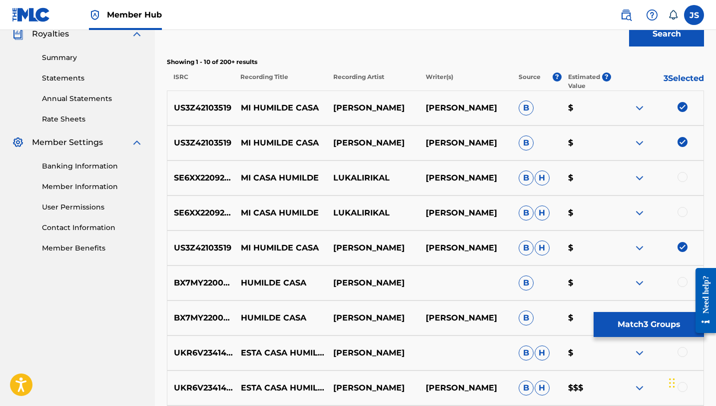
scroll to position [308, 0]
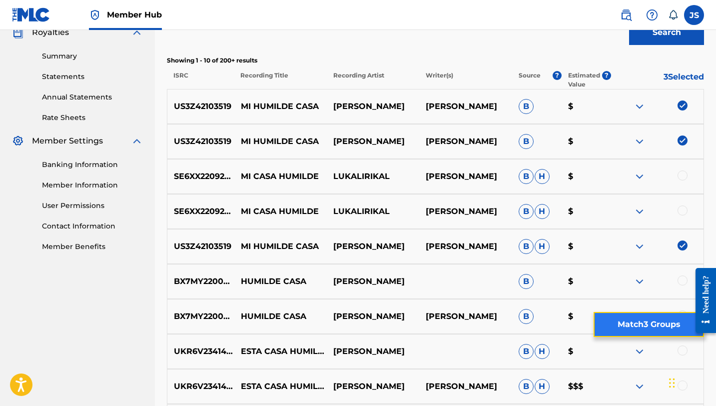
click at [633, 336] on button "Match 3 Groups" at bounding box center [649, 324] width 110 height 25
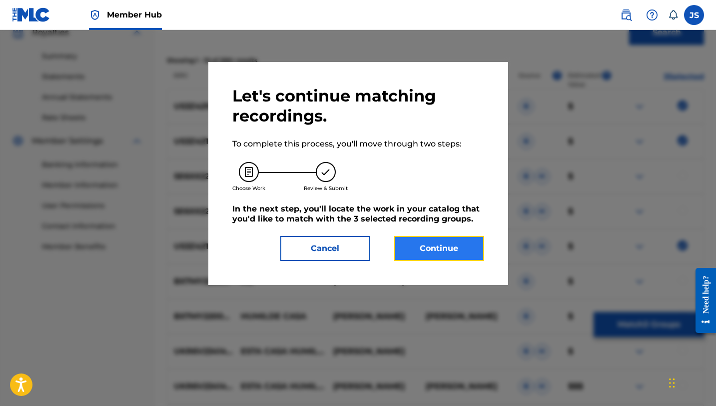
click at [449, 253] on button "Continue" at bounding box center [439, 248] width 90 height 25
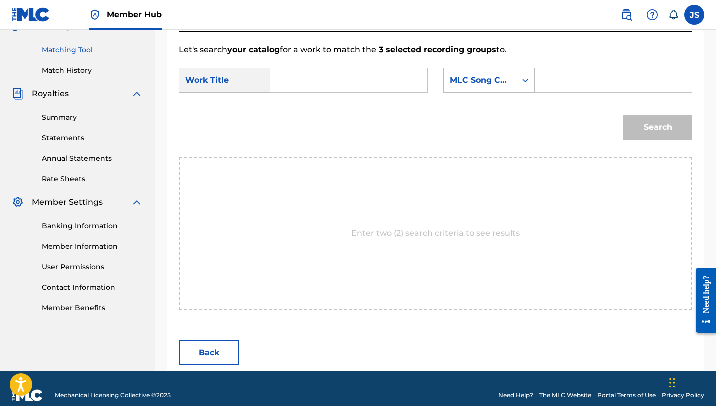
click at [350, 86] on input "Search Form" at bounding box center [349, 80] width 140 height 24
paste input "MI HUMILDE CASA"
type input "MI HUMILDE CASA"
click at [554, 79] on input "Search Form" at bounding box center [613, 80] width 140 height 24
paste input "MW3MEC"
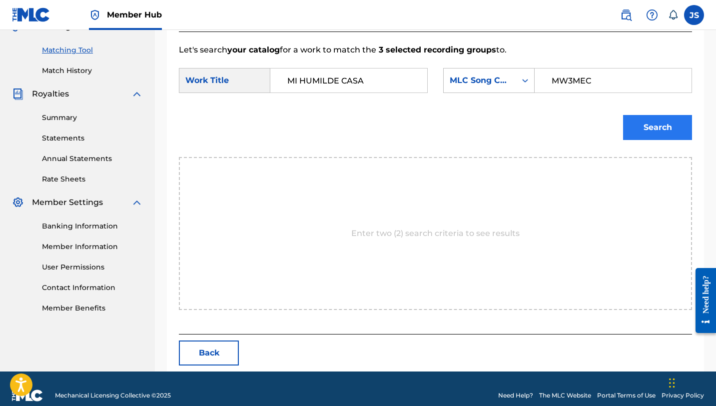
type input "MW3MEC"
click at [635, 125] on button "Search" at bounding box center [657, 127] width 69 height 25
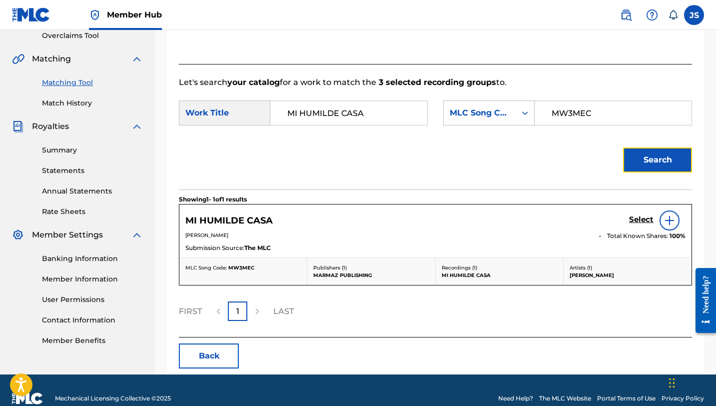
scroll to position [230, 0]
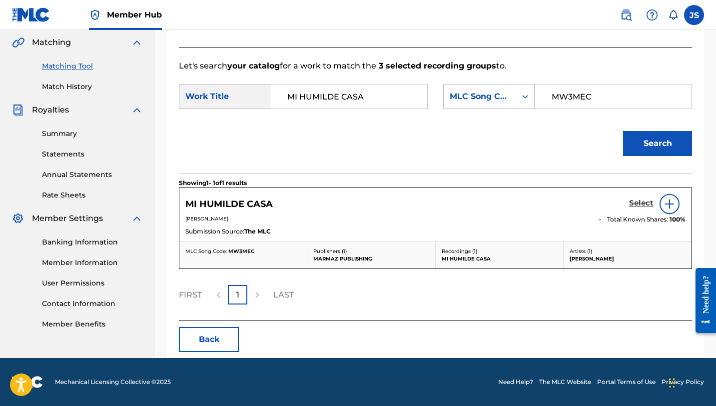
click at [638, 202] on h5 "Select" at bounding box center [641, 202] width 24 height 9
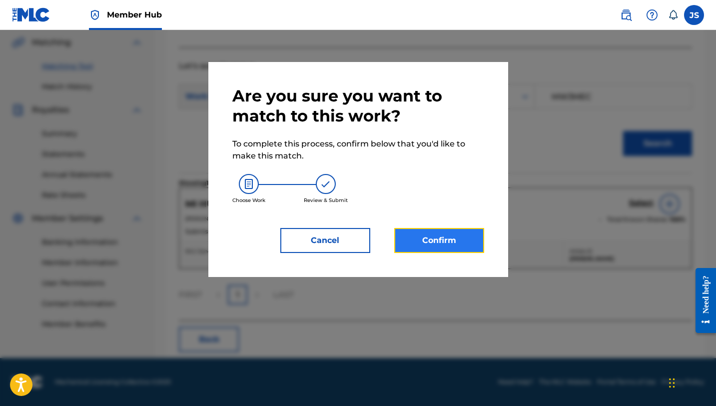
click at [443, 233] on button "Confirm" at bounding box center [439, 240] width 90 height 25
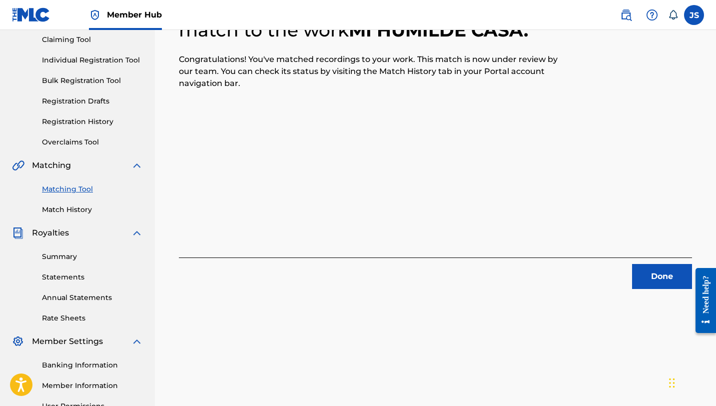
scroll to position [126, 0]
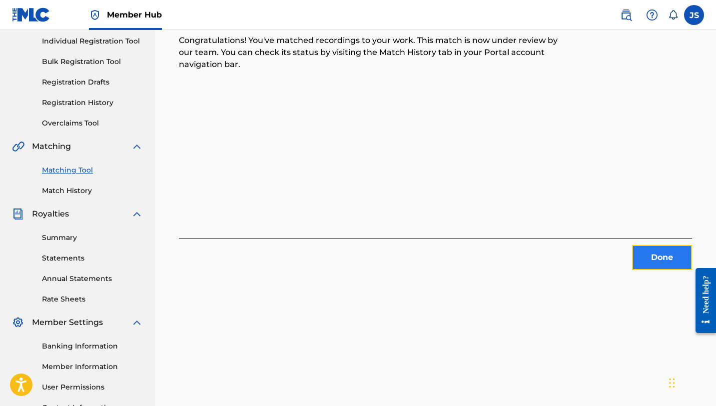
click at [648, 251] on button "Done" at bounding box center [662, 257] width 60 height 25
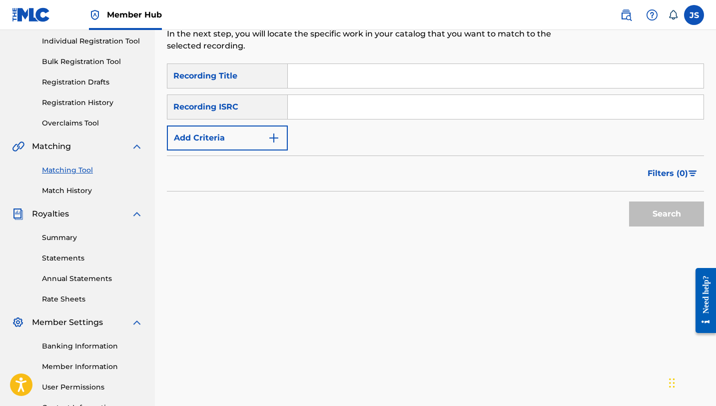
click at [346, 79] on input "Search Form" at bounding box center [496, 76] width 416 height 24
paste input "MI LLANURA"
type input "MI LLANURA"
click at [629, 201] on button "Search" at bounding box center [666, 213] width 75 height 25
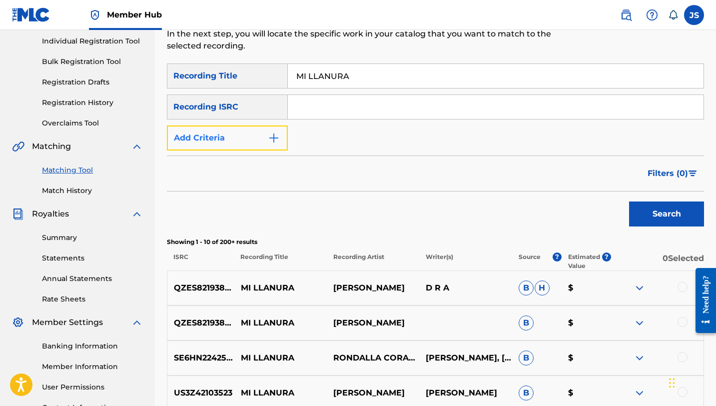
click at [256, 135] on button "Add Criteria" at bounding box center [227, 137] width 121 height 25
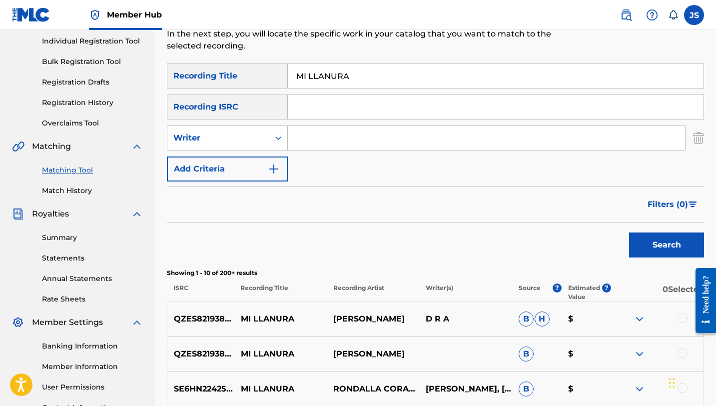
click at [314, 143] on input "Search Form" at bounding box center [486, 138] width 397 height 24
type input "rafael perez"
click at [629, 232] on button "Search" at bounding box center [666, 244] width 75 height 25
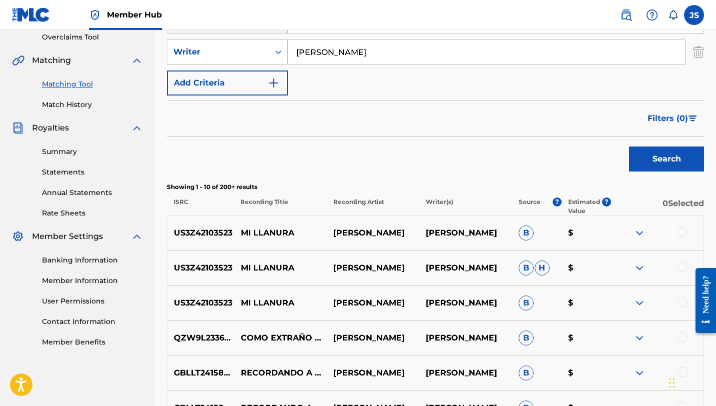
scroll to position [215, 0]
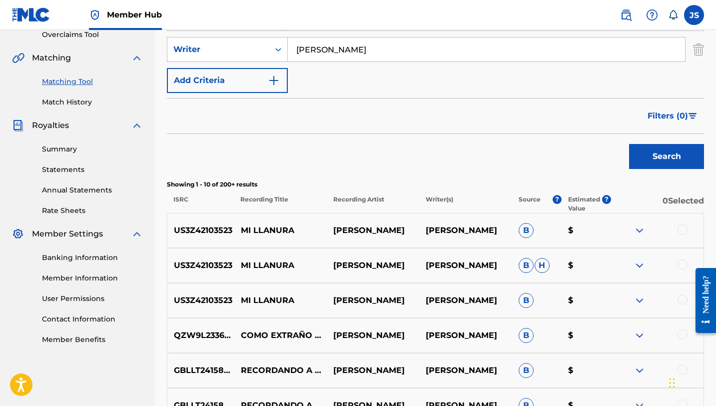
click at [679, 229] on div at bounding box center [683, 229] width 10 height 10
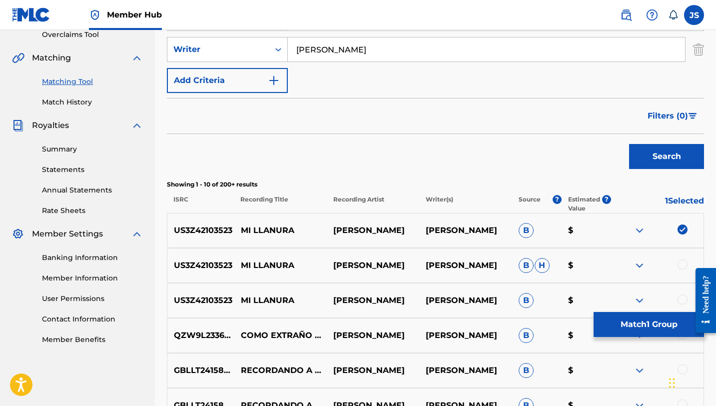
click at [682, 264] on div at bounding box center [683, 264] width 10 height 10
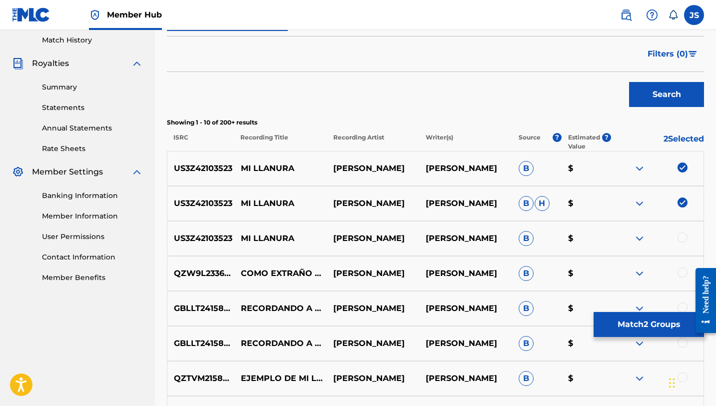
scroll to position [278, 0]
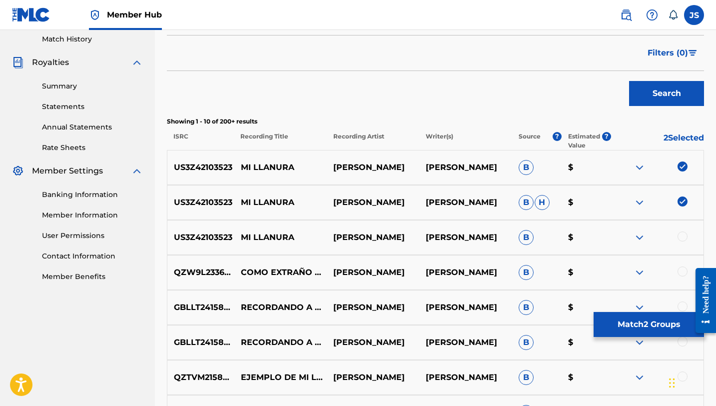
click at [679, 236] on div at bounding box center [683, 236] width 10 height 10
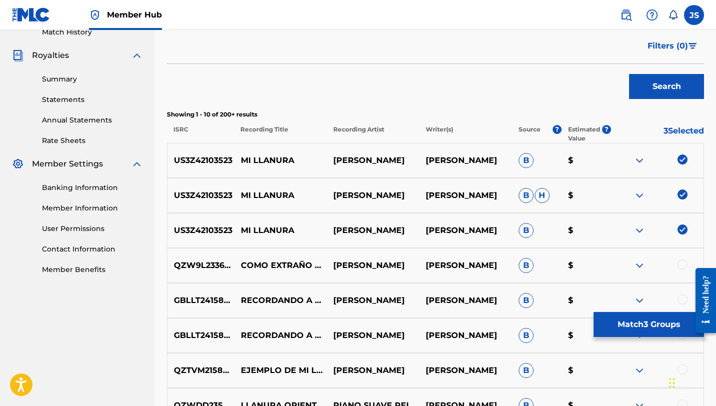
scroll to position [286, 0]
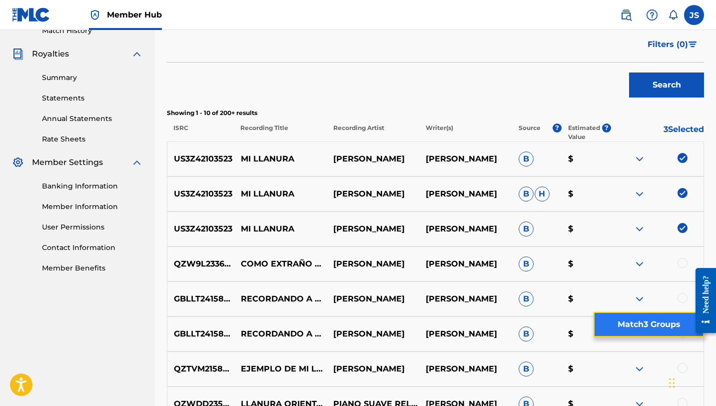
click at [655, 326] on button "Match 3 Groups" at bounding box center [649, 324] width 110 height 25
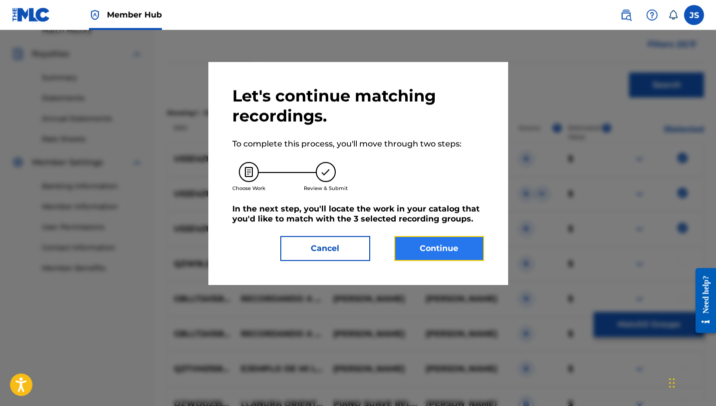
click at [456, 252] on button "Continue" at bounding box center [439, 248] width 90 height 25
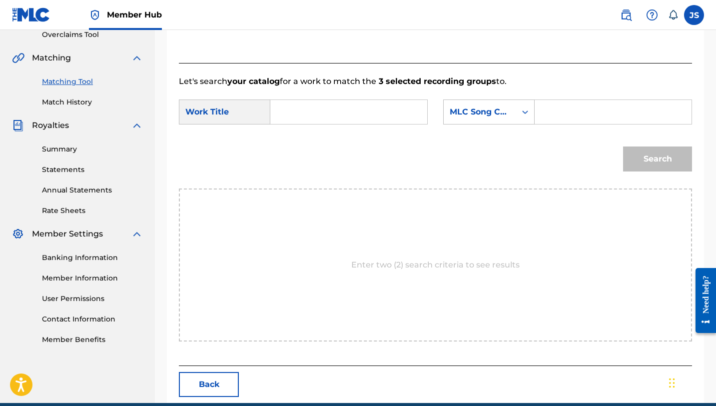
scroll to position [216, 0]
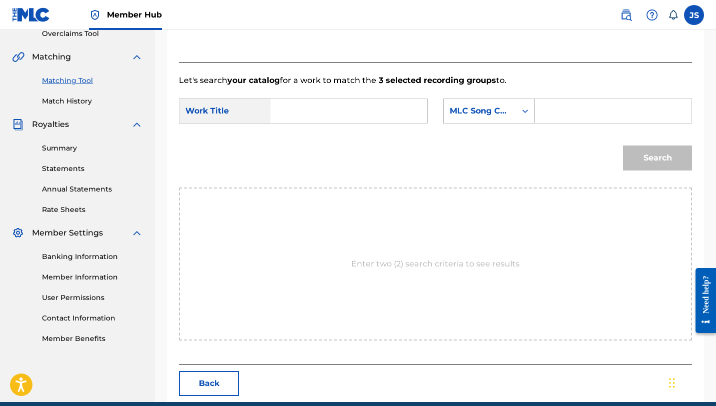
click at [341, 107] on input "Search Form" at bounding box center [349, 111] width 140 height 24
paste input "MI LLANURA"
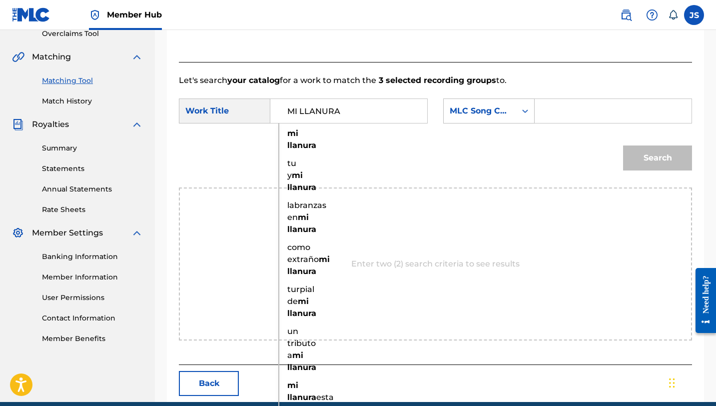
type input "MI LLANURA"
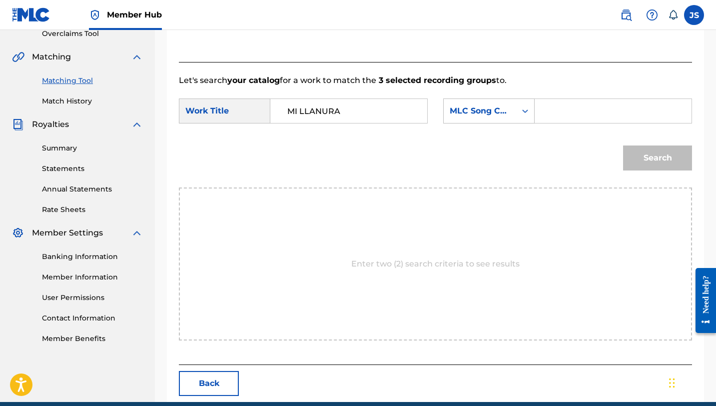
click at [562, 114] on input "Search Form" at bounding box center [613, 111] width 140 height 24
click at [541, 119] on div "Search Form" at bounding box center [613, 110] width 157 height 25
click at [548, 116] on input "Search Form" at bounding box center [613, 111] width 140 height 24
paste input "MW3NW4"
type input "MW3NW4"
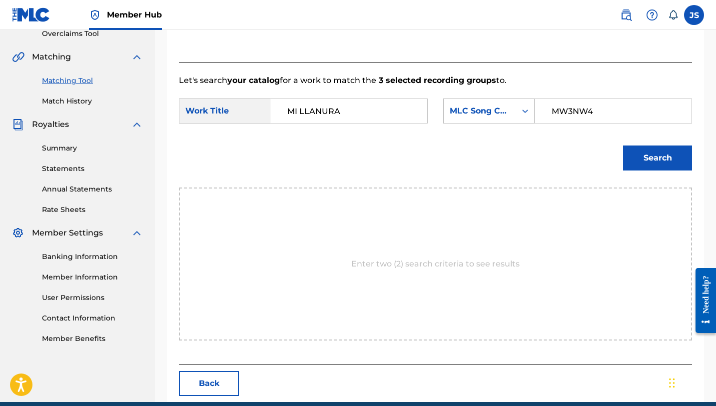
click at [623, 145] on button "Search" at bounding box center [657, 157] width 69 height 25
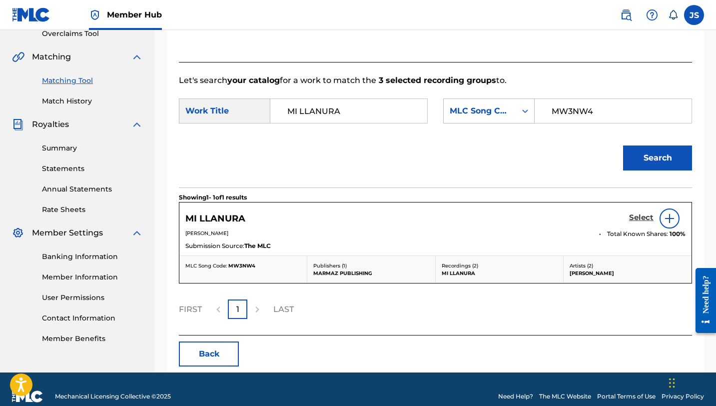
click at [633, 214] on h5 "Select" at bounding box center [641, 217] width 24 height 9
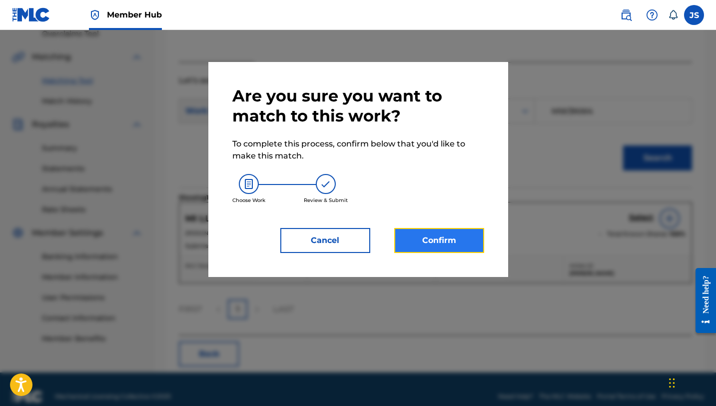
click at [463, 241] on button "Confirm" at bounding box center [439, 240] width 90 height 25
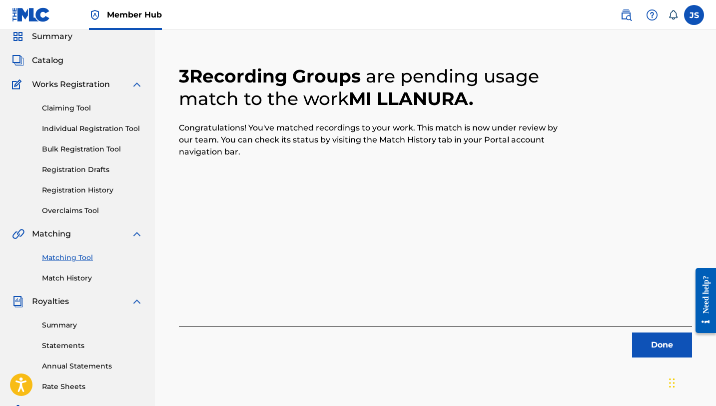
scroll to position [40, 0]
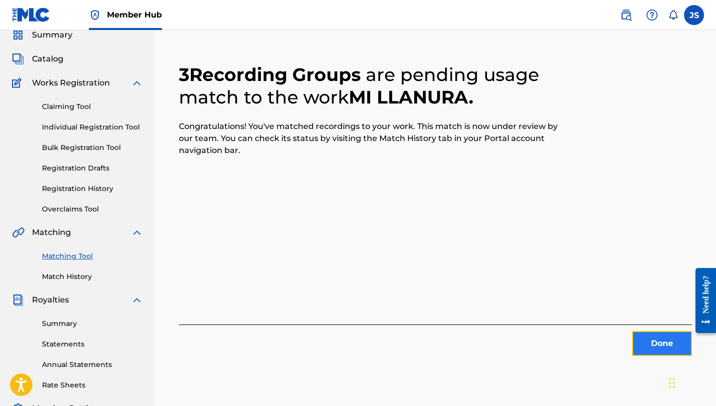
click at [643, 346] on button "Done" at bounding box center [662, 343] width 60 height 25
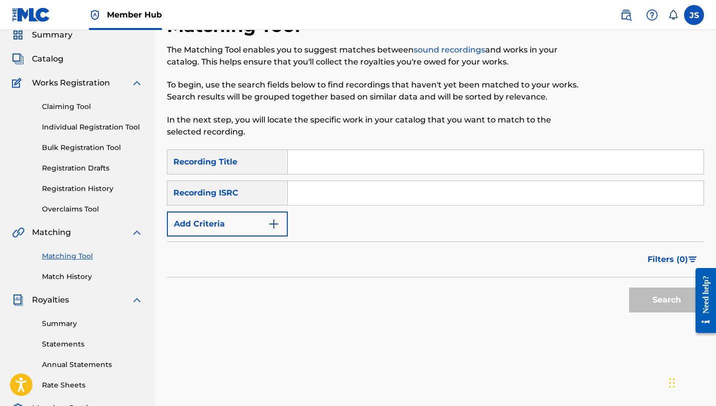
scroll to position [40, 0]
click at [309, 170] on input "Search Form" at bounding box center [496, 162] width 416 height 24
paste input "US3Z42103805"
type input "US3Z42103805"
paste input "MI LLANURA"
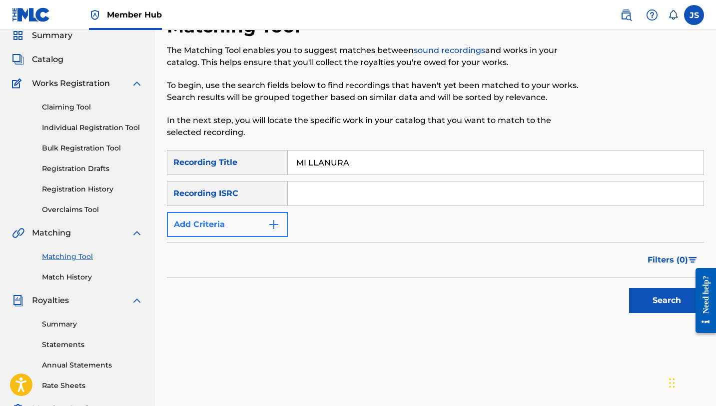
type input "MI LLANURA"
click at [234, 232] on button "Add Criteria" at bounding box center [227, 224] width 121 height 25
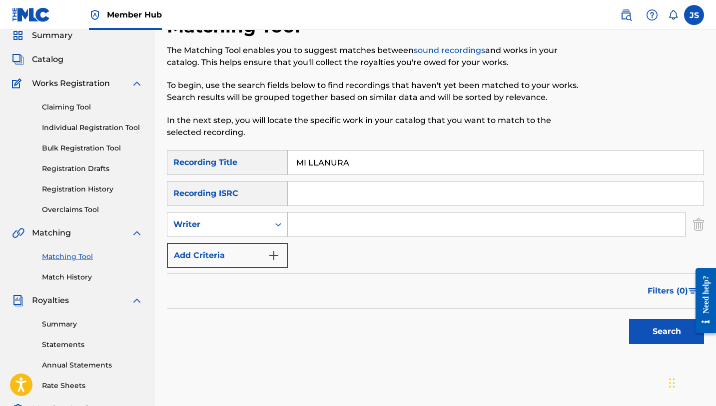
click at [320, 227] on input "Search Form" at bounding box center [486, 224] width 397 height 24
type input "rafael perez"
click at [629, 319] on button "Search" at bounding box center [666, 331] width 75 height 25
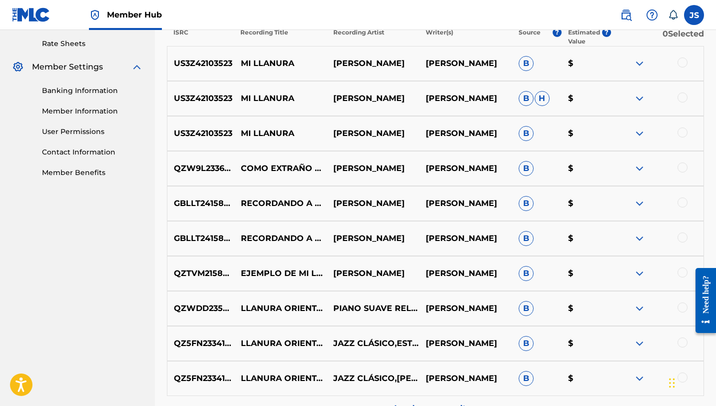
scroll to position [384, 0]
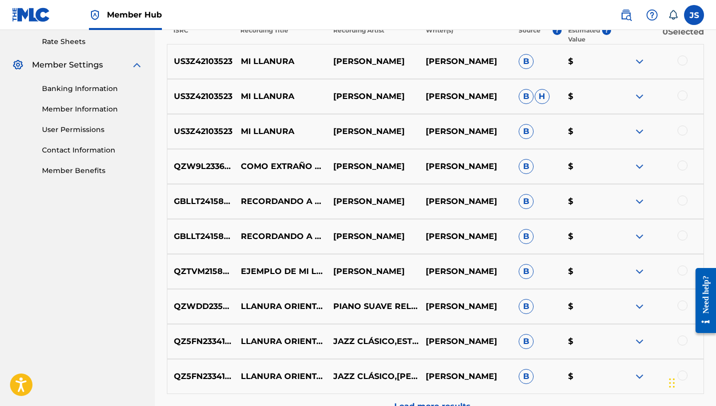
click at [690, 59] on div at bounding box center [657, 61] width 92 height 12
drag, startPoint x: 682, startPoint y: 59, endPoint x: 686, endPoint y: 67, distance: 9.6
click at [682, 59] on div at bounding box center [683, 60] width 10 height 10
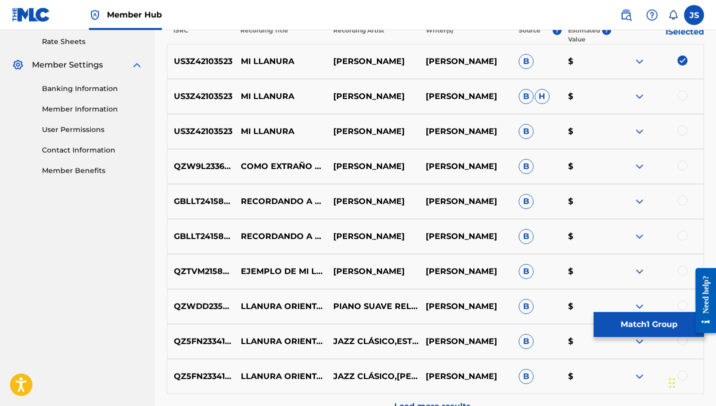
click at [678, 96] on div at bounding box center [683, 95] width 10 height 10
click at [684, 129] on div at bounding box center [683, 130] width 10 height 10
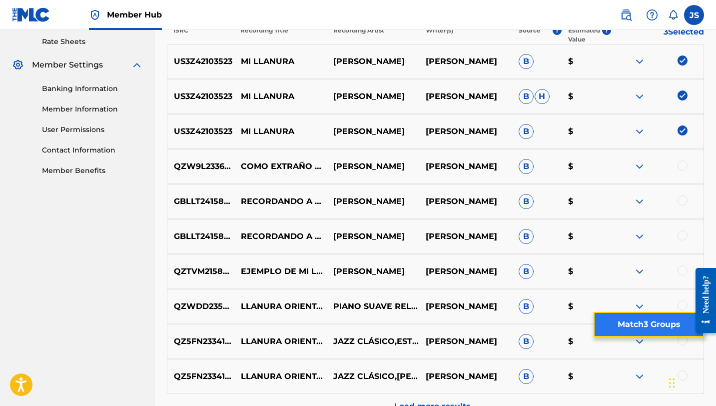
click at [640, 314] on button "Match 3 Groups" at bounding box center [649, 324] width 110 height 25
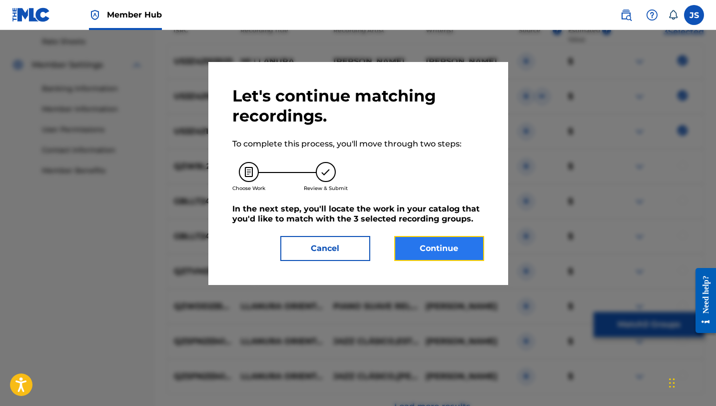
click at [468, 254] on button "Continue" at bounding box center [439, 248] width 90 height 25
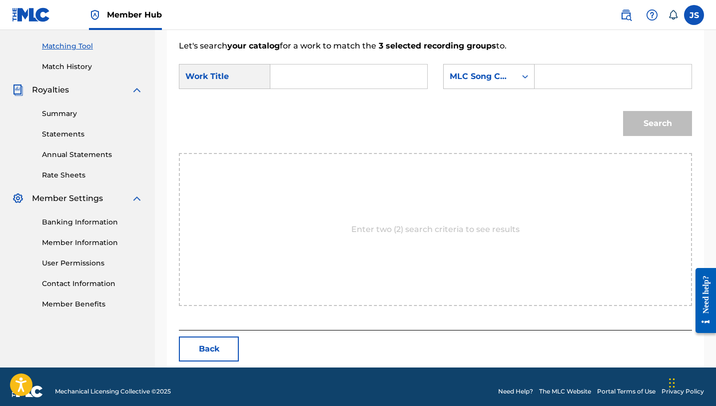
scroll to position [248, 0]
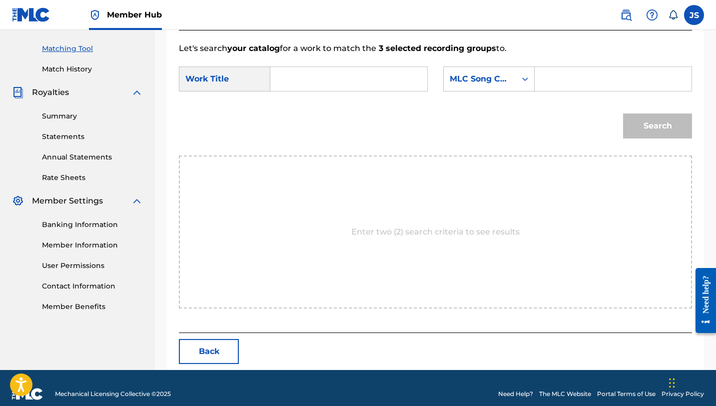
click at [320, 76] on input "Search Form" at bounding box center [349, 79] width 140 height 24
paste input "MI LLANURA"
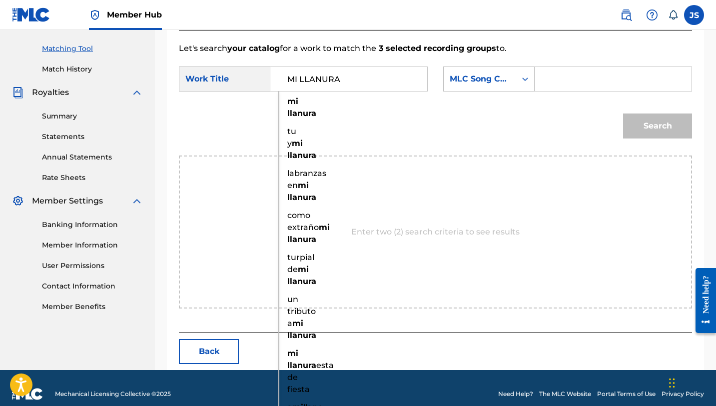
type input "MI LLANURA"
click at [575, 73] on input "Search Form" at bounding box center [613, 79] width 140 height 24
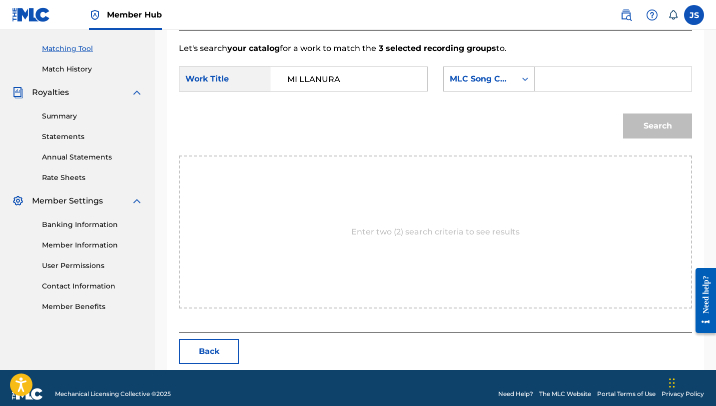
paste input "MW3NW4"
type input "MW3NW4"
click at [623, 113] on button "Search" at bounding box center [657, 125] width 69 height 25
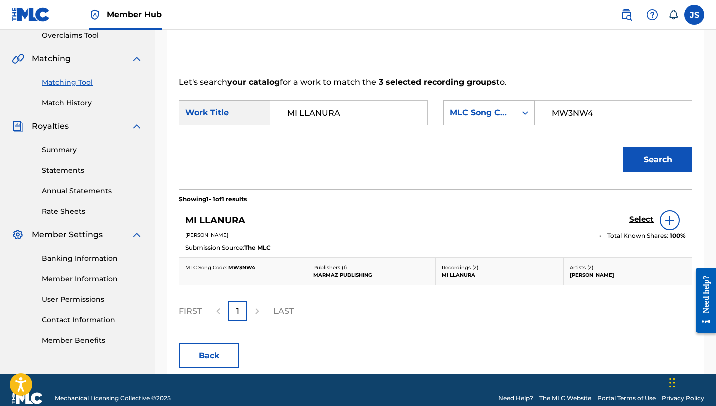
scroll to position [230, 0]
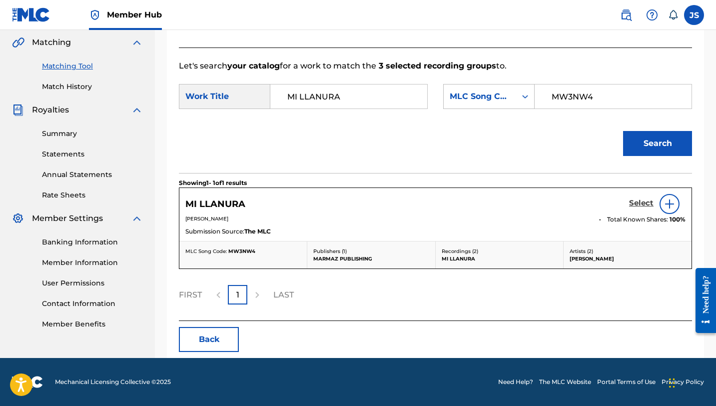
click at [652, 203] on h5 "Select" at bounding box center [641, 202] width 24 height 9
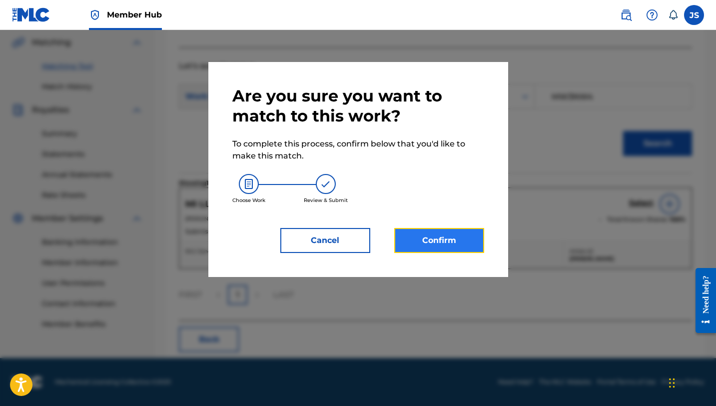
click at [445, 239] on button "Confirm" at bounding box center [439, 240] width 90 height 25
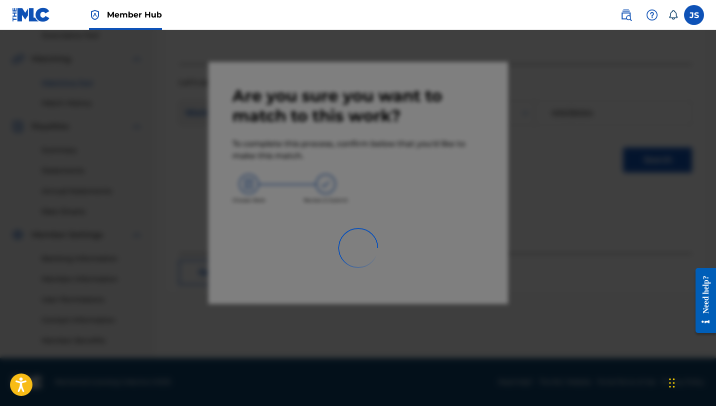
scroll to position [214, 0]
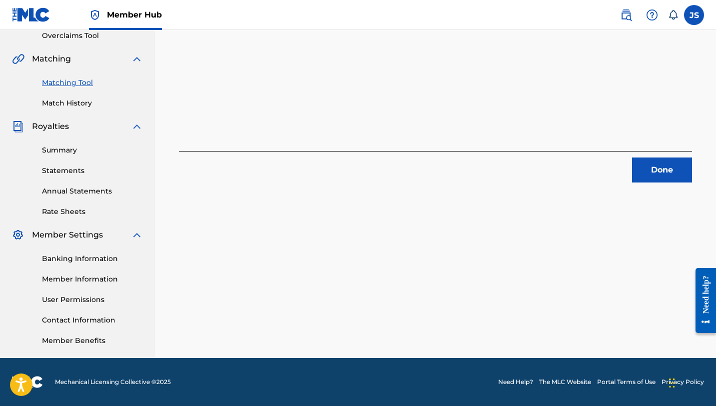
click at [693, 179] on div "3 Recording Groups are pending usage match to the work MI LLANURA . Congratulat…" at bounding box center [435, 24] width 537 height 316
click at [682, 174] on button "Done" at bounding box center [662, 169] width 60 height 25
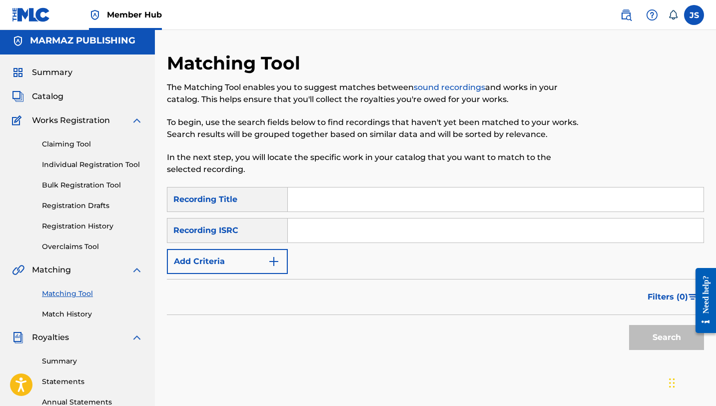
scroll to position [2, 0]
click at [338, 190] on input "Search Form" at bounding box center [496, 200] width 416 height 24
paste input "MI ORGULLO DE SER VEGUERO"
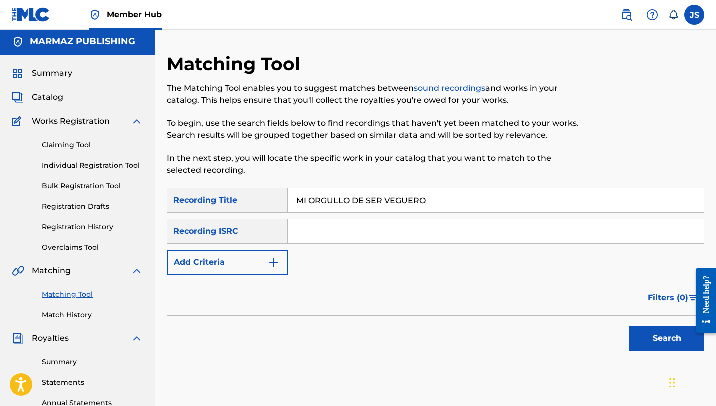
type input "MI ORGULLO DE SER VEGUERO"
click at [619, 335] on div "Search" at bounding box center [435, 336] width 537 height 40
drag, startPoint x: 645, startPoint y: 337, endPoint x: 640, endPoint y: 335, distance: 5.4
click at [645, 337] on button "Search" at bounding box center [666, 338] width 75 height 25
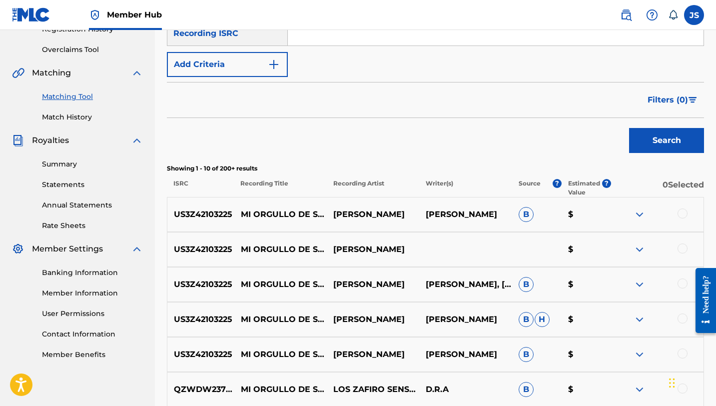
scroll to position [203, 0]
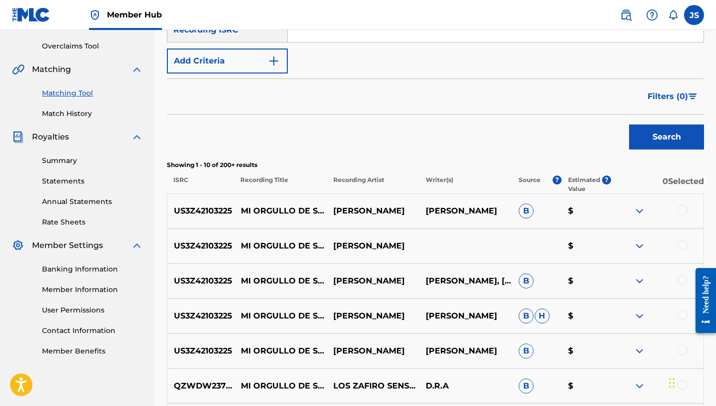
click at [683, 210] on div at bounding box center [683, 210] width 10 height 10
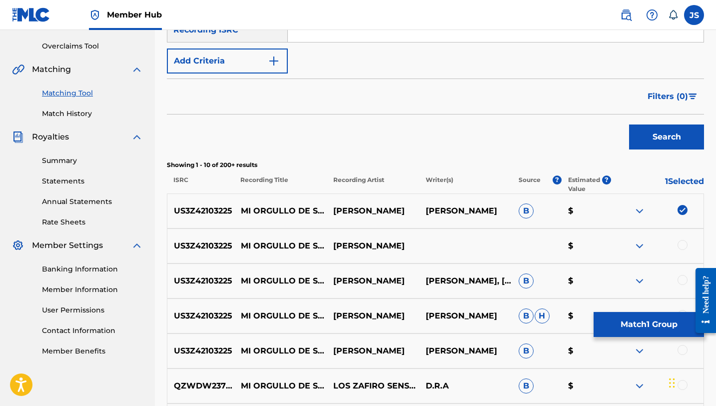
click at [681, 245] on div at bounding box center [683, 245] width 10 height 10
click at [679, 278] on div at bounding box center [683, 280] width 10 height 10
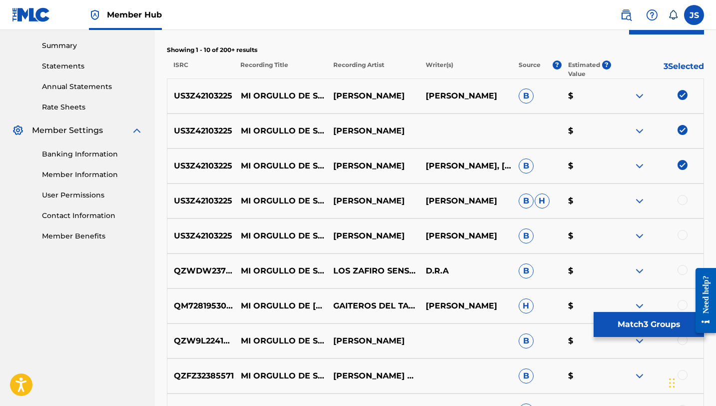
scroll to position [320, 0]
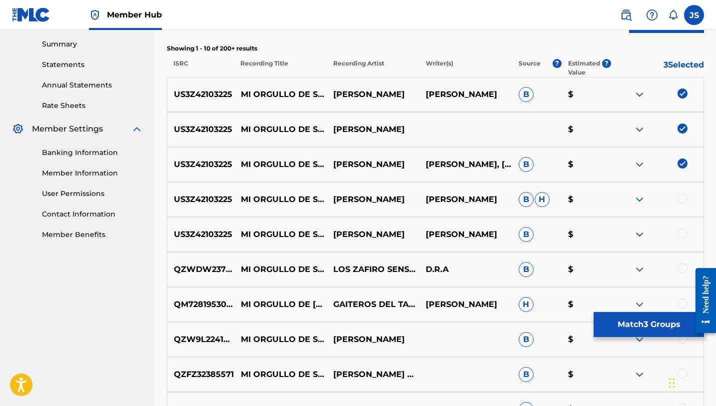
click at [685, 196] on div at bounding box center [683, 198] width 10 height 10
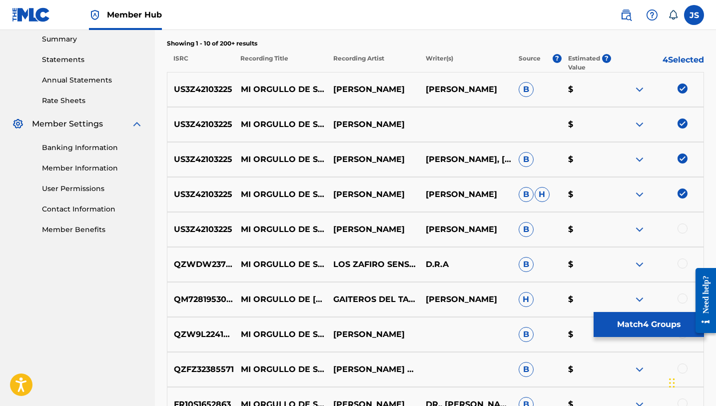
scroll to position [324, 0]
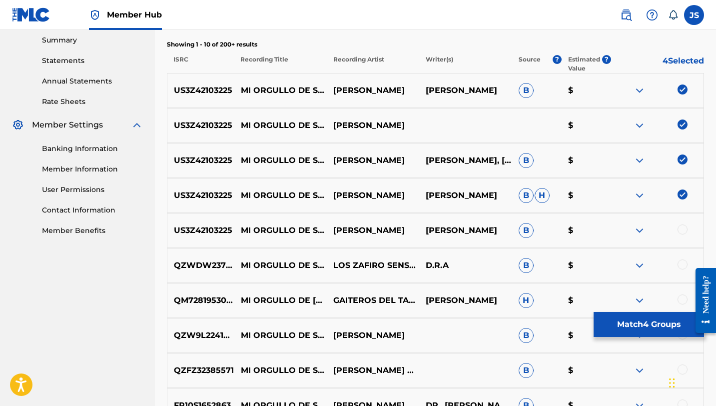
click at [686, 229] on div at bounding box center [683, 229] width 10 height 10
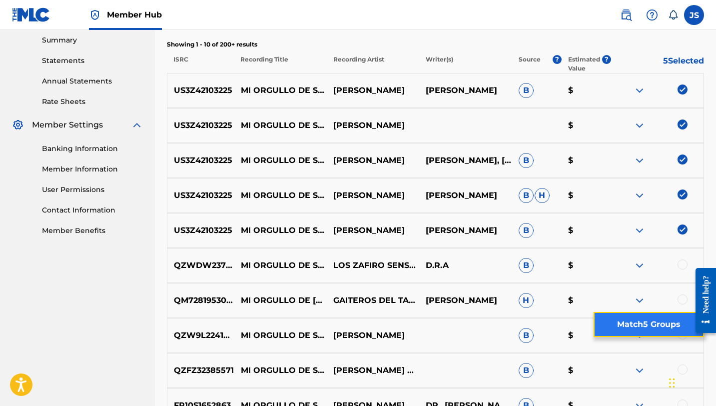
click at [668, 319] on button "Match 5 Groups" at bounding box center [649, 324] width 110 height 25
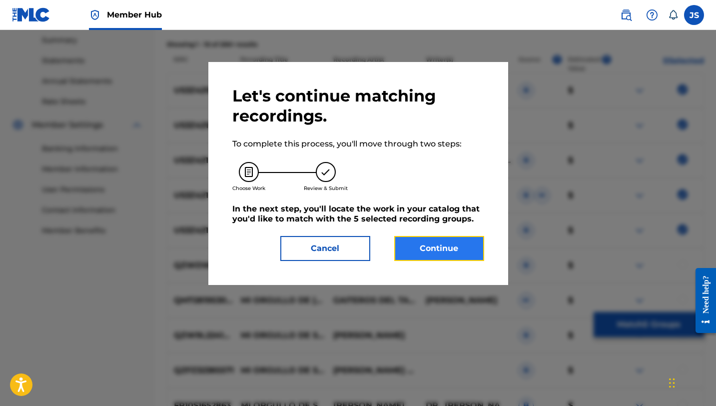
click at [429, 256] on button "Continue" at bounding box center [439, 248] width 90 height 25
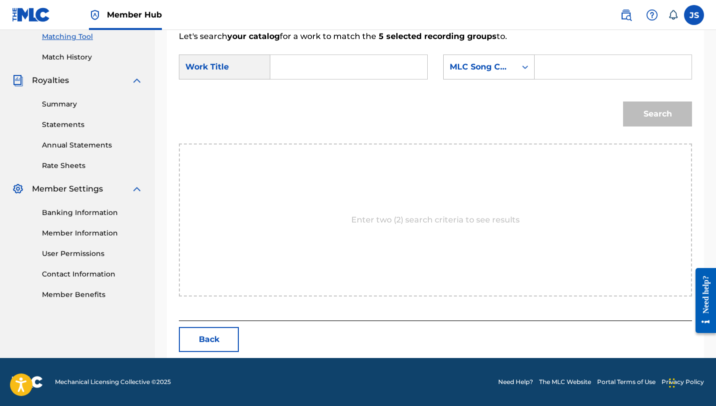
click at [337, 74] on input "Search Form" at bounding box center [349, 67] width 140 height 24
paste input "MI ORGULLO DE SER VEGUERO"
type input "MI ORGULLO DE SER VEGUERO"
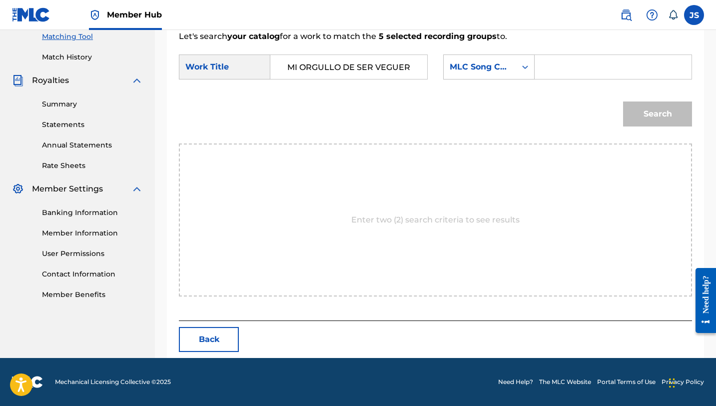
click at [597, 83] on div "SearchWithCriteriaceb0b32e-330b-4db7-8d4c-86ae1bf1fa46 Work Title MI ORGULLO DE…" at bounding box center [435, 69] width 513 height 31
click at [591, 73] on input "Search Form" at bounding box center [613, 67] width 140 height 24
click at [571, 65] on input "Search Form" at bounding box center [613, 67] width 140 height 24
paste input "MW3NWM"
type input "MW3NWM"
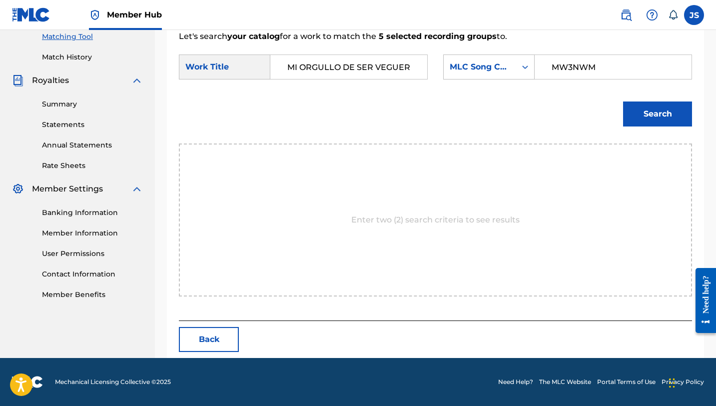
click at [623, 101] on button "Search" at bounding box center [657, 113] width 69 height 25
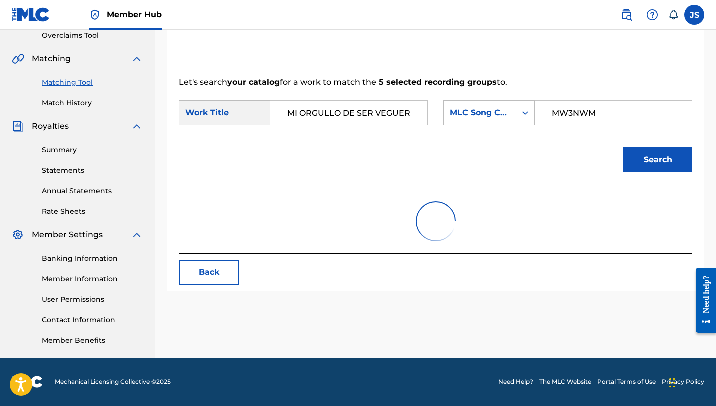
scroll to position [230, 0]
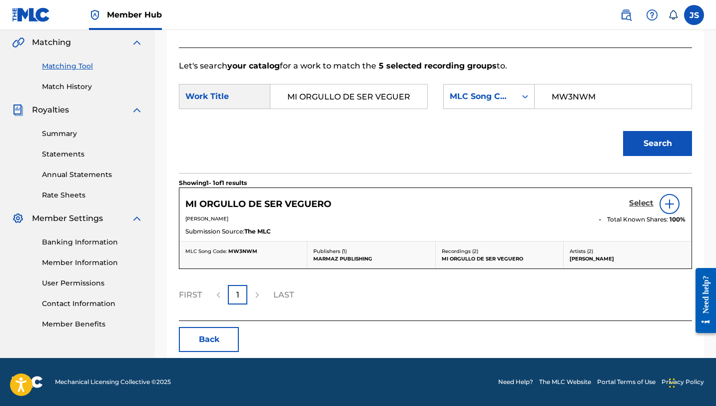
click at [640, 201] on h5 "Select" at bounding box center [641, 202] width 24 height 9
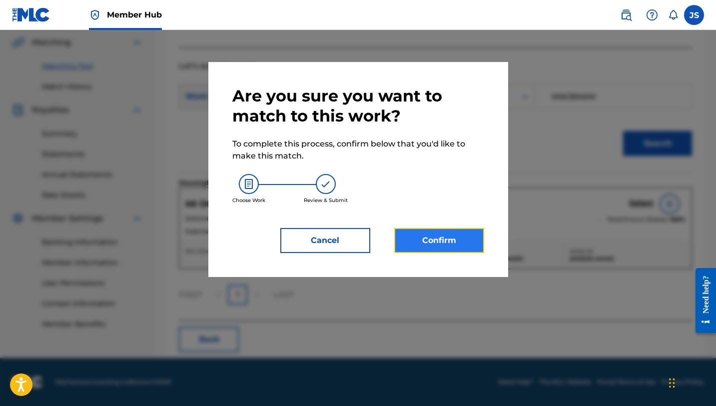
click at [434, 231] on button "Confirm" at bounding box center [439, 240] width 90 height 25
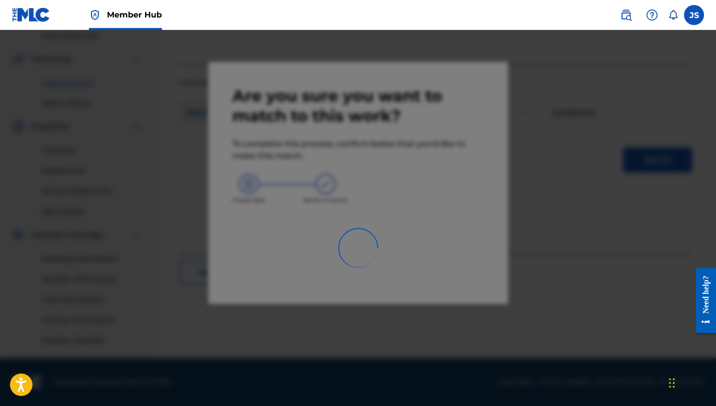
scroll to position [214, 0]
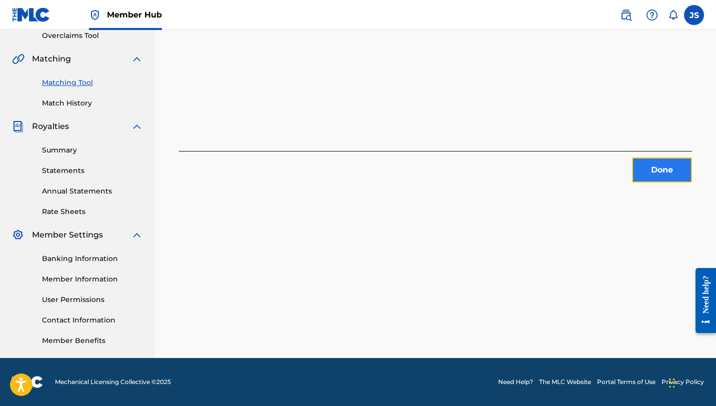
click at [643, 170] on button "Done" at bounding box center [662, 169] width 60 height 25
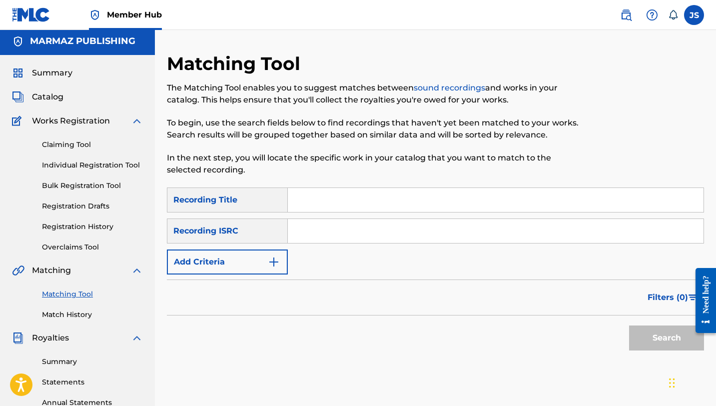
scroll to position [0, 0]
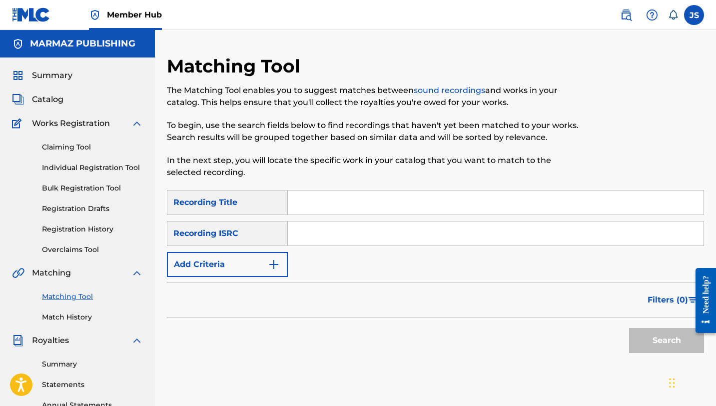
drag, startPoint x: 334, startPoint y: 204, endPoint x: 326, endPoint y: 205, distance: 8.0
click at [334, 204] on input "Search Form" at bounding box center [496, 202] width 416 height 24
paste input "MIENTRAS MÁS VIEJO MÁS CRIOLLO"
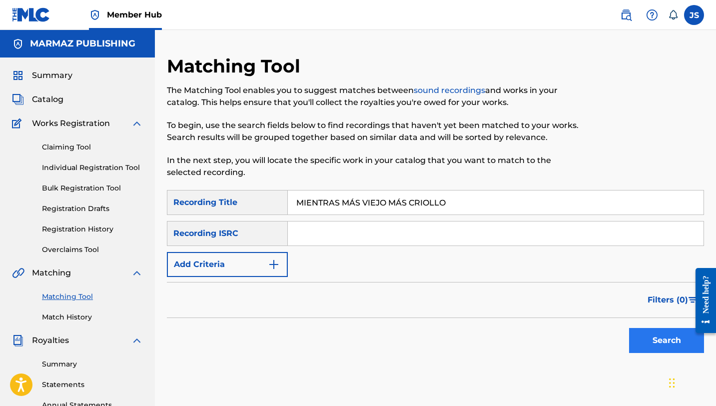
type input "MIENTRAS MÁS VIEJO MÁS CRIOLLO"
drag, startPoint x: 639, startPoint y: 337, endPoint x: 631, endPoint y: 333, distance: 9.6
click at [639, 337] on button "Search" at bounding box center [666, 340] width 75 height 25
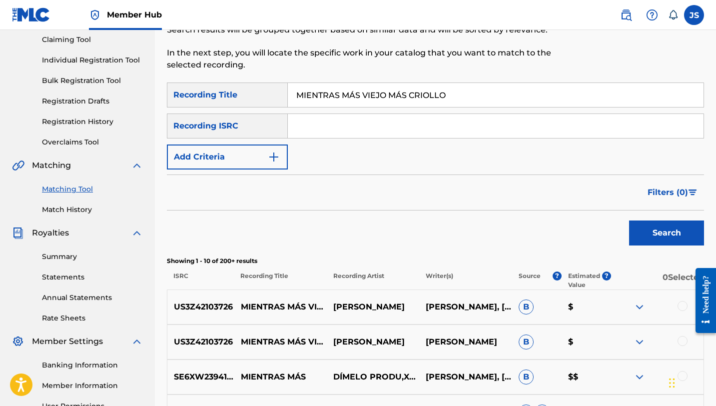
scroll to position [109, 0]
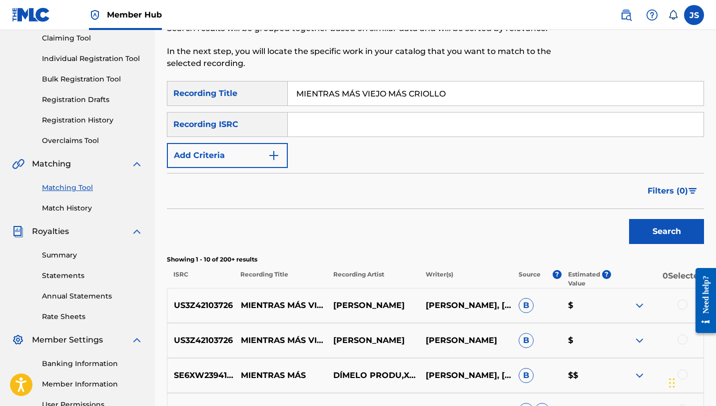
drag, startPoint x: 677, startPoint y: 304, endPoint x: 681, endPoint y: 308, distance: 5.7
click at [677, 304] on div at bounding box center [657, 305] width 92 height 12
click at [682, 305] on div at bounding box center [683, 304] width 10 height 10
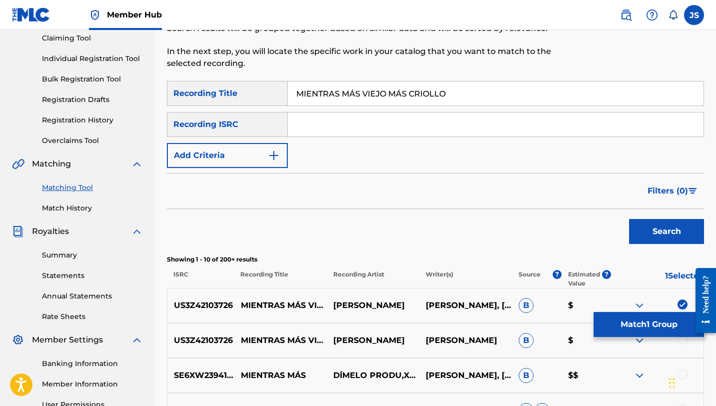
click at [680, 340] on div at bounding box center [683, 339] width 10 height 10
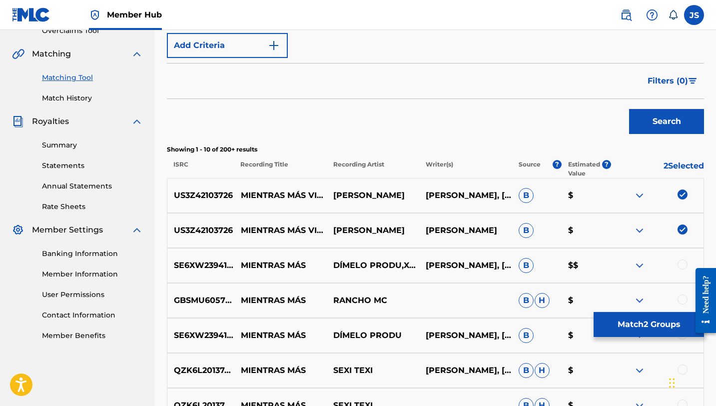
scroll to position [221, 0]
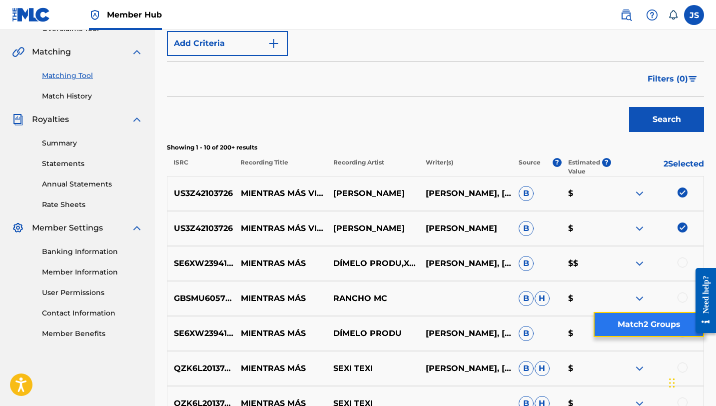
click at [641, 319] on button "Match 2 Groups" at bounding box center [649, 324] width 110 height 25
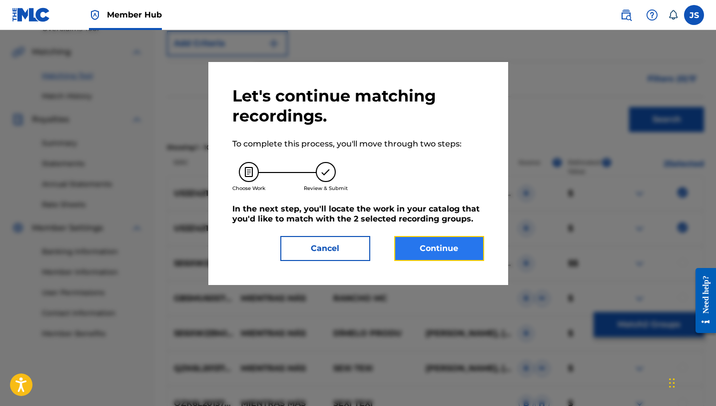
click at [429, 244] on button "Continue" at bounding box center [439, 248] width 90 height 25
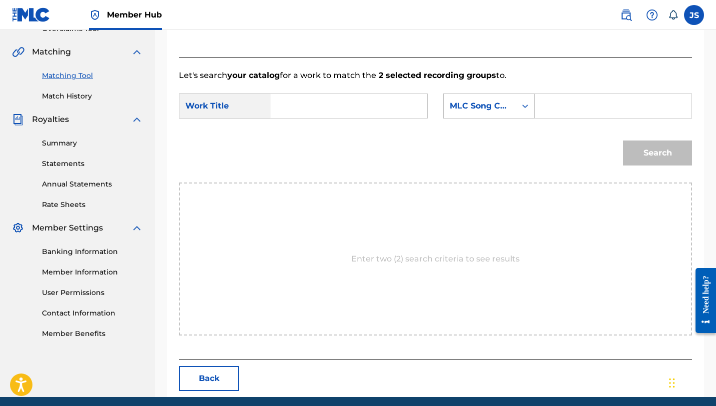
click at [350, 104] on input "Search Form" at bounding box center [349, 106] width 140 height 24
paste input "MIENTRAS MÁS VIEJO MÁS CRIOLLO"
type input "MIENTRAS MÁS VIEJO MÁS CRIOLLO"
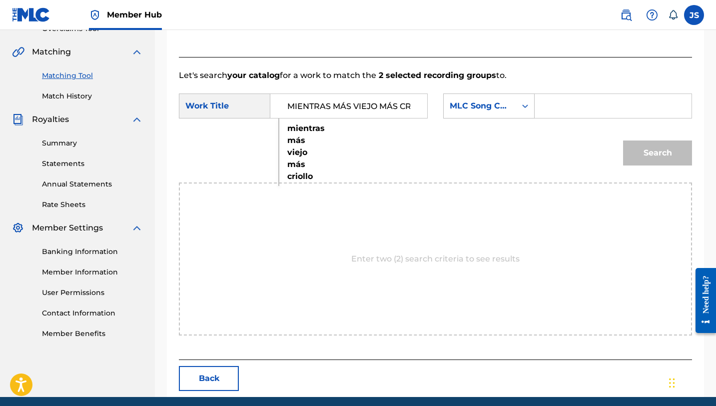
drag, startPoint x: 563, startPoint y: 96, endPoint x: 488, endPoint y: 39, distance: 94.2
click at [563, 95] on input "Search Form" at bounding box center [613, 106] width 140 height 24
paste input "MW3N1K"
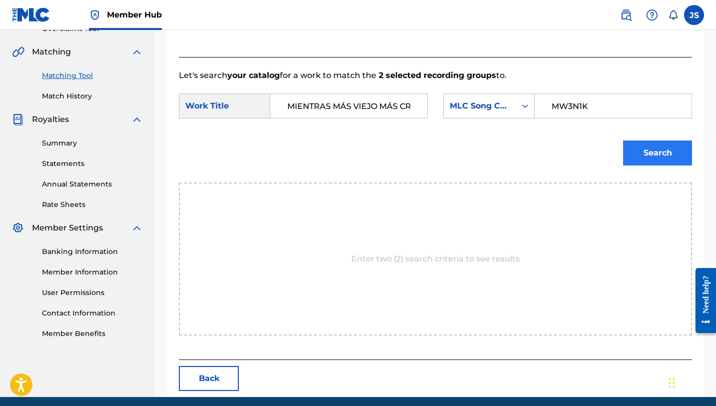
type input "MW3N1K"
click at [671, 155] on button "Search" at bounding box center [657, 152] width 69 height 25
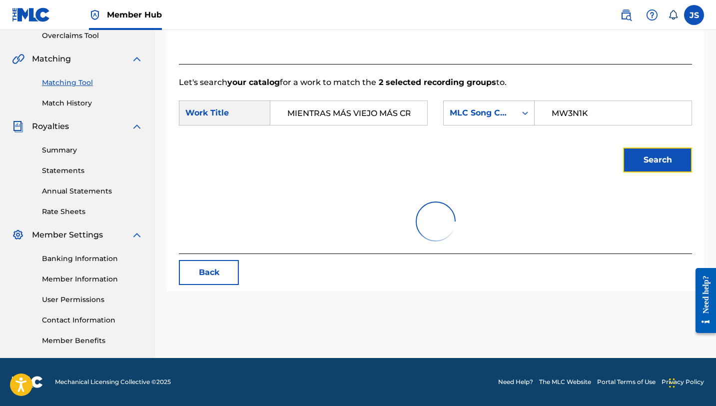
scroll to position [220, 0]
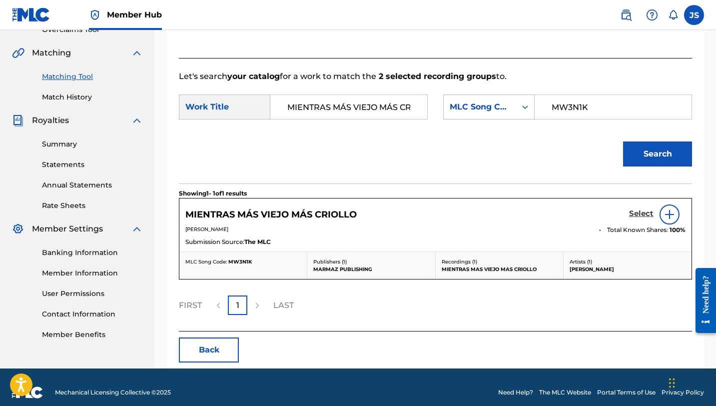
click at [651, 214] on h5 "Select" at bounding box center [641, 213] width 24 height 9
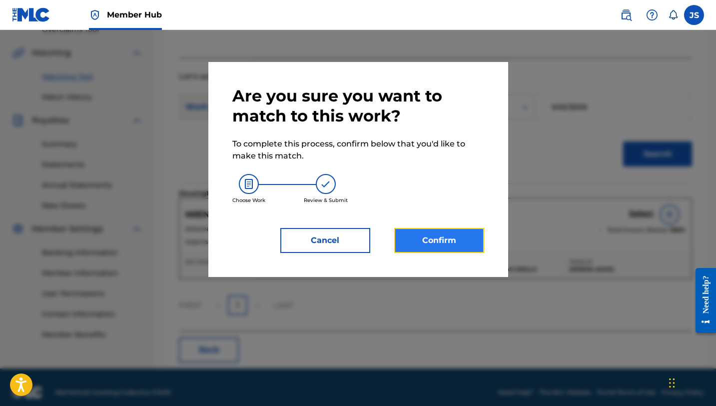
click at [441, 249] on button "Confirm" at bounding box center [439, 240] width 90 height 25
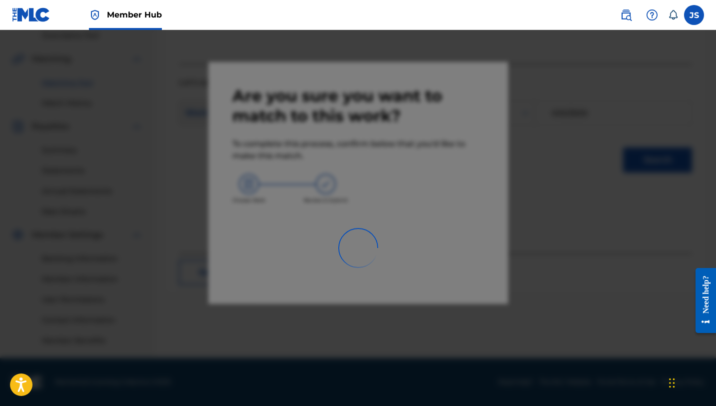
scroll to position [214, 0]
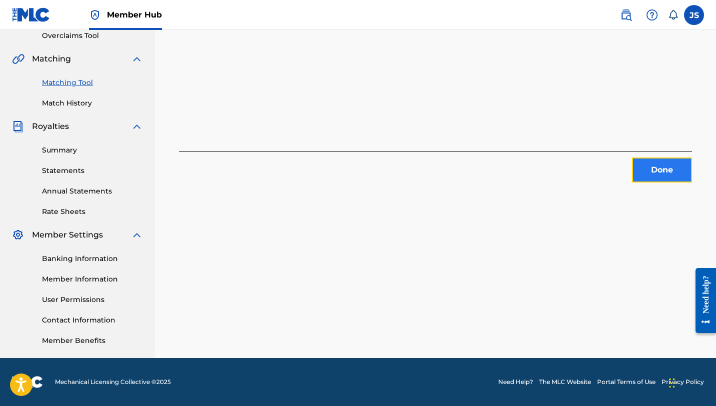
click at [689, 169] on button "Done" at bounding box center [662, 169] width 60 height 25
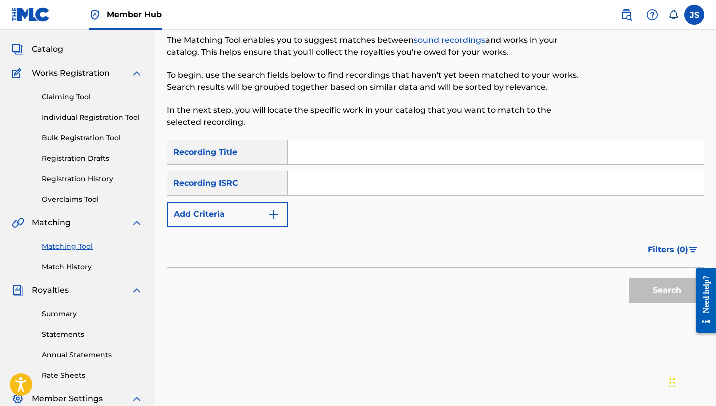
scroll to position [27, 0]
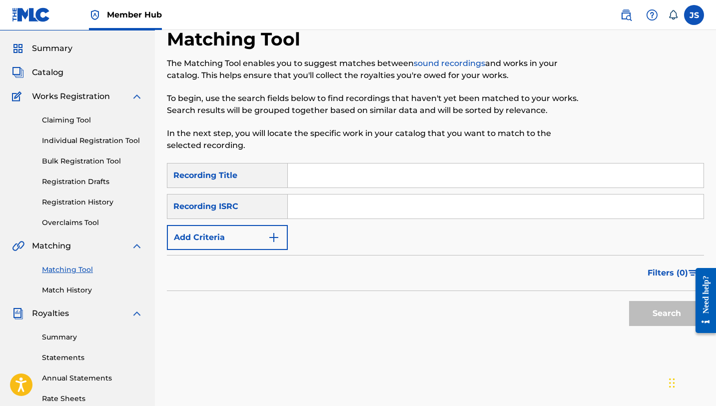
click at [343, 184] on input "Search Form" at bounding box center [496, 175] width 416 height 24
paste input "MIS PERTENENCIAS"
type input "MIS PERTENENCIAS"
click at [658, 299] on div "Search" at bounding box center [664, 311] width 80 height 40
drag, startPoint x: 655, startPoint y: 307, endPoint x: 643, endPoint y: 306, distance: 12.1
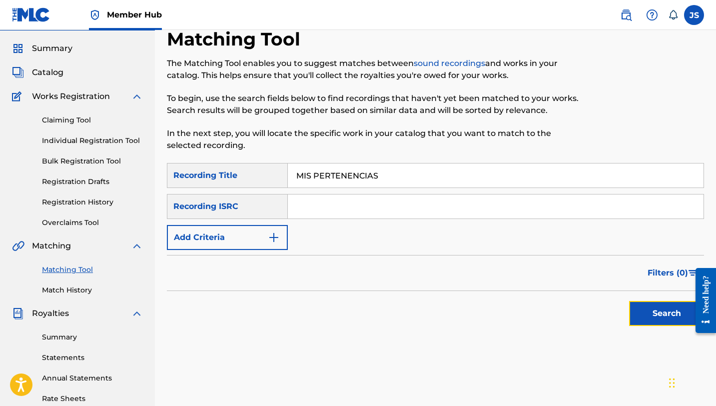
click at [655, 307] on button "Search" at bounding box center [666, 313] width 75 height 25
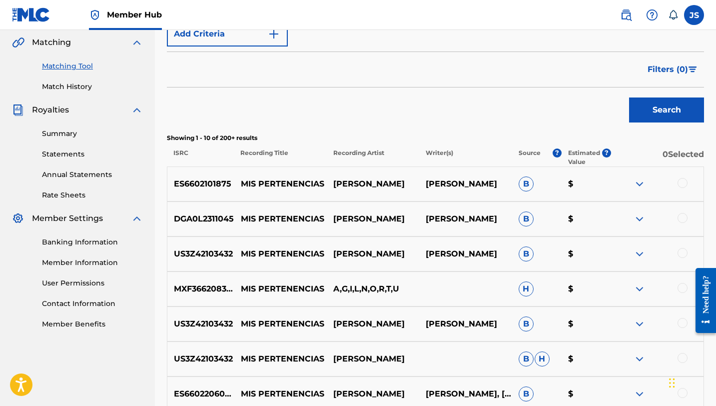
scroll to position [233, 0]
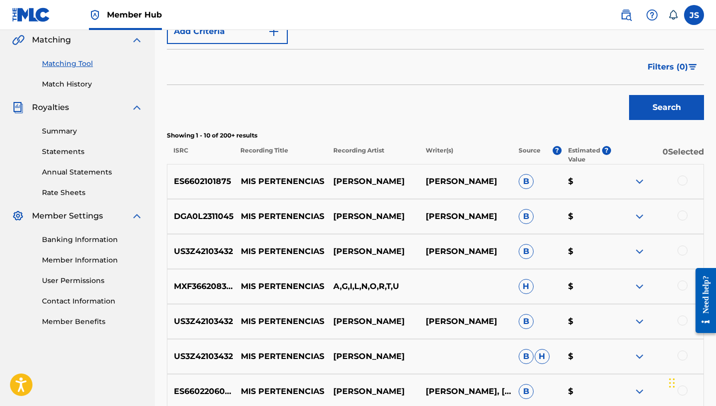
click at [686, 211] on div at bounding box center [683, 215] width 10 height 10
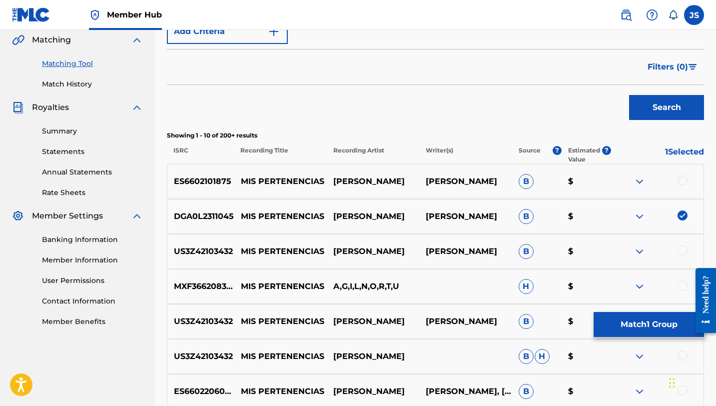
click at [685, 252] on div at bounding box center [683, 250] width 10 height 10
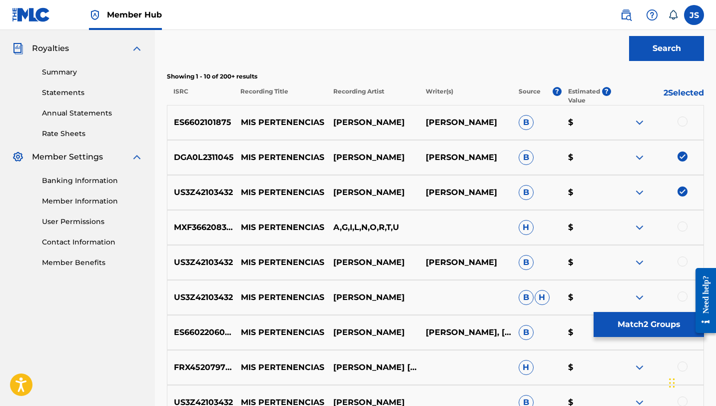
scroll to position [292, 0]
click at [687, 259] on div at bounding box center [683, 261] width 10 height 10
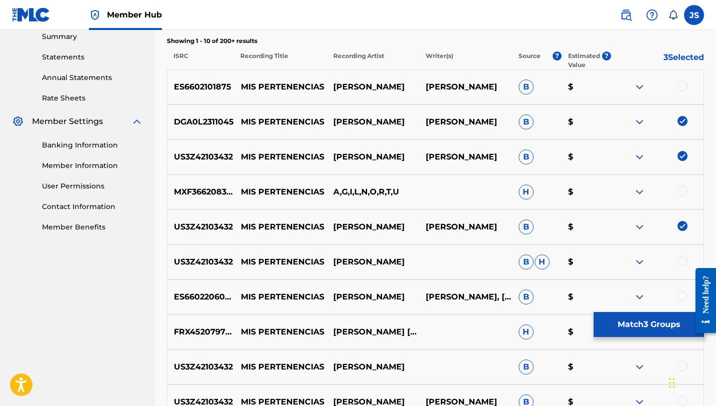
scroll to position [328, 0]
click at [688, 259] on div at bounding box center [657, 261] width 92 height 12
click at [683, 260] on div at bounding box center [683, 260] width 10 height 10
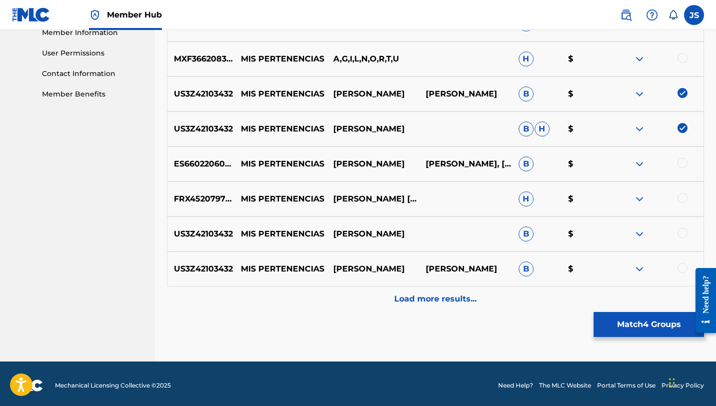
scroll to position [464, 0]
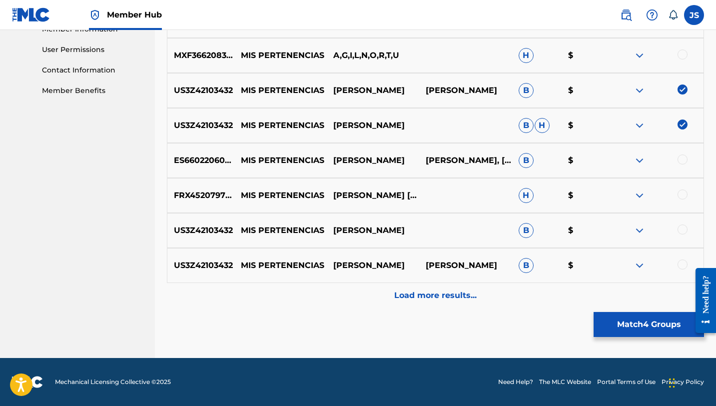
click at [681, 228] on div at bounding box center [683, 229] width 10 height 10
click at [682, 260] on div at bounding box center [683, 264] width 10 height 10
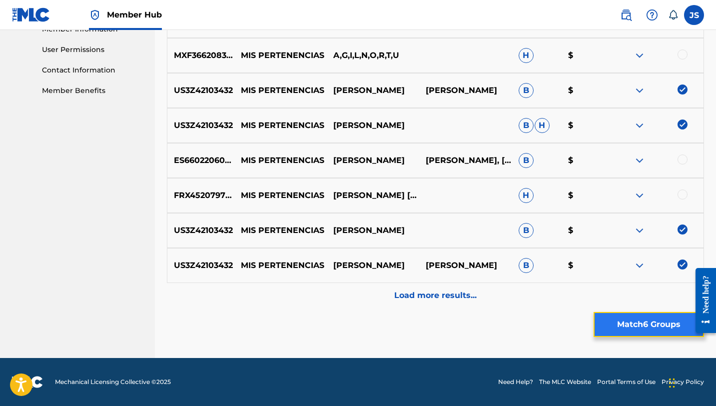
click at [647, 321] on button "Match 6 Groups" at bounding box center [649, 324] width 110 height 25
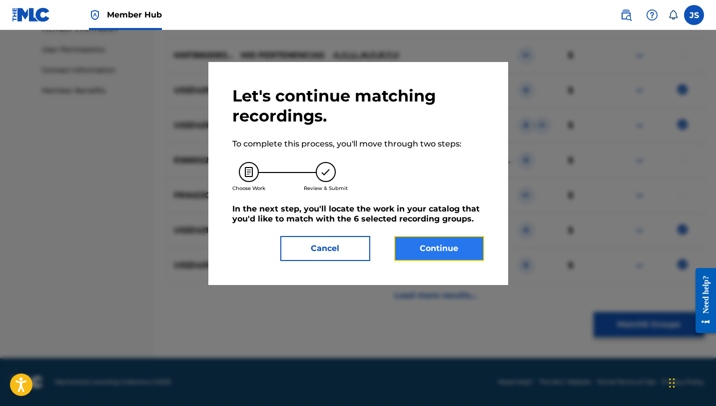
click at [451, 248] on button "Continue" at bounding box center [439, 248] width 90 height 25
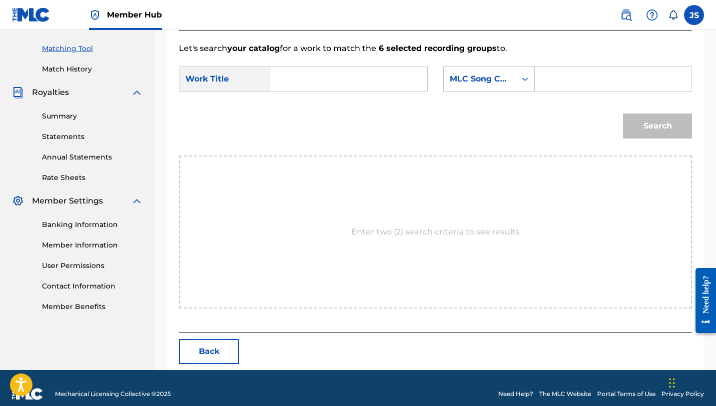
scroll to position [260, 0]
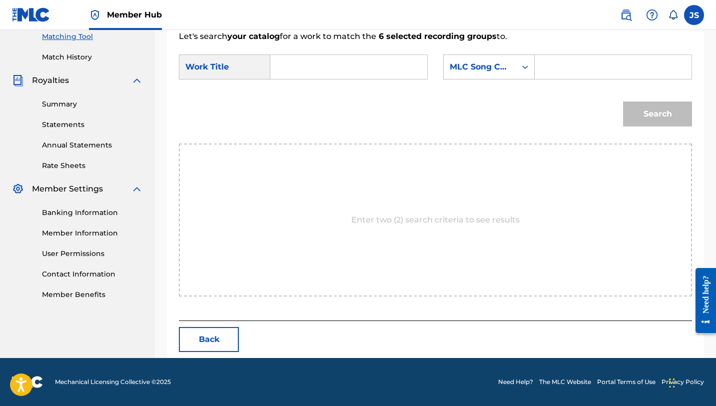
click at [347, 73] on input "Search Form" at bounding box center [349, 67] width 140 height 24
paste input "MIS PERTENENCIAS"
type input "MIS PERTENENCIAS"
click at [600, 66] on input "Search Form" at bounding box center [613, 67] width 140 height 24
click at [598, 73] on input "Search Form" at bounding box center [613, 67] width 140 height 24
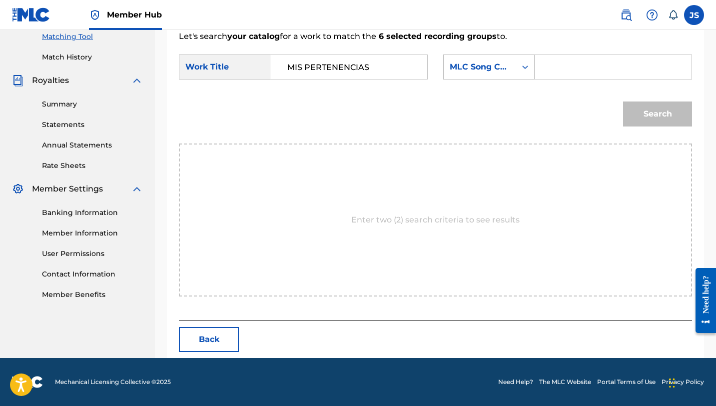
paste input "MW2T89"
type input "MW2T89"
click at [649, 116] on button "Search" at bounding box center [657, 113] width 69 height 25
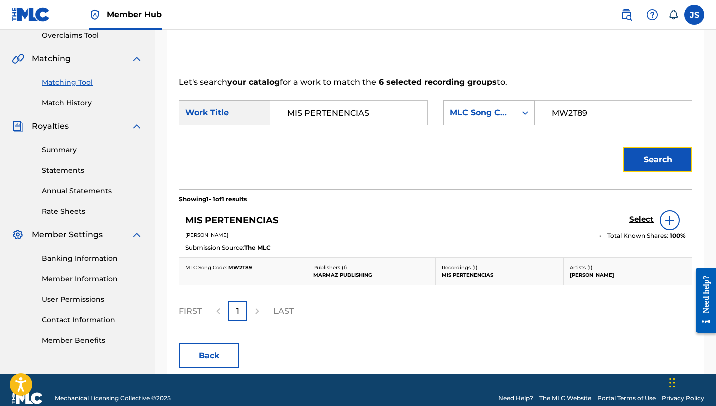
scroll to position [230, 0]
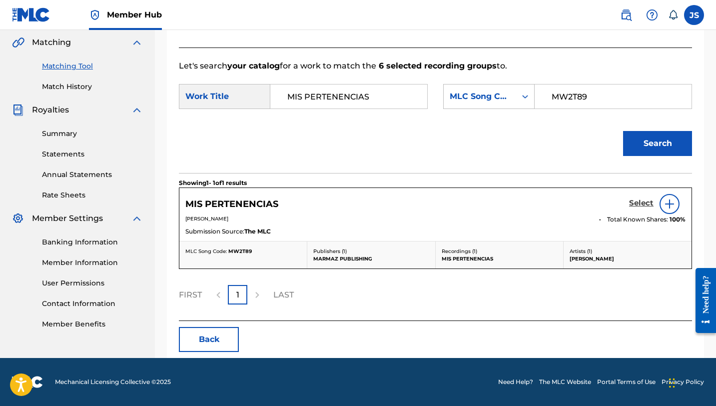
click at [638, 200] on h5 "Select" at bounding box center [641, 202] width 24 height 9
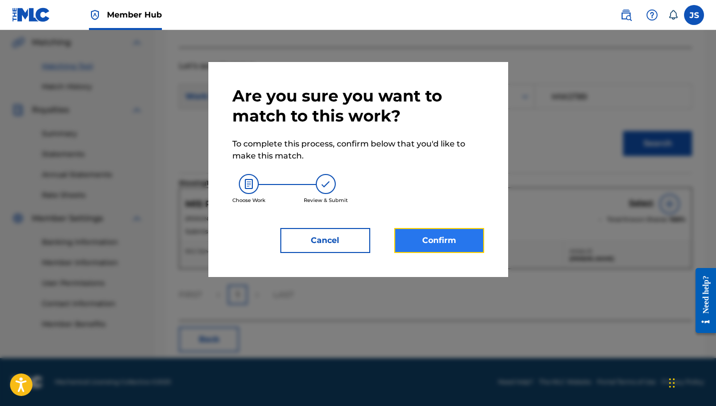
click at [412, 239] on button "Confirm" at bounding box center [439, 240] width 90 height 25
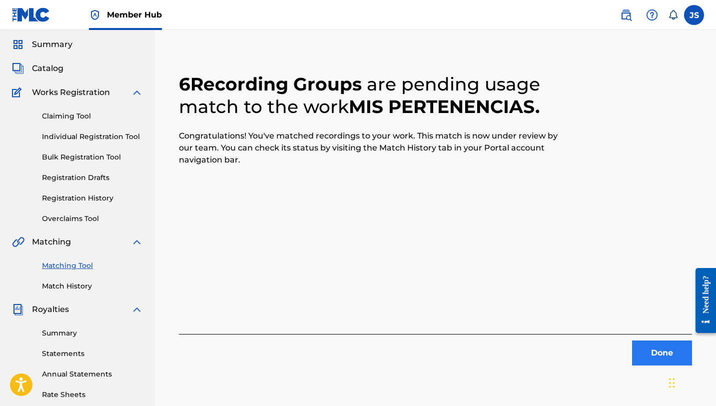
scroll to position [31, 0]
click at [645, 355] on button "Done" at bounding box center [662, 352] width 60 height 25
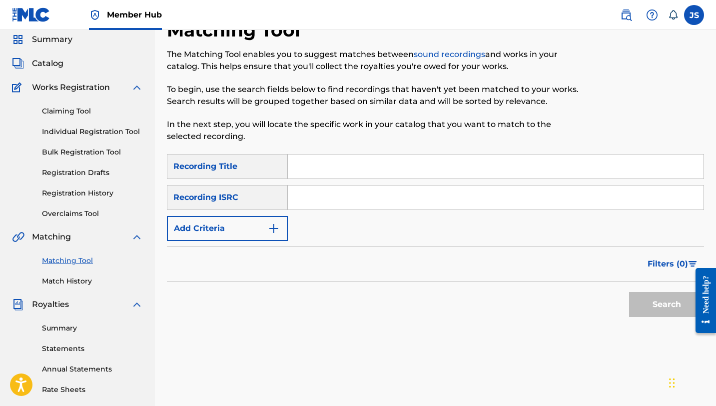
click at [315, 178] on div "Search Form" at bounding box center [496, 166] width 416 height 25
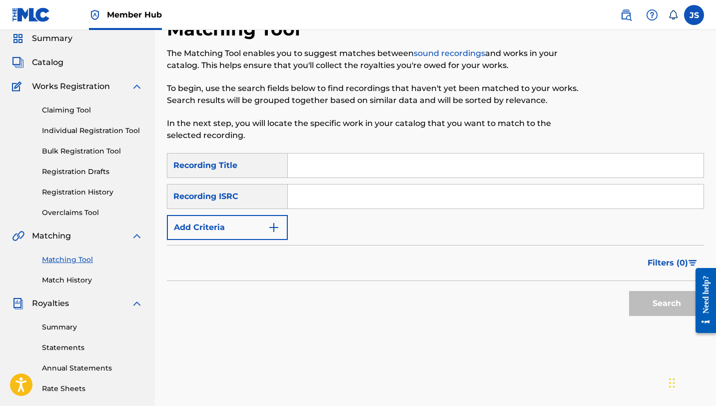
click at [317, 166] on input "Search Form" at bounding box center [496, 165] width 416 height 24
paste input "MUJER COMO TÚ NINGUNA"
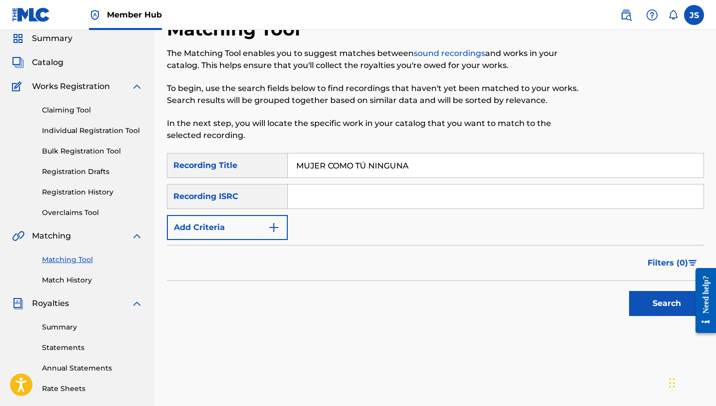
type input "MUJER COMO TÚ NINGUNA"
click at [629, 291] on button "Search" at bounding box center [666, 303] width 75 height 25
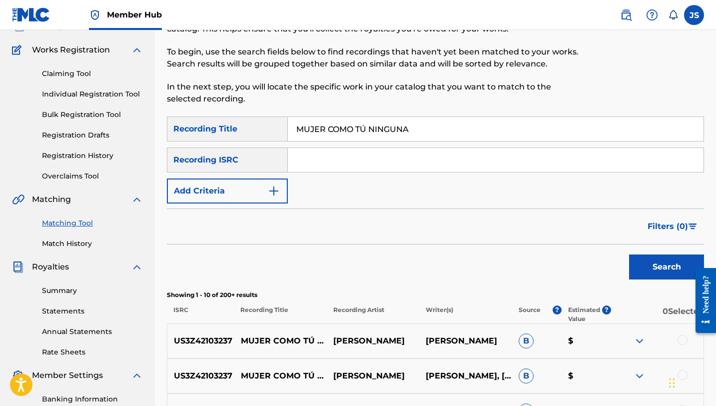
scroll to position [93, 0]
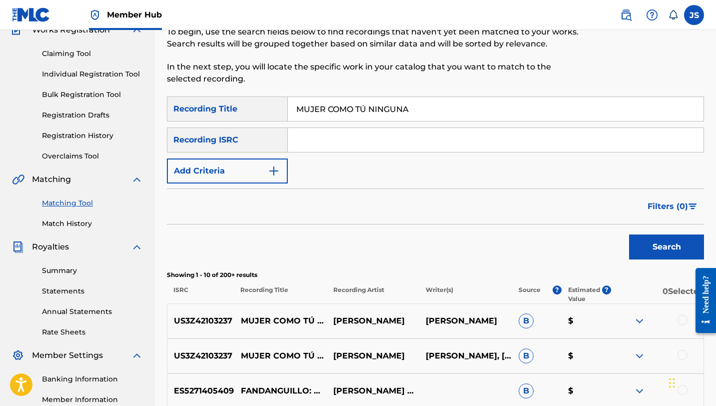
click at [681, 318] on div at bounding box center [683, 320] width 10 height 10
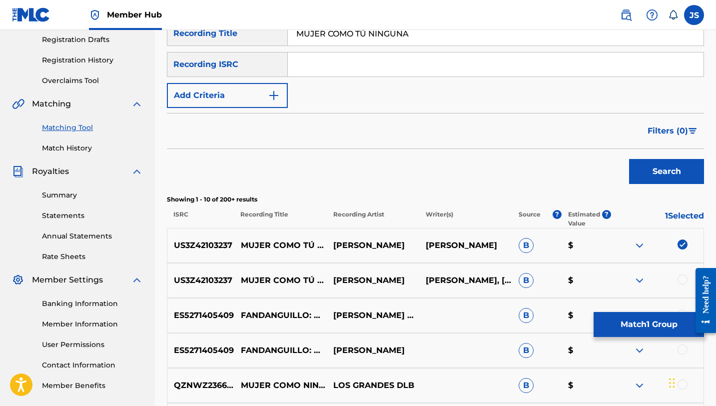
scroll to position [178, 0]
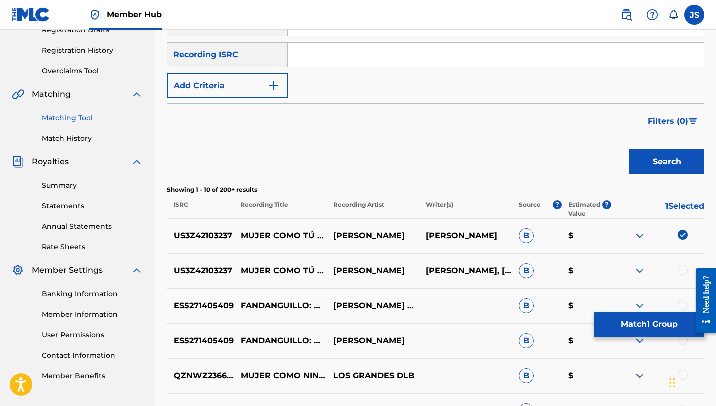
click at [684, 267] on div at bounding box center [683, 270] width 10 height 10
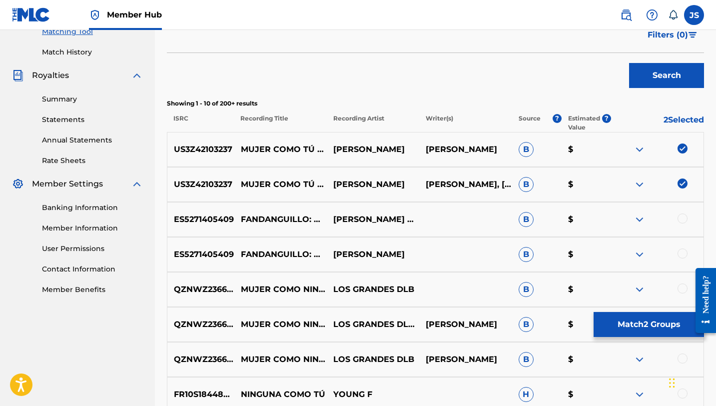
scroll to position [265, 0]
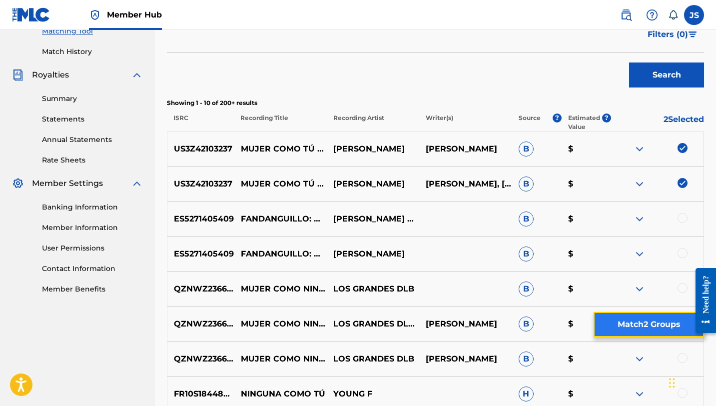
click at [653, 330] on button "Match 2 Groups" at bounding box center [649, 324] width 110 height 25
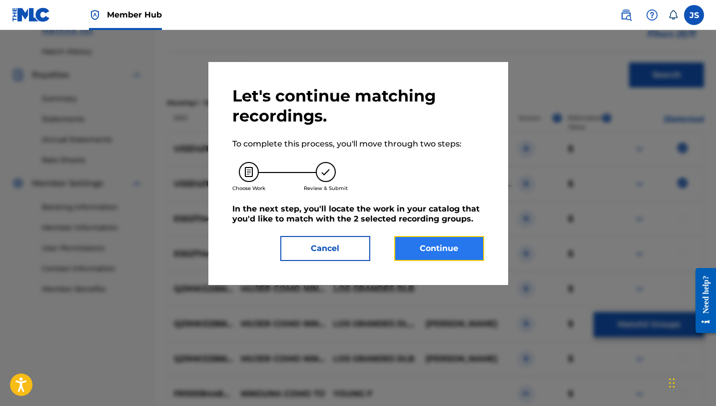
click at [445, 246] on button "Continue" at bounding box center [439, 248] width 90 height 25
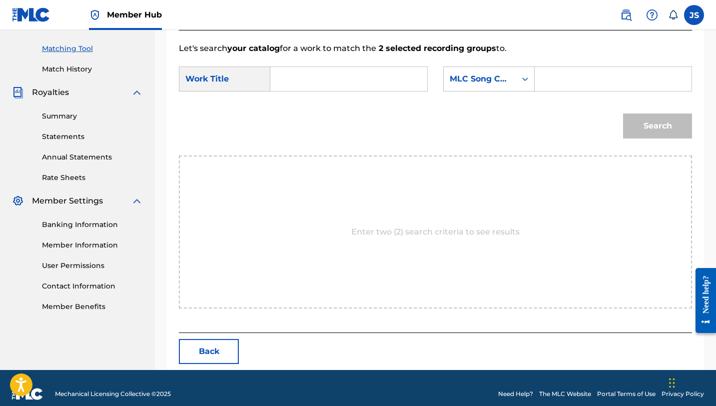
scroll to position [260, 0]
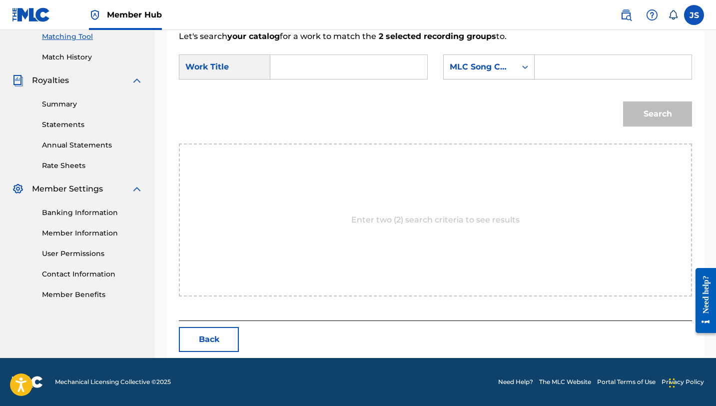
click at [351, 72] on input "Search Form" at bounding box center [349, 67] width 140 height 24
paste input "MUJER COMO TÚ NINGUNA"
type input "MUJER COMO TÚ NINGUNA"
click at [589, 67] on input "Search Form" at bounding box center [613, 67] width 140 height 24
paste input "MW2T89"
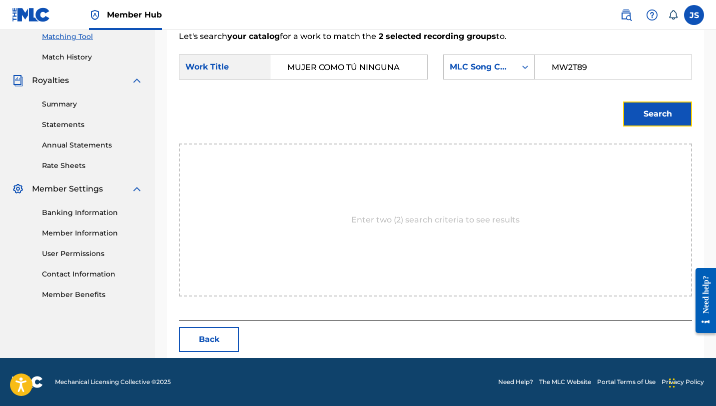
click at [643, 112] on button "Search" at bounding box center [657, 113] width 69 height 25
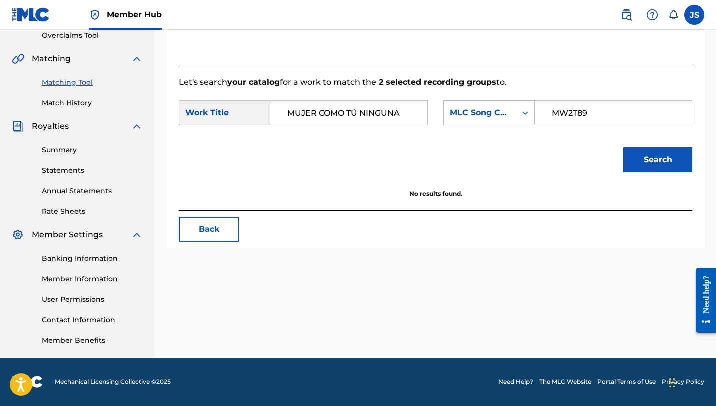
click at [555, 114] on input "MW2T89" at bounding box center [613, 113] width 140 height 24
type input "MW2T89"
click at [559, 112] on input "MW2T89" at bounding box center [613, 113] width 140 height 24
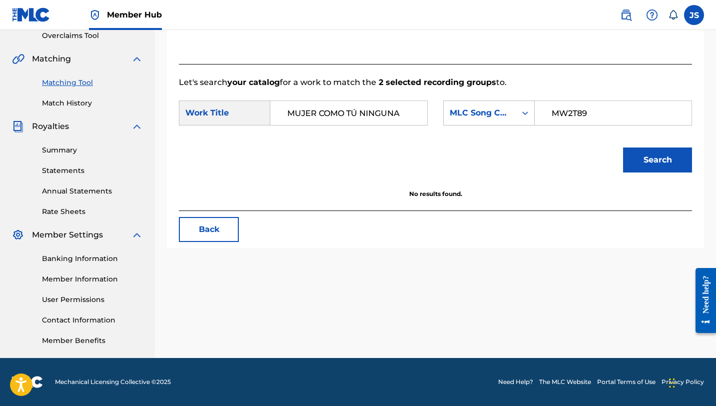
click at [623, 147] on button "Search" at bounding box center [657, 159] width 69 height 25
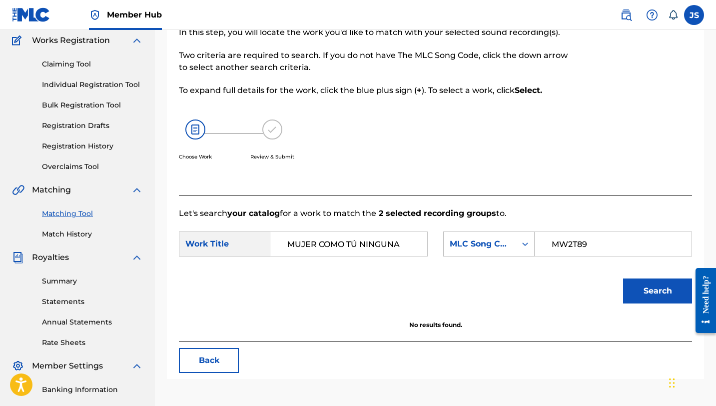
scroll to position [84, 0]
drag, startPoint x: 289, startPoint y: 243, endPoint x: 303, endPoint y: 240, distance: 14.2
click at [289, 243] on input "MUJER COMO TÚ NINGUNA" at bounding box center [349, 243] width 140 height 24
click at [662, 276] on div "Search" at bounding box center [655, 287] width 74 height 40
click at [665, 279] on button "Search" at bounding box center [657, 289] width 69 height 25
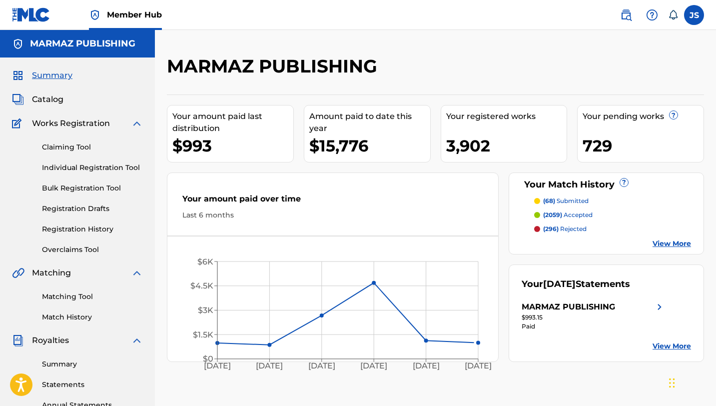
click at [67, 99] on div "Catalog" at bounding box center [77, 99] width 131 height 12
click at [53, 95] on span "Catalog" at bounding box center [47, 99] width 31 height 12
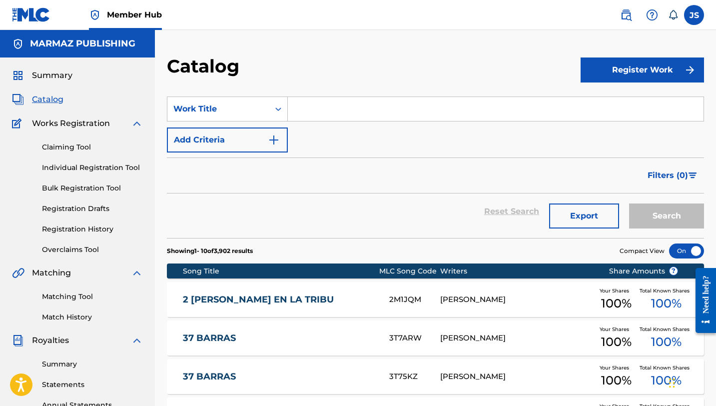
click at [379, 110] on input "Search Form" at bounding box center [496, 109] width 416 height 24
paste input "LE QUITE LA NOVIA AL PAVO"
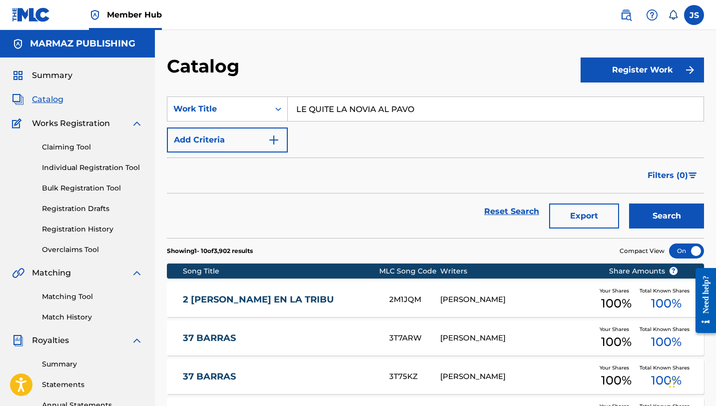
type input "LE QUITE LA NOVIA AL PAVO"
click at [629, 203] on button "Search" at bounding box center [666, 215] width 75 height 25
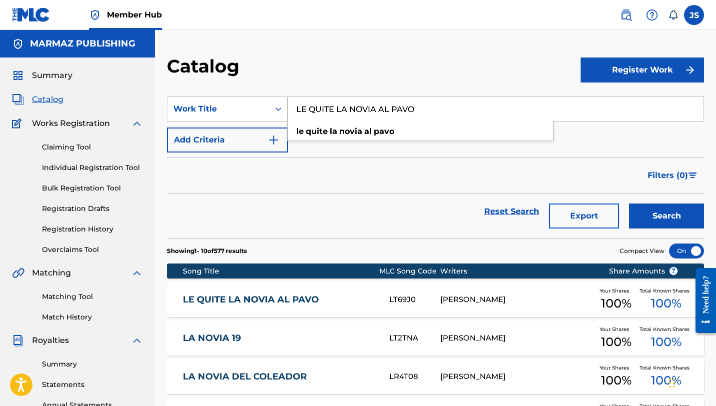
click at [302, 294] on link "LE QUITE LA NOVIA AL PAVO" at bounding box center [279, 299] width 193 height 11
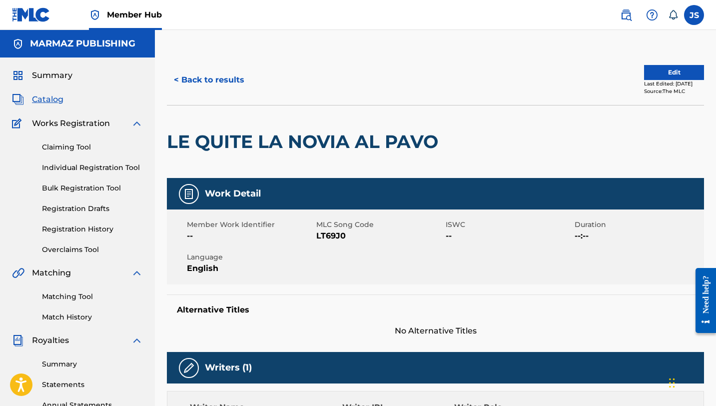
click at [335, 239] on span "LT69J0" at bounding box center [379, 236] width 127 height 12
copy span "LT69J0"
click at [225, 82] on button "< Back to results" at bounding box center [209, 79] width 84 height 25
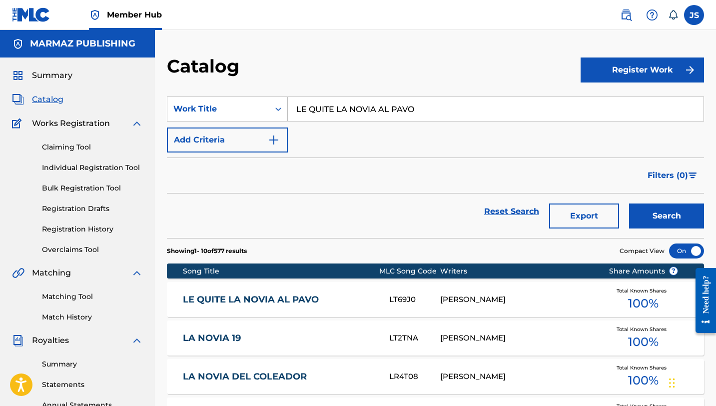
click at [336, 118] on input "LE QUITE LA NOVIA AL PAVO" at bounding box center [496, 109] width 416 height 24
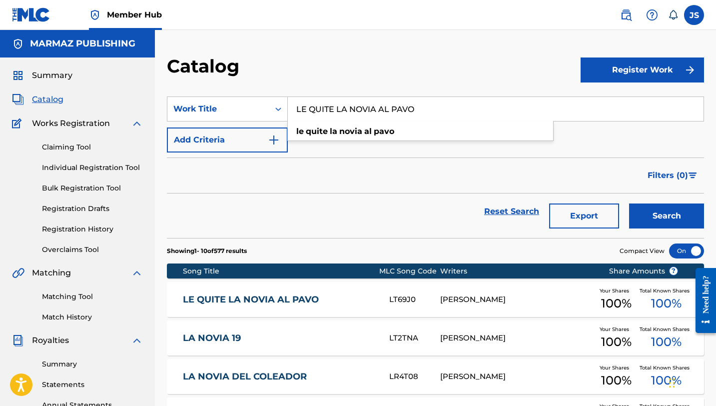
click at [336, 118] on input "LE QUITE LA NOVIA AL PAVO" at bounding box center [496, 109] width 416 height 24
paste input "S TRAIGO MI PROPIO ESTIL"
type input "LES TRAIGO MI PROPIO ESTILO"
click at [629, 203] on button "Search" at bounding box center [666, 215] width 75 height 25
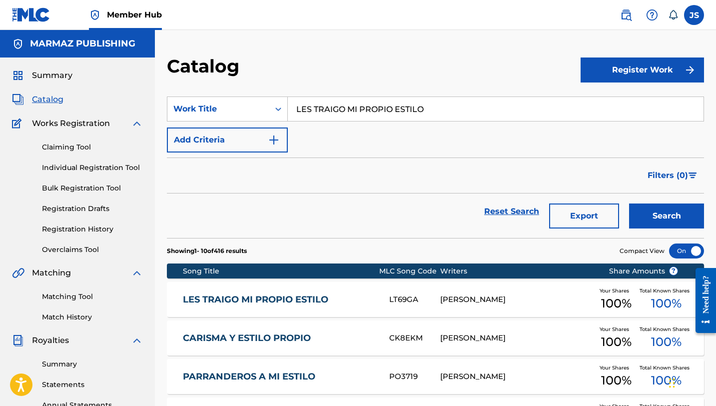
click at [348, 292] on div "LES TRAIGO MI PROPIO ESTILO LT69GA [PERSON_NAME] Your Shares 100 % Total Known …" at bounding box center [435, 299] width 537 height 35
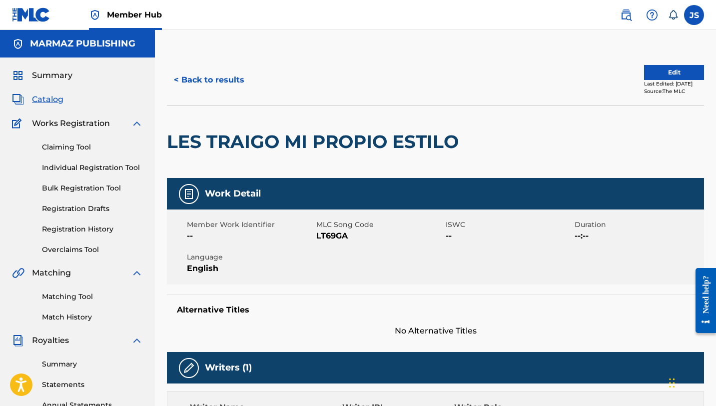
click at [330, 238] on span "LT69GA" at bounding box center [379, 236] width 127 height 12
copy span "LT69GA"
click at [220, 74] on button "< Back to results" at bounding box center [209, 79] width 84 height 25
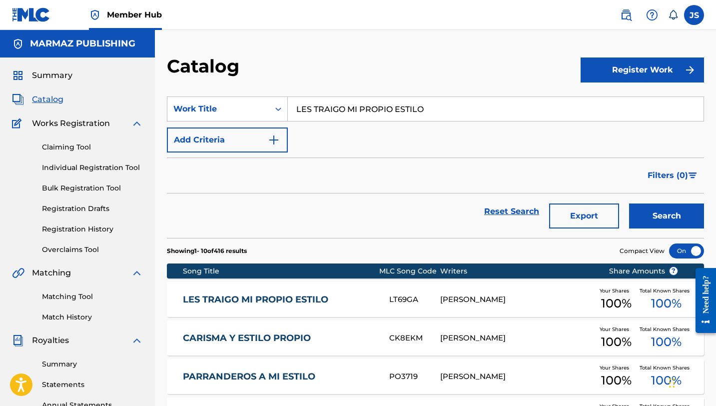
click at [317, 106] on input "LES TRAIGO MI PROPIO ESTILO" at bounding box center [496, 109] width 416 height 24
paste input "LANO Y PUEB"
type input "LLANO Y PUEBLO"
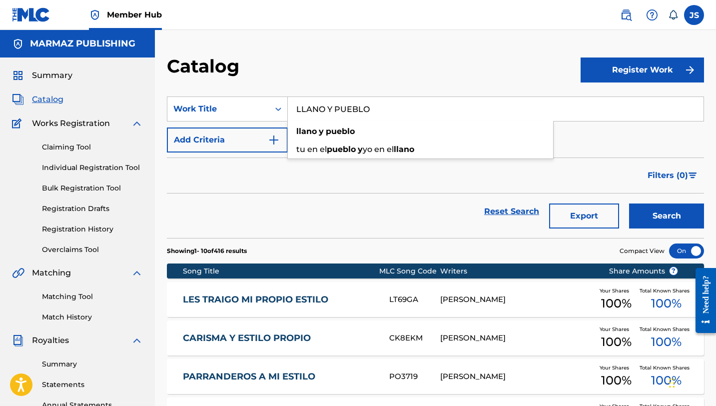
click at [629, 203] on button "Search" at bounding box center [666, 215] width 75 height 25
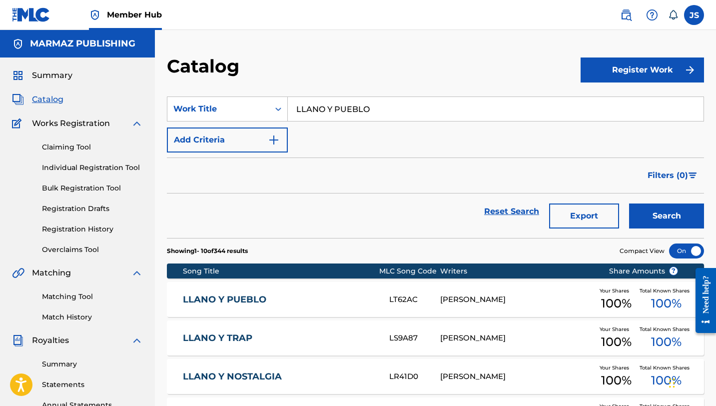
click at [260, 297] on link "LLANO Y PUEBLO" at bounding box center [279, 299] width 193 height 11
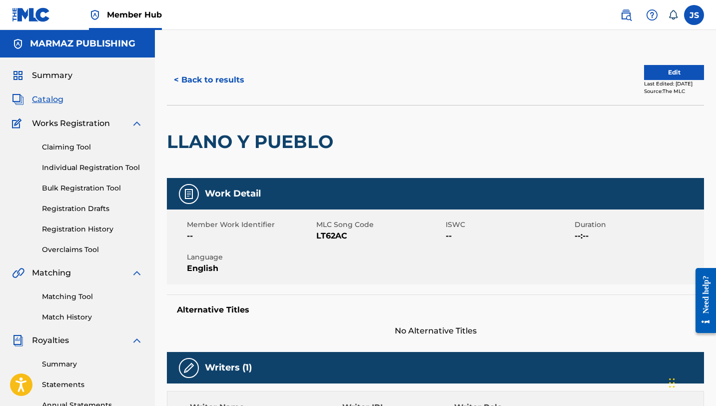
click at [328, 235] on span "LT62AC" at bounding box center [379, 236] width 127 height 12
copy span "LT62AC"
click at [210, 76] on button "< Back to results" at bounding box center [209, 79] width 84 height 25
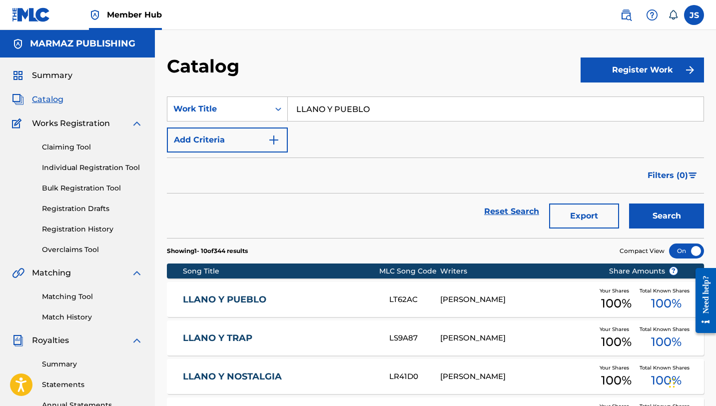
click at [320, 111] on input "LLANO Y PUEBLO" at bounding box center [496, 109] width 416 height 24
click at [319, 111] on input "LLANO Y PUEBLO" at bounding box center [496, 109] width 416 height 24
paste input "O QUE MAS ME GUSTA"
type input "LO QUE MAS ME GUSTA"
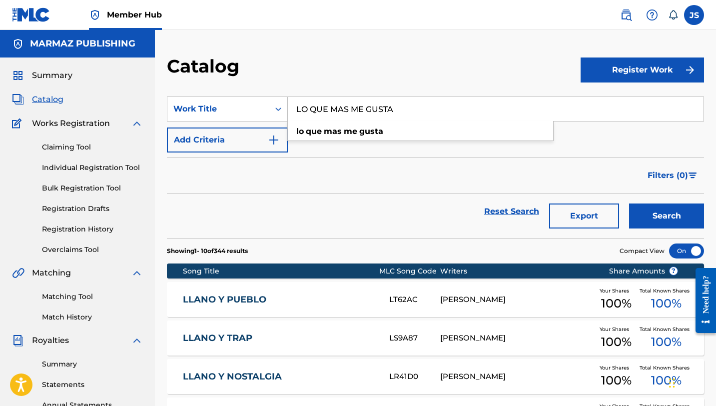
click at [629, 203] on button "Search" at bounding box center [666, 215] width 75 height 25
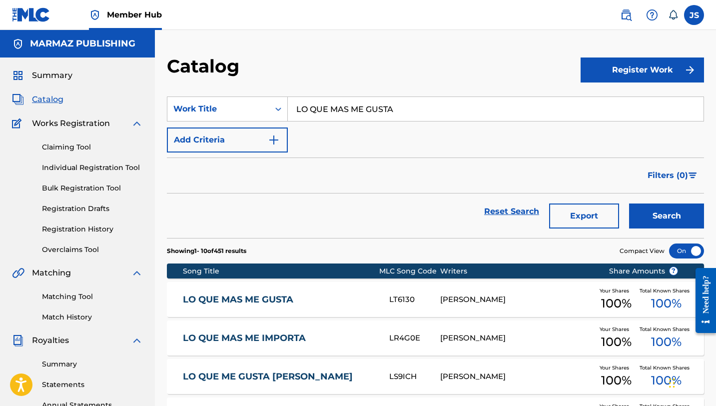
click at [342, 302] on link "LO QUE MAS ME GUSTA" at bounding box center [279, 299] width 193 height 11
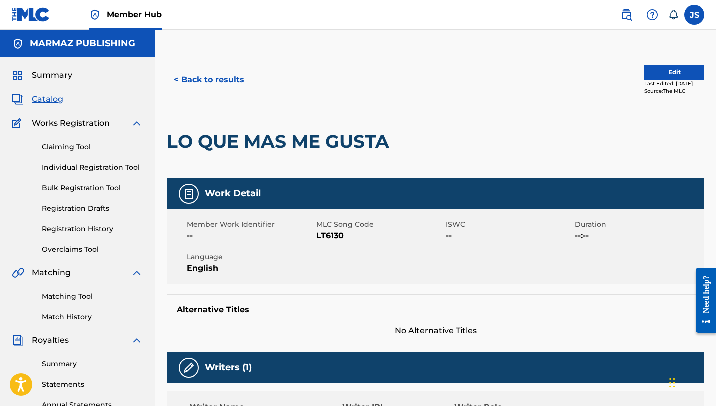
click at [332, 235] on span "LT6130" at bounding box center [379, 236] width 127 height 12
copy span "LT6130"
click at [216, 73] on button "< Back to results" at bounding box center [209, 79] width 84 height 25
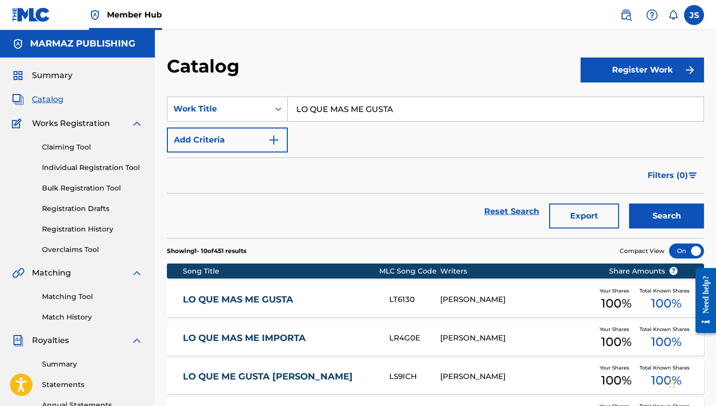
click at [400, 106] on input "LO QUE MAS ME GUSTA" at bounding box center [496, 109] width 416 height 24
click at [399, 106] on input "LO QUE MAS ME GUSTA" at bounding box center [496, 109] width 416 height 24
paste input "ME HACKEARON EL WHATSAPP"
type input "ME HACKEARON EL WHATSAPP"
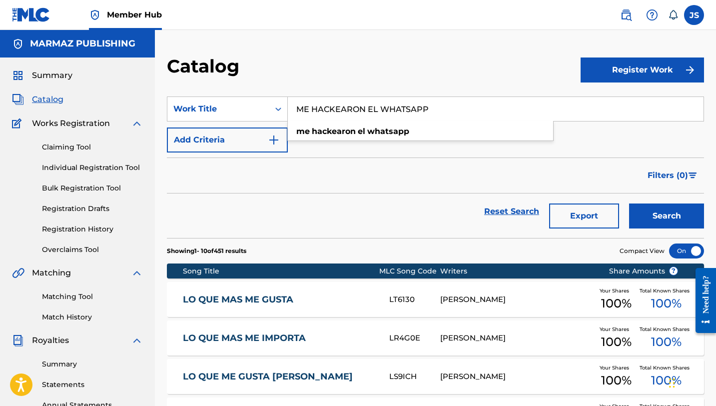
click at [629, 203] on button "Search" at bounding box center [666, 215] width 75 height 25
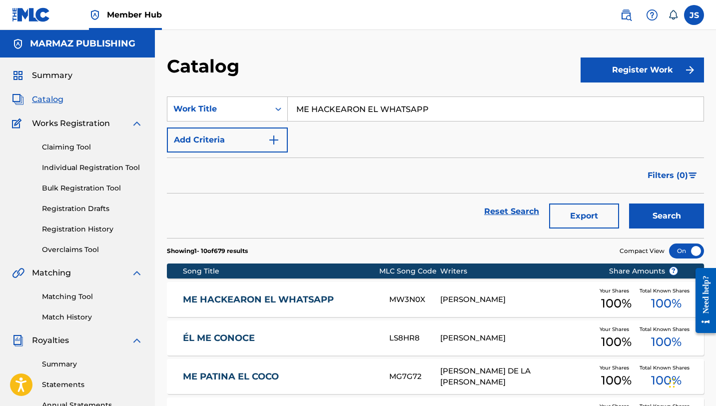
click at [460, 292] on div "ME HACKEARON EL WHATSAPP MW3N0X [PERSON_NAME] Your Shares 100 % Total Known Sha…" at bounding box center [435, 299] width 537 height 35
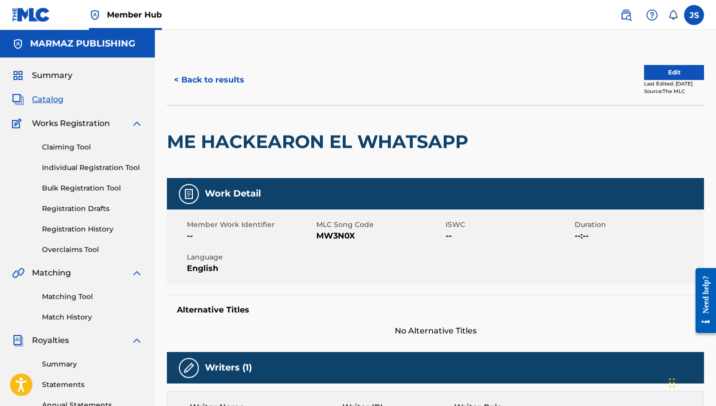
click at [323, 232] on span "MW3N0X" at bounding box center [379, 236] width 127 height 12
copy span "MW3N0X"
click at [198, 83] on button "< Back to results" at bounding box center [209, 79] width 84 height 25
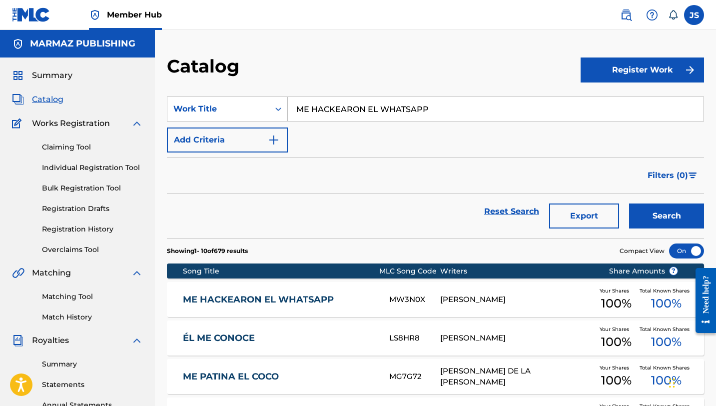
click at [416, 109] on input "ME HACKEARON EL WHATSAPP" at bounding box center [496, 109] width 416 height 24
click at [415, 109] on input "ME HACKEARON EL WHATSAPP" at bounding box center [496, 109] width 416 height 24
paste input "I CANOITA"
type input "MI CANOITA"
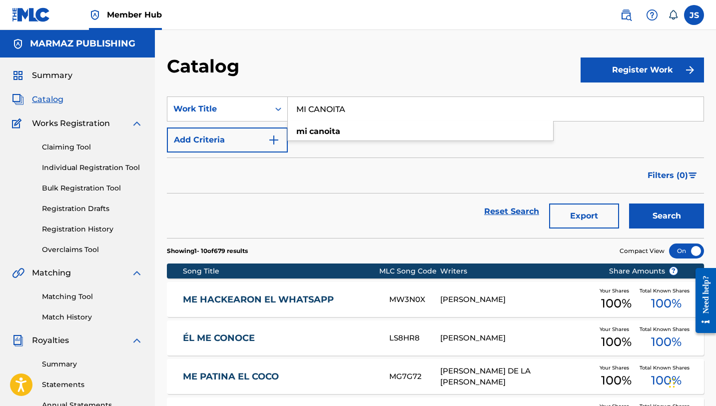
click at [629, 203] on button "Search" at bounding box center [666, 215] width 75 height 25
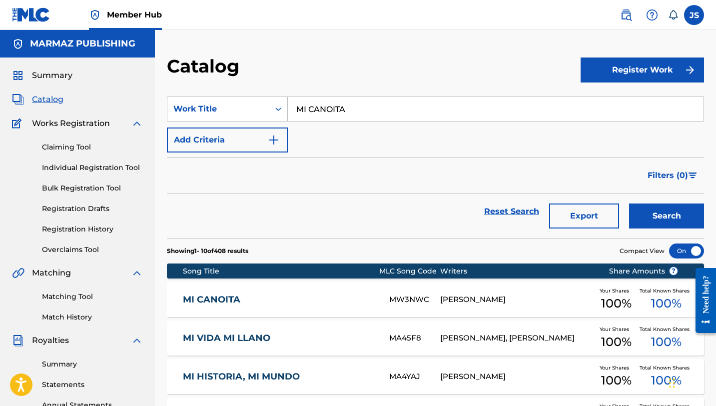
click at [318, 303] on link "MI CANOITA" at bounding box center [279, 299] width 193 height 11
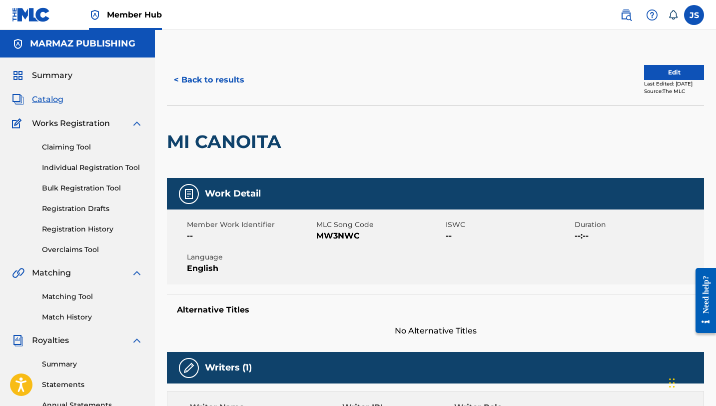
click at [323, 239] on span "MW3NWC" at bounding box center [379, 236] width 127 height 12
copy span "MW3NWC"
click at [235, 90] on button "< Back to results" at bounding box center [209, 79] width 84 height 25
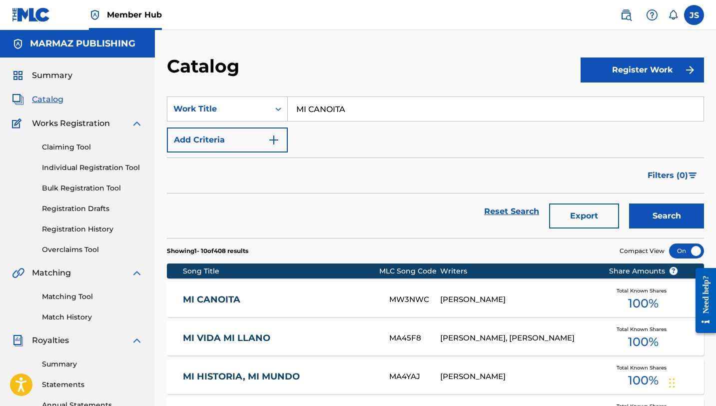
click at [344, 108] on input "MI CANOITA" at bounding box center [496, 109] width 416 height 24
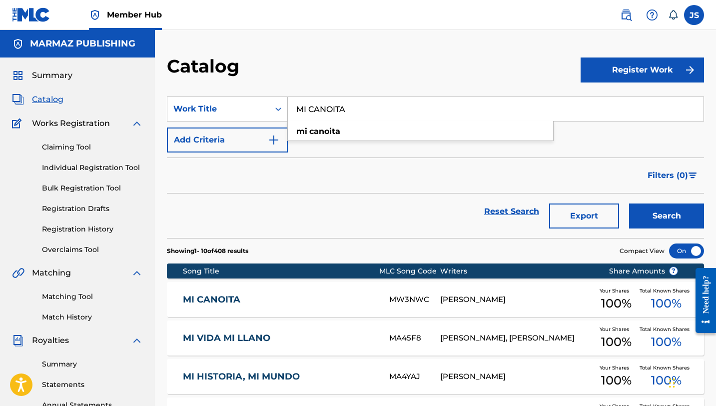
click at [344, 108] on input "MI CANOITA" at bounding box center [496, 109] width 416 height 24
paste input "TO ES LA ESENCIA CRIOLL"
type input "MI CANTO ES LA ESENCIA CRIOLLA"
click at [629, 203] on button "Search" at bounding box center [666, 215] width 75 height 25
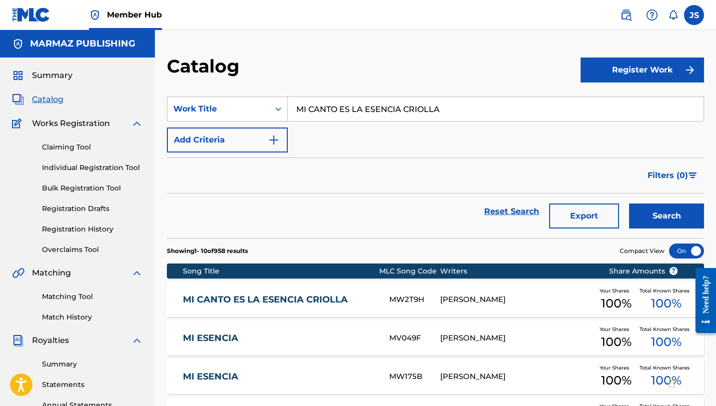
click at [293, 298] on link "MI CANTO ES LA ESENCIA CRIOLLA" at bounding box center [279, 299] width 193 height 11
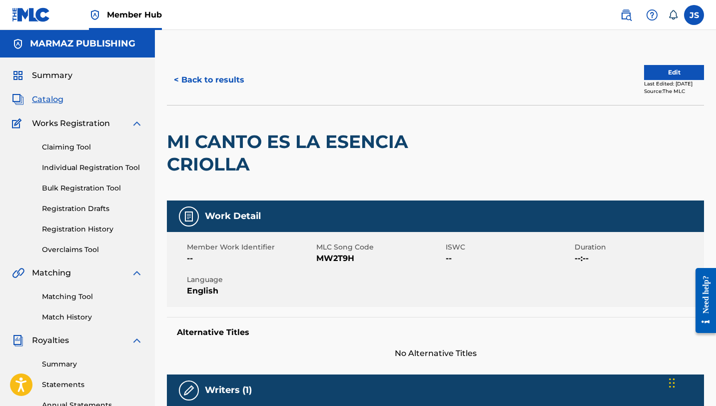
click at [334, 261] on span "MW2T9H" at bounding box center [379, 258] width 127 height 12
click at [331, 262] on span "MW2T9H" at bounding box center [379, 258] width 127 height 12
click at [337, 258] on span "MW2T9H" at bounding box center [379, 258] width 127 height 12
copy span "MW2T9H"
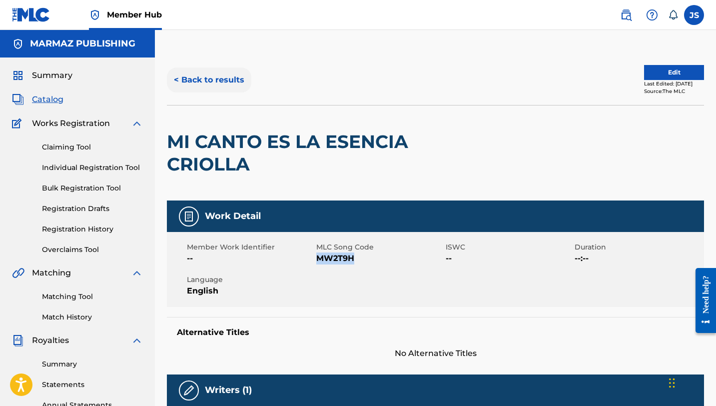
click at [236, 78] on button "< Back to results" at bounding box center [209, 79] width 84 height 25
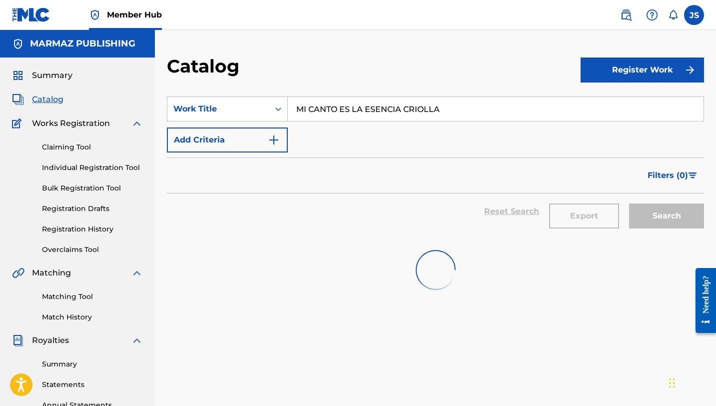
click at [369, 106] on input "MI CANTO ES LA ESENCIA CRIOLLA" at bounding box center [496, 109] width 416 height 24
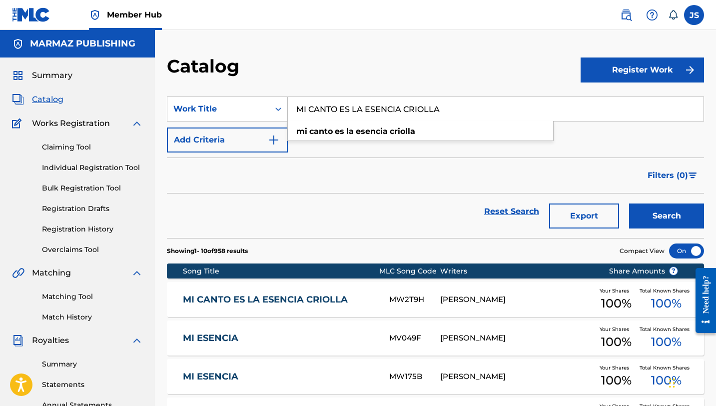
click at [369, 106] on input "MI CANTO ES LA ESENCIA CRIOLLA" at bounding box center [496, 109] width 416 height 24
paste input "UATRO ME LA RECUERD"
type input "MI CUATRO ME LA RECUERDA"
click at [629, 203] on button "Search" at bounding box center [666, 215] width 75 height 25
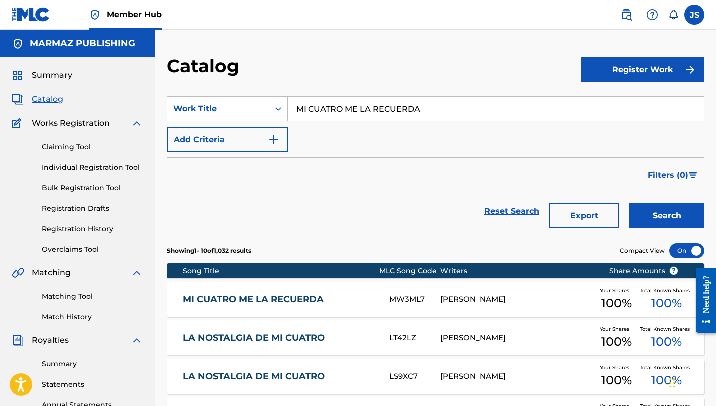
click at [338, 306] on div "MI CUATRO ME LA RECUERDA MW3ML7 [PERSON_NAME] Your Shares 100 % Total Known Sha…" at bounding box center [435, 299] width 537 height 35
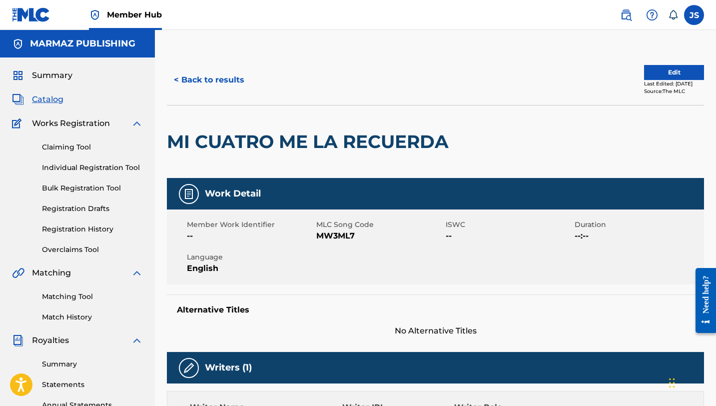
click at [339, 232] on span "MW3ML7" at bounding box center [379, 236] width 127 height 12
copy span "MW3ML7"
click at [216, 82] on button "< Back to results" at bounding box center [209, 79] width 84 height 25
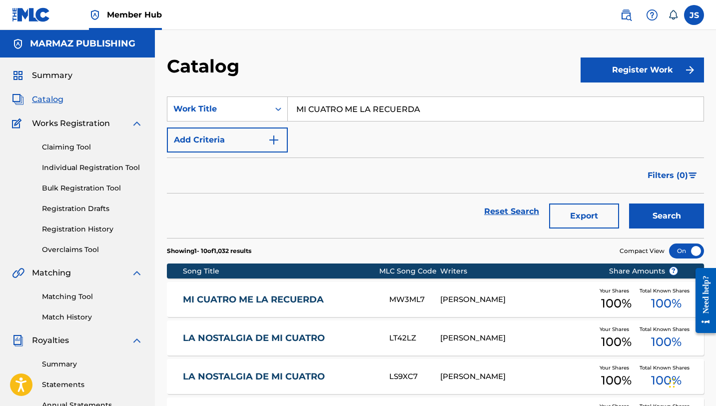
click at [337, 108] on input "MI CUATRO ME LA RECUERDA" at bounding box center [496, 109] width 416 height 24
paste input "EQUINO MI NOVIA Y YO"
type input "MI EQUINO MI NOVIA Y YO"
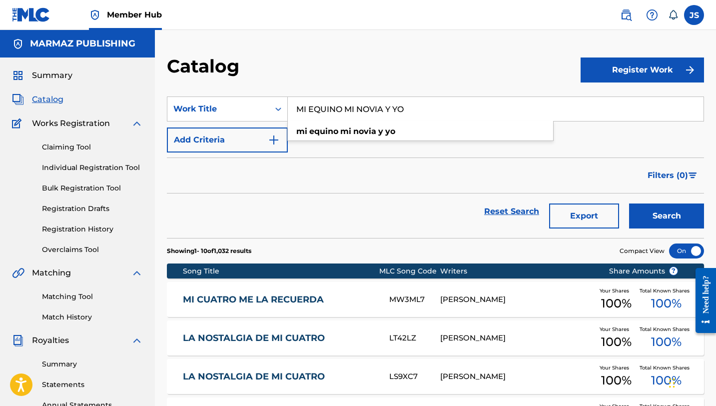
click at [629, 203] on button "Search" at bounding box center [666, 215] width 75 height 25
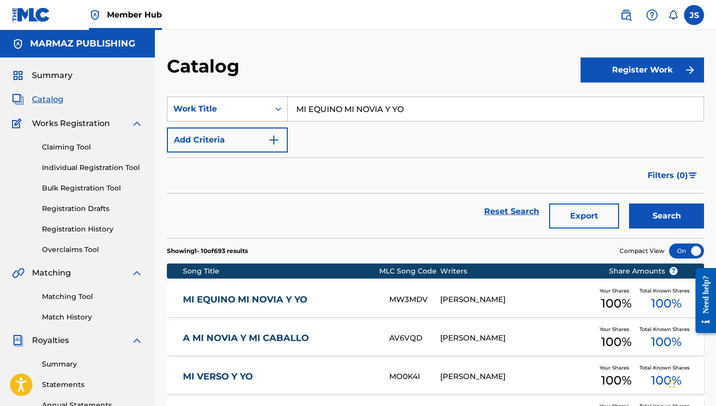
click at [436, 303] on div "MW3MDV" at bounding box center [414, 299] width 51 height 11
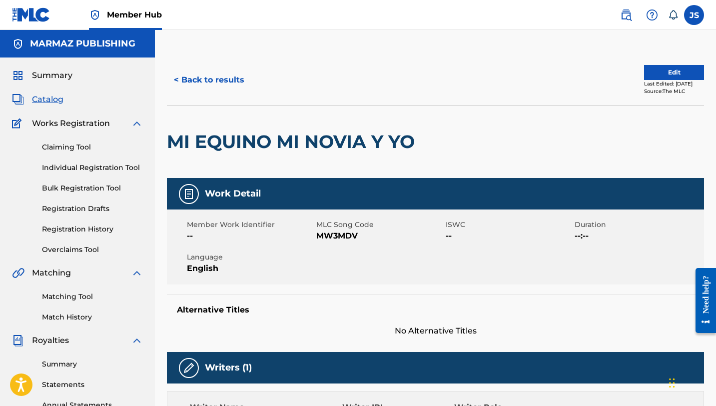
click at [335, 236] on span "MW3MDV" at bounding box center [379, 236] width 127 height 12
drag, startPoint x: 229, startPoint y: 70, endPoint x: 235, endPoint y: 71, distance: 6.7
click at [229, 70] on button "< Back to results" at bounding box center [209, 79] width 84 height 25
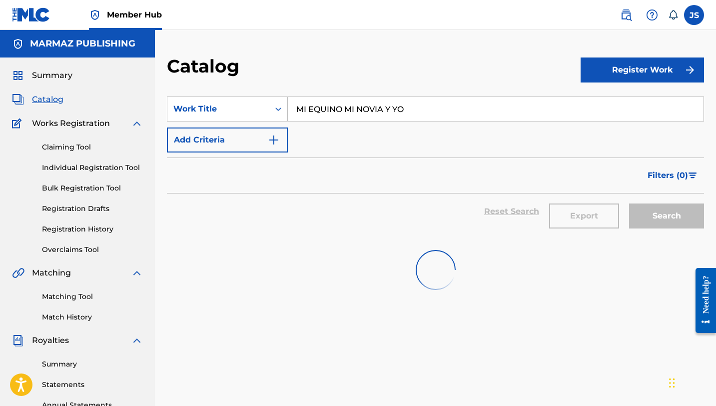
click at [340, 84] on section "SearchWithCriteriabd072399-0409-44eb-b7d1-a355ce3472e3 Work Title MI EQUINO MI …" at bounding box center [435, 160] width 537 height 153
click at [344, 110] on input "MI EQUINO MI NOVIA Y YO" at bounding box center [496, 109] width 416 height 24
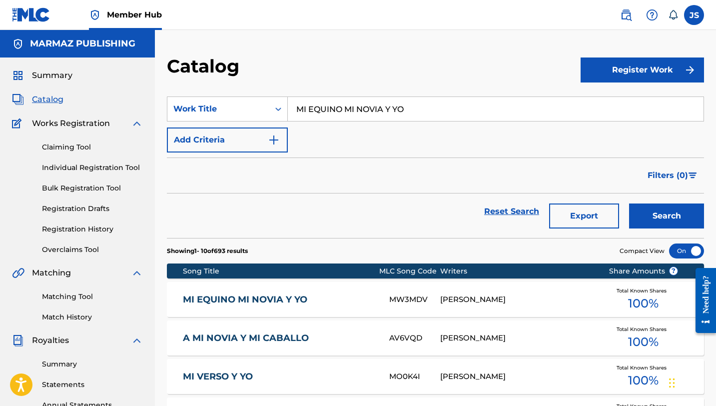
click at [344, 110] on input "MI EQUINO MI NOVIA Y YO" at bounding box center [496, 109] width 416 height 24
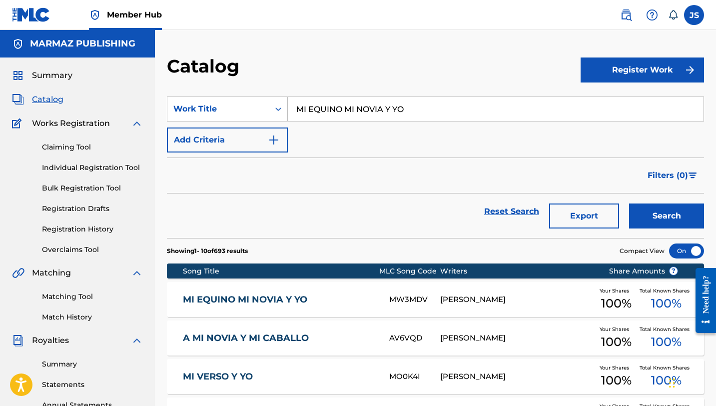
paste input "SCUELA FUE LA SABANA"
type input "MI ESCUELA FUE LA SABANA"
click at [629, 203] on button "Search" at bounding box center [666, 215] width 75 height 25
click at [351, 295] on link "MI ESCUELA FUE LA SABANA" at bounding box center [279, 299] width 193 height 11
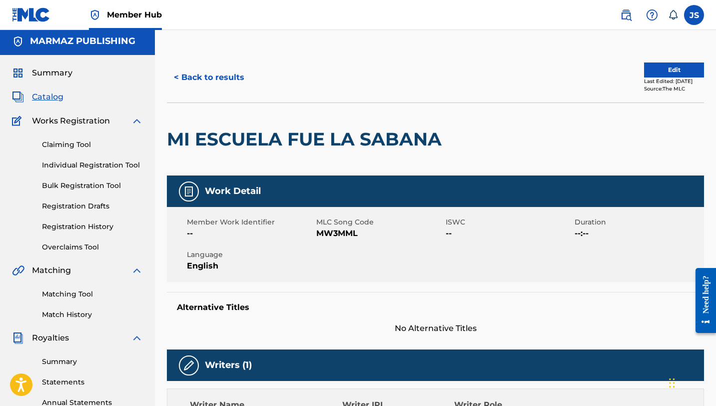
scroll to position [4, 0]
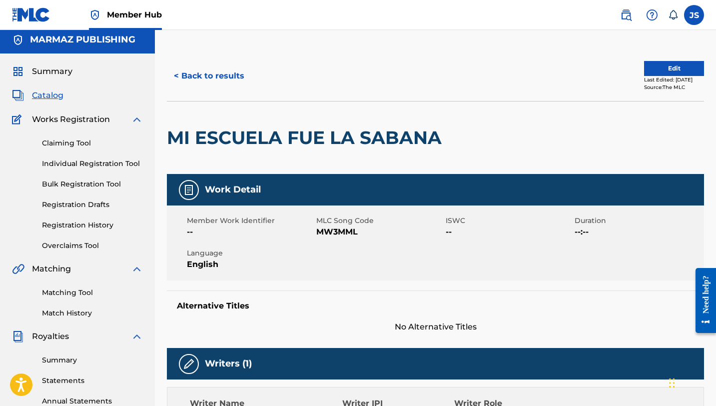
click at [339, 234] on span "MW3MML" at bounding box center [379, 232] width 127 height 12
click at [231, 67] on button "< Back to results" at bounding box center [209, 75] width 84 height 25
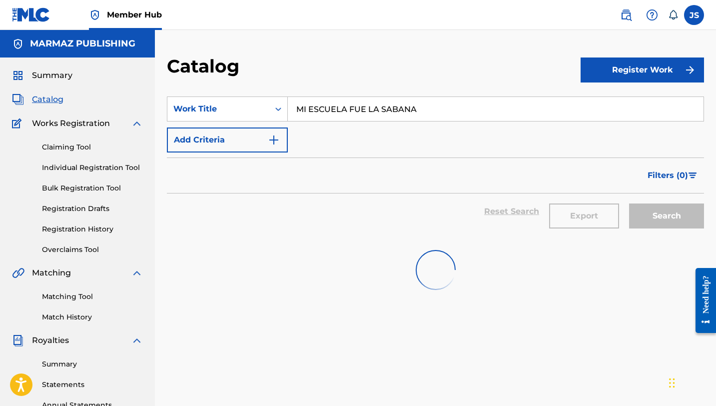
click at [354, 107] on input "MI ESCUELA FUE LA SABANA" at bounding box center [496, 109] width 416 height 24
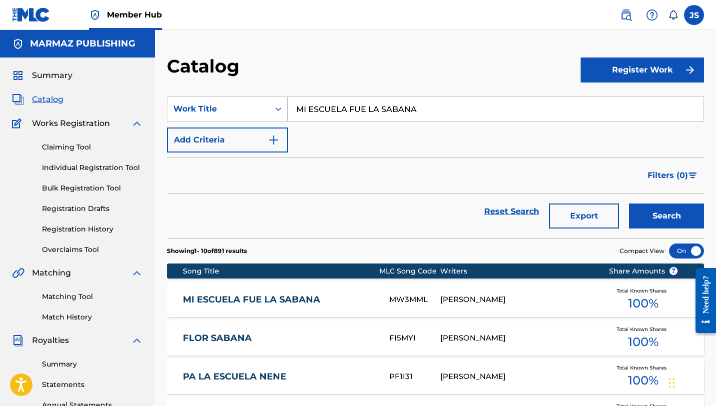
click at [354, 107] on input "MI ESCUELA FUE LA SABANA" at bounding box center [496, 109] width 416 height 24
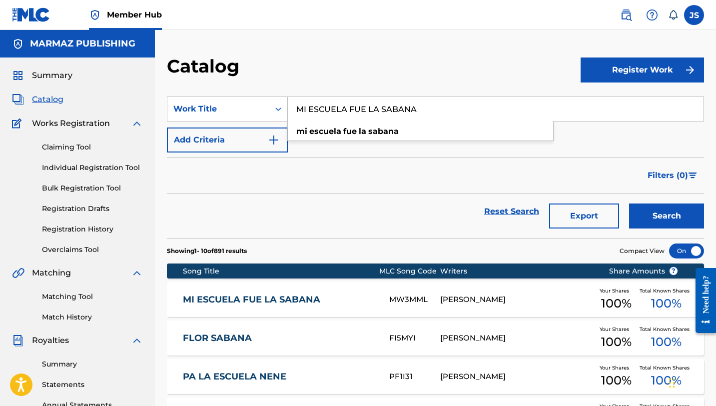
click at [354, 107] on input "MI ESCUELA FUE LA SABANA" at bounding box center [496, 109] width 416 height 24
paste input "HUMILDE CAS"
type input "MI HUMILDE CASA"
click at [629, 203] on button "Search" at bounding box center [666, 215] width 75 height 25
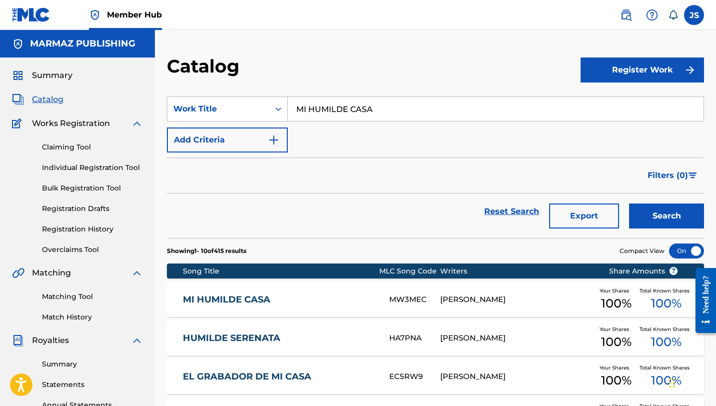
click at [335, 293] on div "MI HUMILDE CASA MW3MEC [PERSON_NAME] Your Shares 100 % Total Known Shares 100 %" at bounding box center [435, 299] width 537 height 35
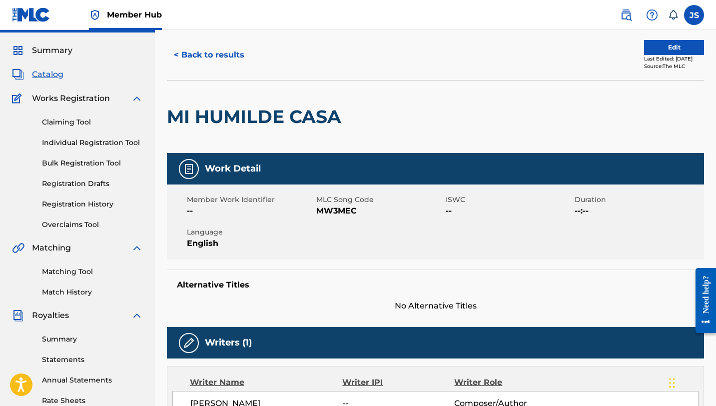
scroll to position [30, 0]
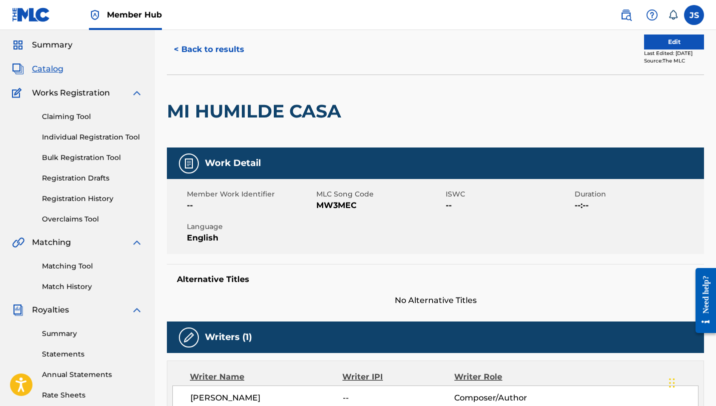
click at [336, 205] on span "MW3MEC" at bounding box center [379, 205] width 127 height 12
click at [184, 54] on button "< Back to results" at bounding box center [209, 49] width 84 height 25
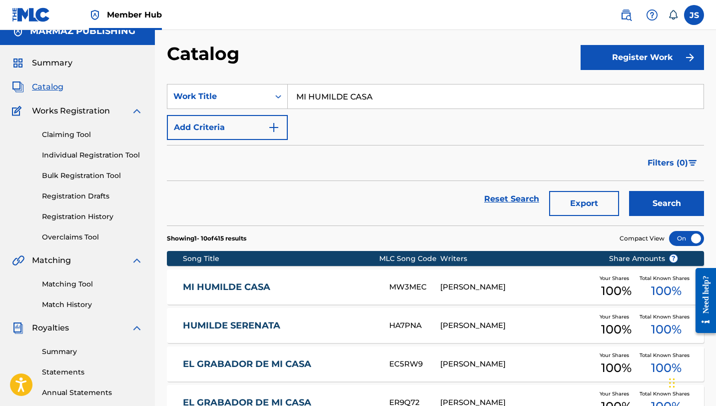
click at [355, 101] on input "MI HUMILDE CASA" at bounding box center [496, 96] width 416 height 24
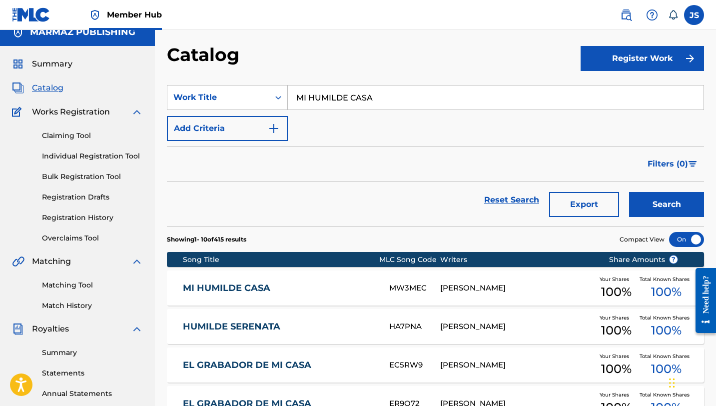
click at [355, 101] on input "MI HUMILDE CASA" at bounding box center [496, 97] width 416 height 24
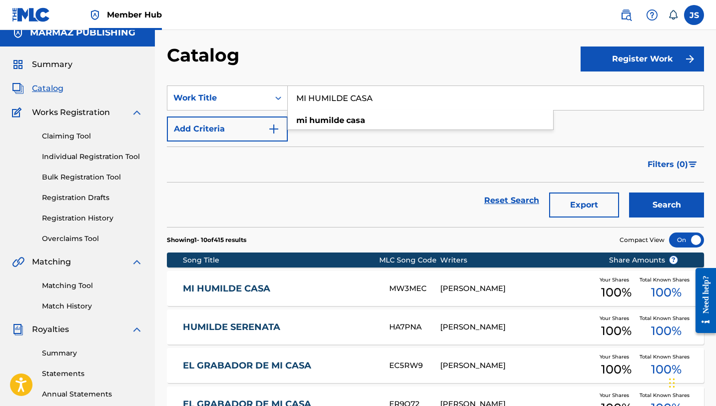
scroll to position [12, 0]
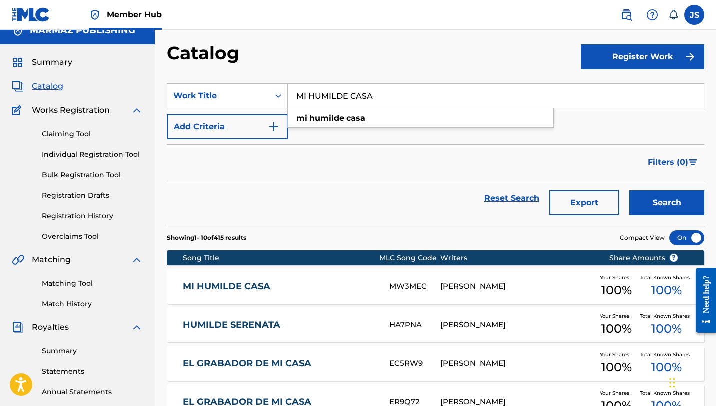
click at [355, 101] on input "MI HUMILDE CASA" at bounding box center [496, 96] width 416 height 24
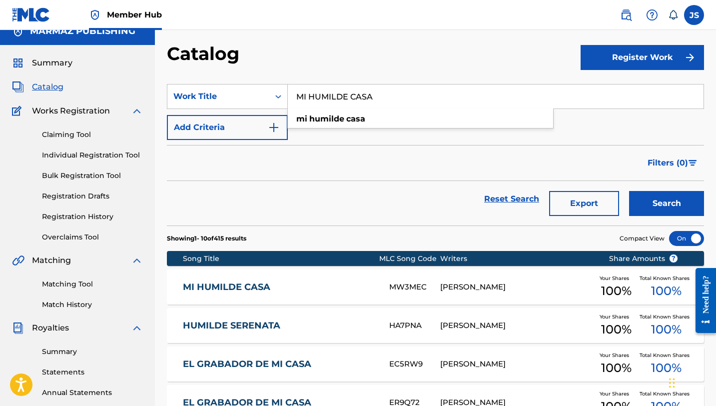
click at [353, 96] on input "MI HUMILDE CASA" at bounding box center [496, 96] width 416 height 24
click at [354, 96] on input "MI HUMILDE CASA" at bounding box center [496, 96] width 416 height 24
paste input "LLANUR"
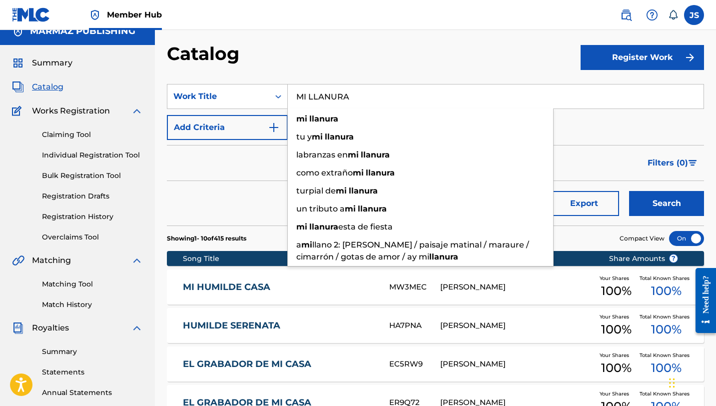
type input "MI LLANURA"
click at [629, 191] on button "Search" at bounding box center [666, 203] width 75 height 25
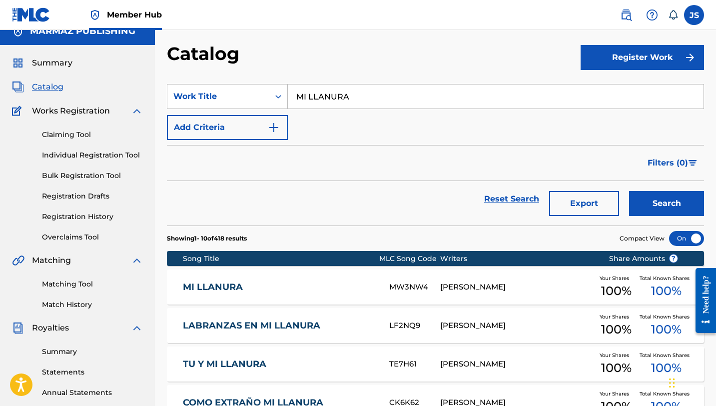
click at [422, 289] on div "MW3NW4" at bounding box center [414, 286] width 51 height 11
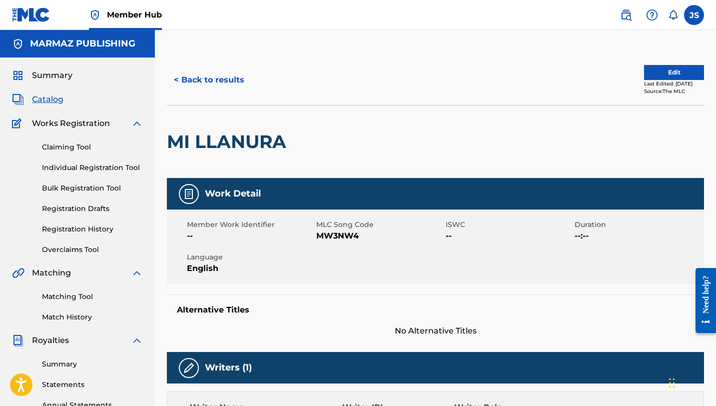
click at [330, 239] on span "MW3NW4" at bounding box center [379, 236] width 127 height 12
click at [330, 240] on span "MW3NW4" at bounding box center [379, 236] width 127 height 12
click at [211, 89] on button "< Back to results" at bounding box center [209, 79] width 84 height 25
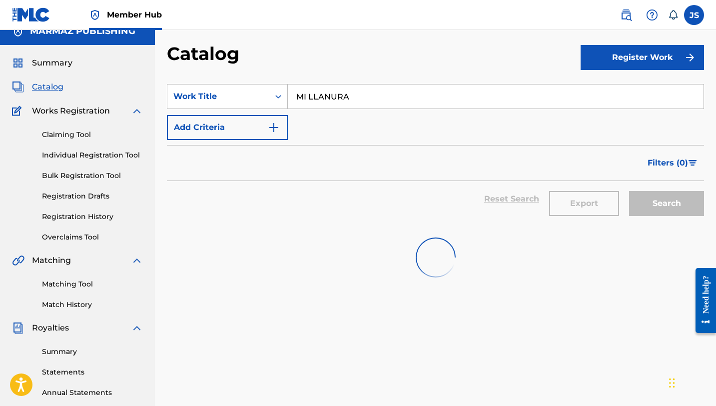
click at [367, 96] on input "MI LLANURA" at bounding box center [496, 96] width 416 height 24
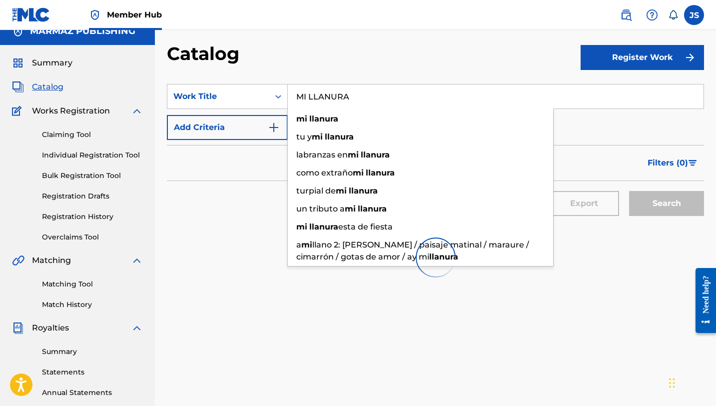
paste input "ORGULLO DE SER VEGUERO"
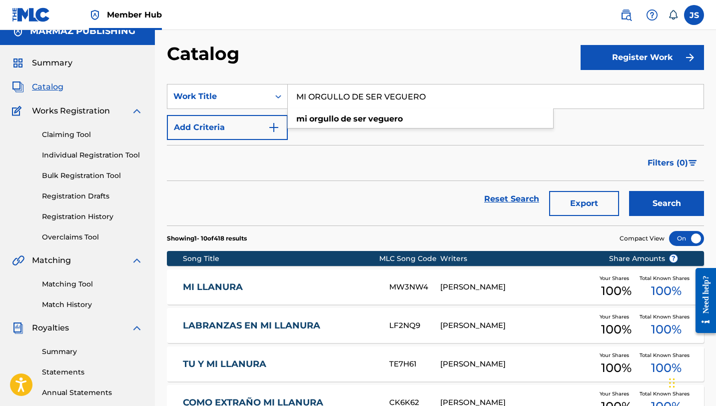
type input "MI ORGULLO DE SER VEGUERO"
click at [629, 191] on button "Search" at bounding box center [666, 203] width 75 height 25
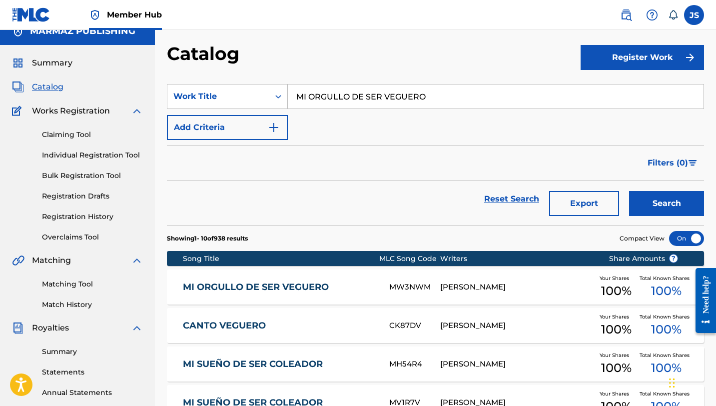
click at [522, 282] on div "[PERSON_NAME]" at bounding box center [516, 286] width 153 height 11
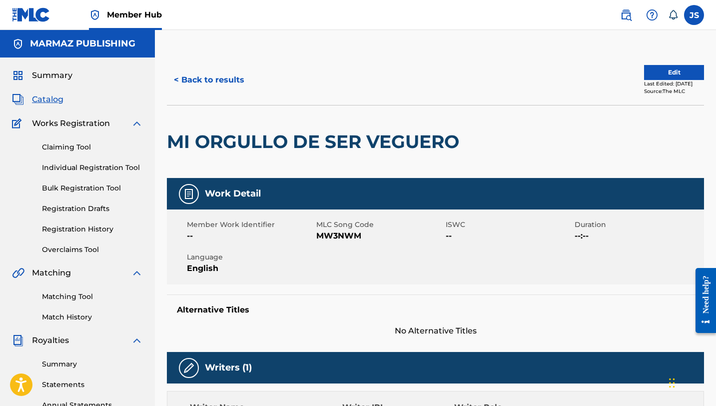
click at [352, 233] on span "MW3NWM" at bounding box center [379, 236] width 127 height 12
click at [352, 232] on span "MW3NWM" at bounding box center [379, 236] width 127 height 12
drag, startPoint x: 233, startPoint y: 85, endPoint x: 239, endPoint y: 79, distance: 8.8
click at [233, 84] on button "< Back to results" at bounding box center [209, 79] width 84 height 25
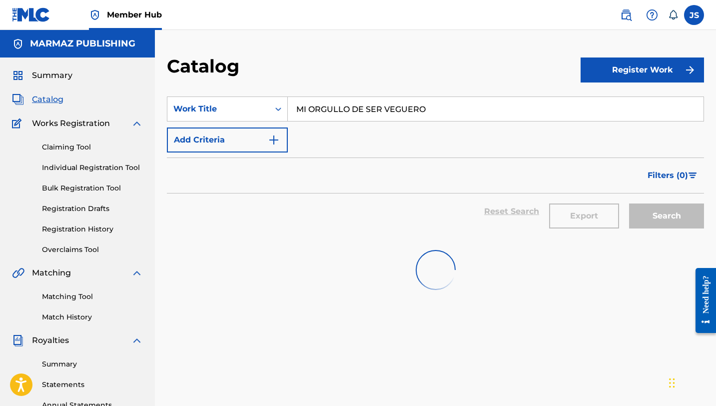
scroll to position [12, 0]
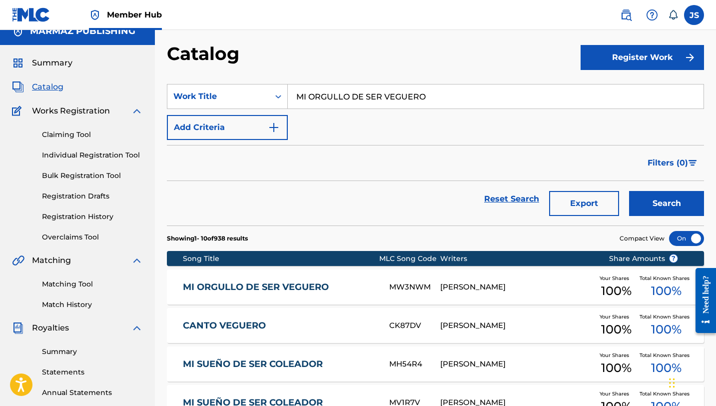
click at [369, 88] on input "MI ORGULLO DE SER VEGUERO" at bounding box center [496, 96] width 416 height 24
paste input "ENTRAS MÁS VIEJO MÁS CRIOLL"
type input "MIENTRAS MÁS VIEJO MÁS CRIOLLO"
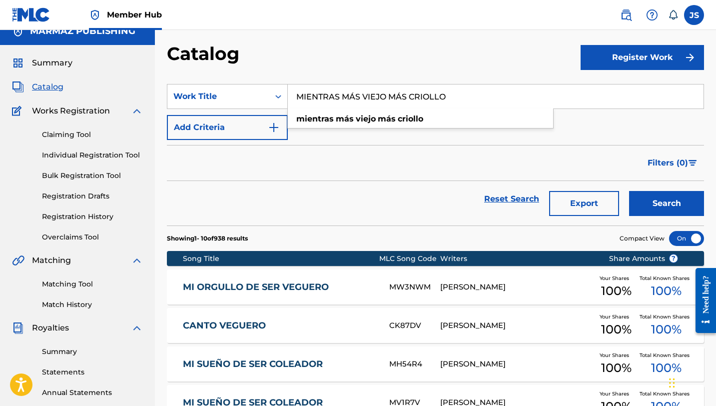
click at [629, 191] on button "Search" at bounding box center [666, 203] width 75 height 25
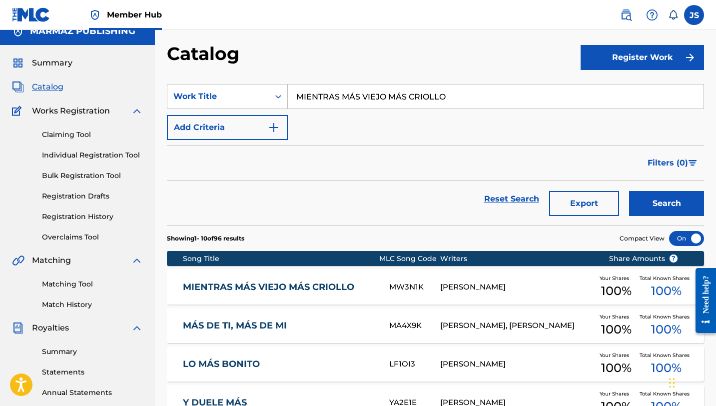
click at [379, 286] on div "MIENTRAS MÁS VIEJO MÁS CRIOLLO" at bounding box center [286, 286] width 206 height 11
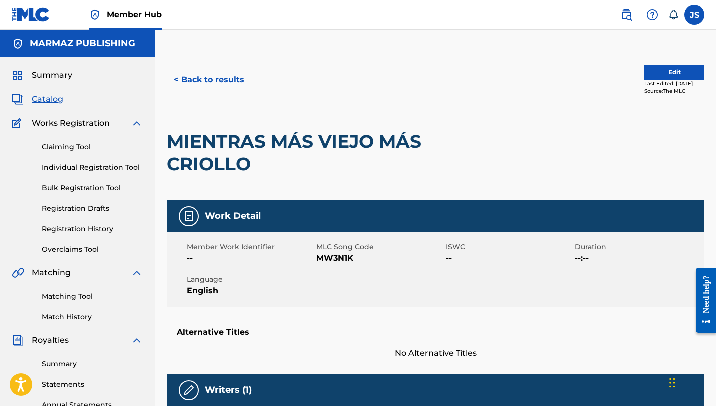
click at [338, 260] on span "MW3N1K" at bounding box center [379, 258] width 127 height 12
click at [230, 85] on button "< Back to results" at bounding box center [209, 79] width 84 height 25
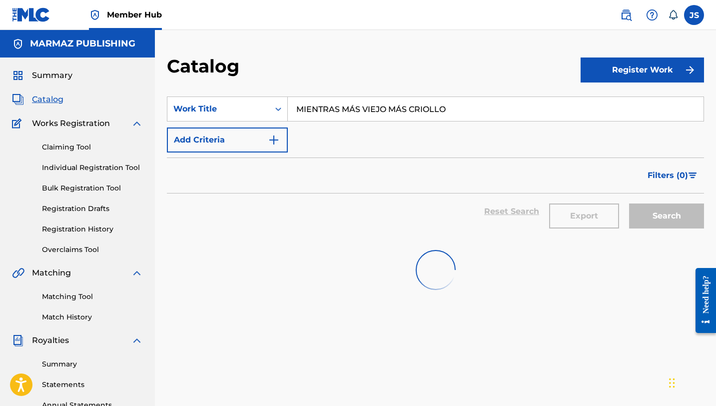
scroll to position [12, 0]
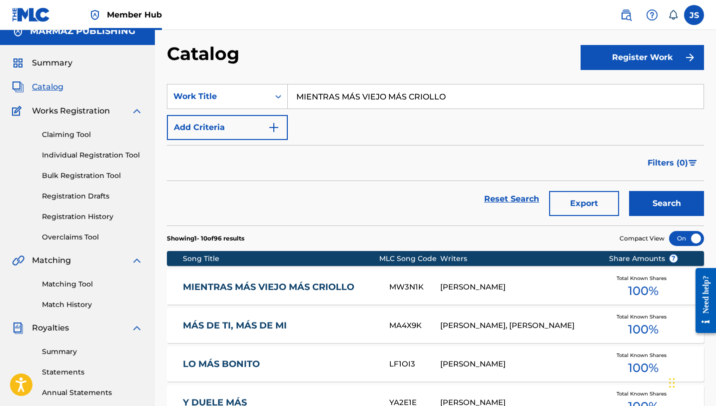
click at [343, 103] on input "MIENTRAS MÁS VIEJO MÁS CRIOLLO" at bounding box center [496, 96] width 416 height 24
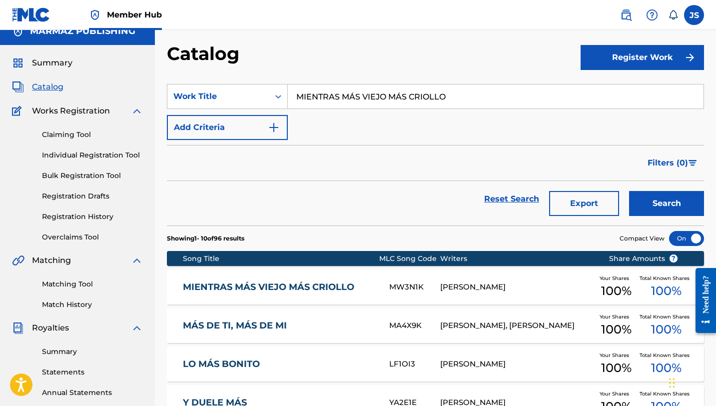
click at [343, 103] on input "MIENTRAS MÁS VIEJO MÁS CRIOLLO" at bounding box center [496, 96] width 416 height 24
paste input "S PERTENENCIAS"
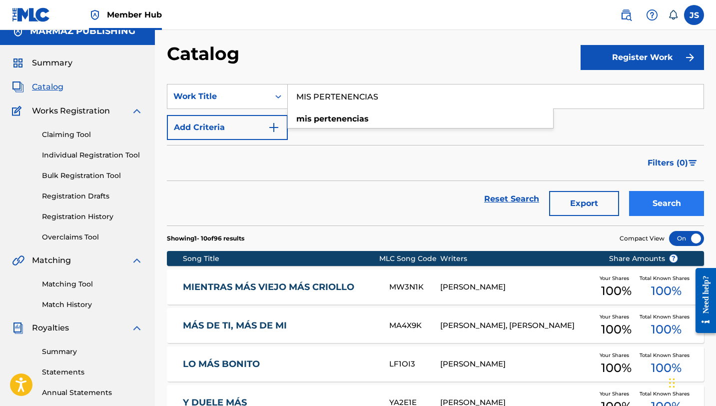
type input "MIS PERTENENCIAS"
click at [652, 198] on button "Search" at bounding box center [666, 203] width 75 height 25
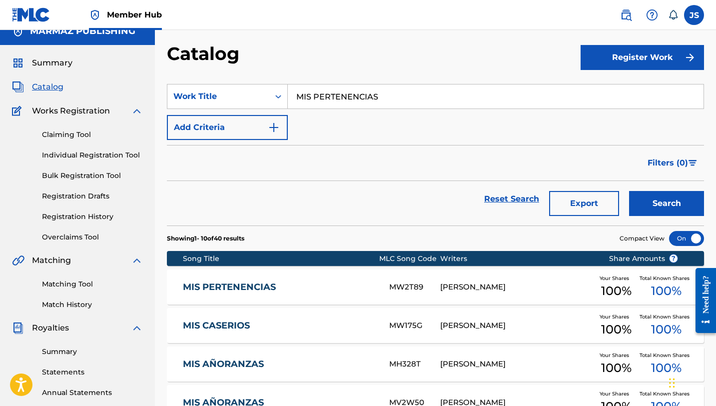
scroll to position [35, 0]
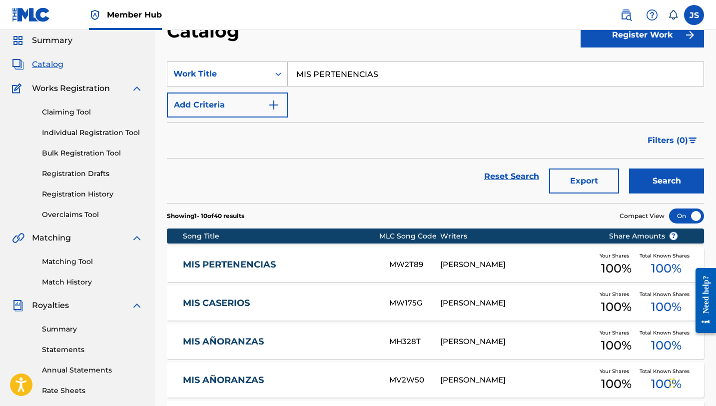
click at [486, 265] on div "[PERSON_NAME]" at bounding box center [516, 264] width 153 height 11
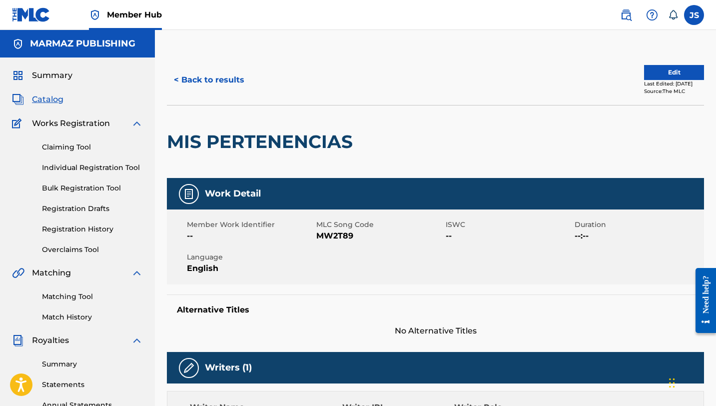
click at [328, 226] on span "MLC Song Code" at bounding box center [379, 224] width 127 height 10
click at [332, 235] on span "MW2T89" at bounding box center [379, 236] width 127 height 12
click at [244, 83] on button "< Back to results" at bounding box center [209, 79] width 84 height 25
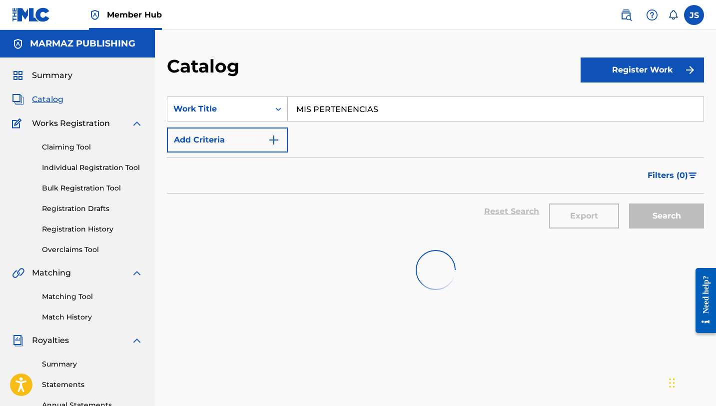
scroll to position [35, 0]
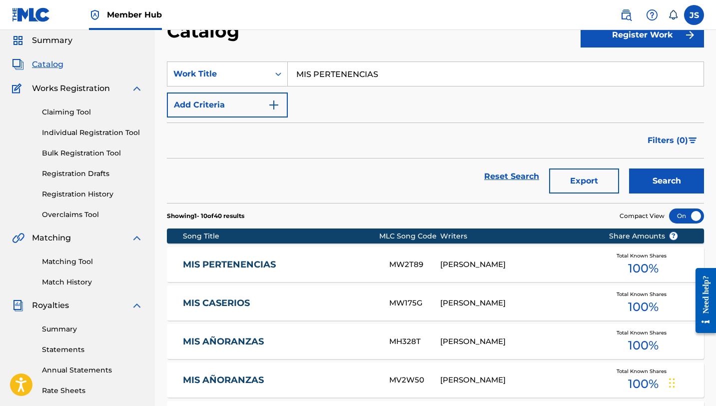
click at [404, 79] on input "MIS PERTENENCIAS" at bounding box center [496, 74] width 416 height 24
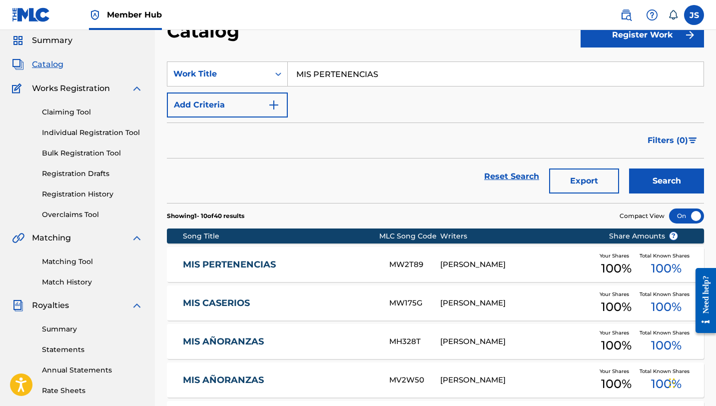
click at [404, 79] on input "MIS PERTENENCIAS" at bounding box center [496, 74] width 416 height 24
paste input "UJER COMO TÚ NINGUNA"
type input "mujer como tú ninguna"
click at [474, 262] on div "[PERSON_NAME]" at bounding box center [516, 264] width 153 height 11
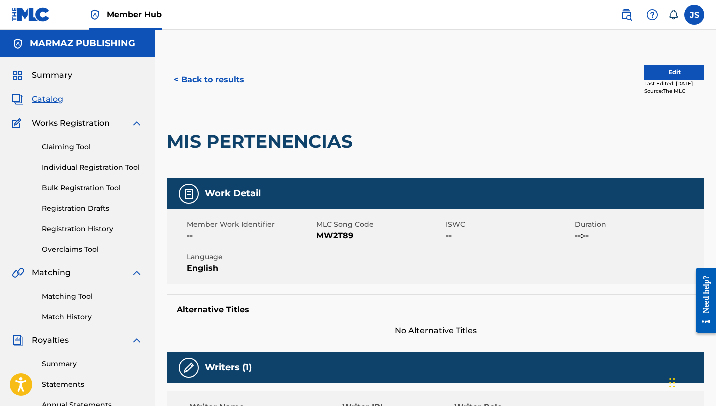
click at [342, 238] on span "MW2T89" at bounding box center [379, 236] width 127 height 12
click at [341, 238] on span "MW2T89" at bounding box center [379, 236] width 127 height 12
click at [404, 244] on div "Member Work Identifier -- MLC Song Code MW2T89 ISWC -- Duration --:-- Language …" at bounding box center [435, 246] width 537 height 75
click at [329, 236] on span "MW2T89" at bounding box center [379, 236] width 127 height 12
